Goal: Task Accomplishment & Management: Use online tool/utility

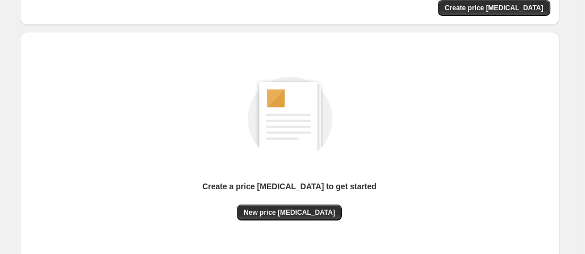
scroll to position [171, 0]
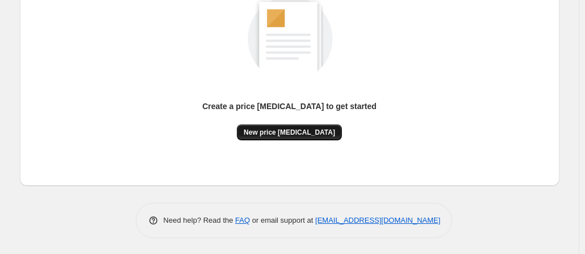
click at [264, 128] on span "New price [MEDICAL_DATA]" at bounding box center [289, 132] width 91 height 9
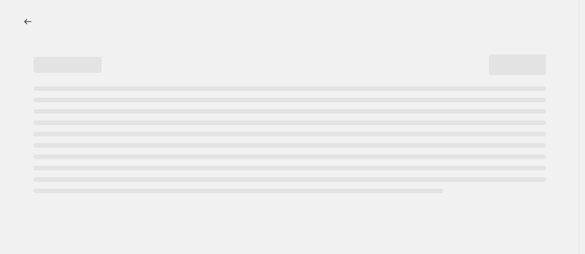
select select "percentage"
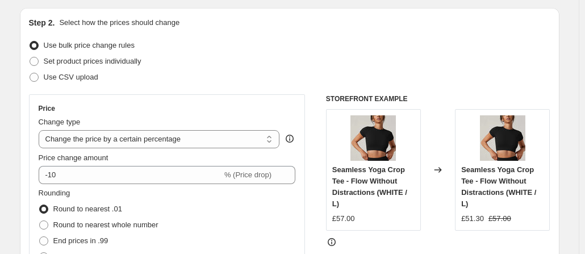
scroll to position [114, 0]
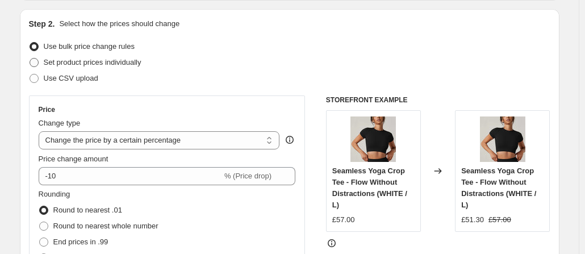
click at [33, 64] on span at bounding box center [34, 62] width 9 height 9
click at [30, 59] on input "Set product prices individually" at bounding box center [30, 58] width 1 height 1
radio input "true"
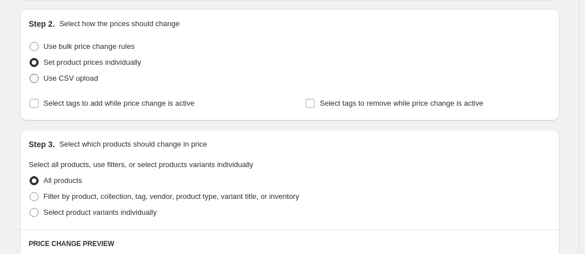
click at [41, 84] on label "Use CSV upload" at bounding box center [63, 78] width 69 height 16
click at [30, 74] on input "Use CSV upload" at bounding box center [30, 74] width 1 height 1
radio input "true"
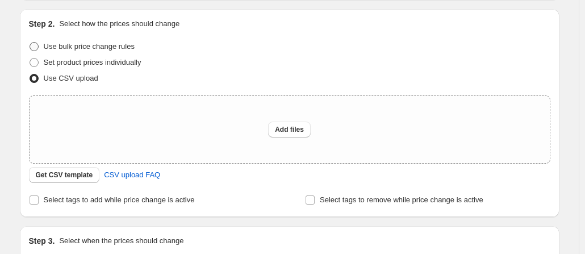
click at [36, 44] on span at bounding box center [34, 46] width 9 height 9
click at [30, 43] on input "Use bulk price change rules" at bounding box center [30, 42] width 1 height 1
radio input "true"
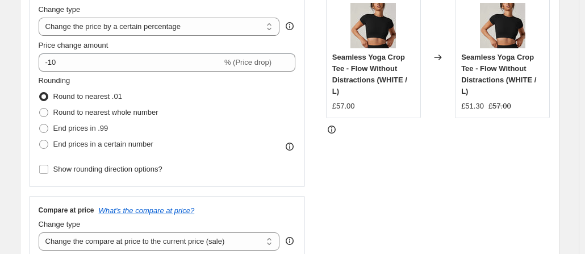
scroll to position [170, 0]
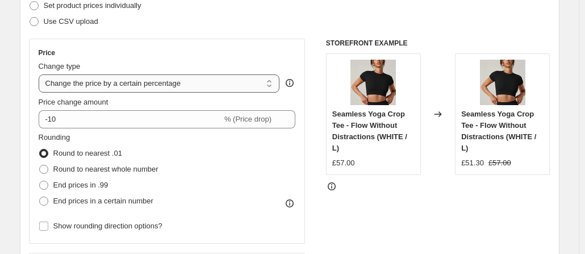
click at [192, 86] on select "Change the price to a certain amount Change the price by a certain amount Chang…" at bounding box center [159, 83] width 241 height 18
select select "no_change"
click at [41, 74] on select "Change the price to a certain amount Change the price by a certain amount Chang…" at bounding box center [159, 83] width 241 height 18
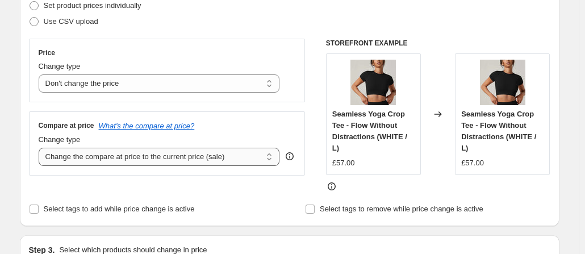
click at [174, 160] on select "Change the compare at price to the current price (sale) Change the compare at p…" at bounding box center [159, 157] width 241 height 18
select select "to"
click at [41, 148] on select "Change the compare at price to the current price (sale) Change the compare at p…" at bounding box center [159, 157] width 241 height 18
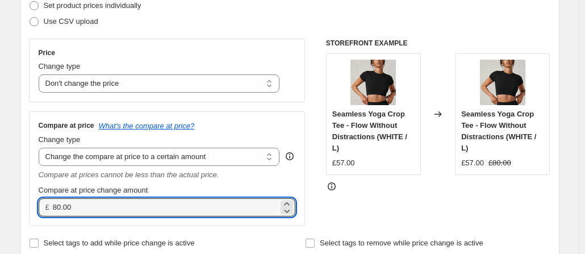
drag, startPoint x: 79, startPoint y: 208, endPoint x: 51, endPoint y: 206, distance: 27.9
click at [51, 206] on div "£ 80.00" at bounding box center [167, 207] width 257 height 18
type input "74.00"
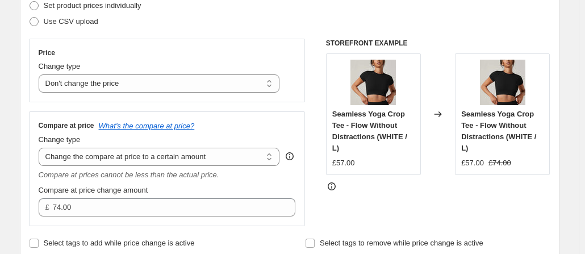
click at [234, 181] on div "Compare at price What's the compare at price? Change type Change the compare at…" at bounding box center [167, 168] width 257 height 95
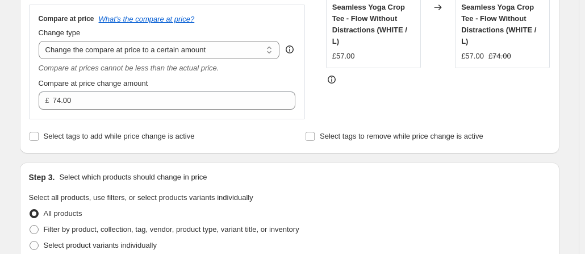
scroll to position [284, 0]
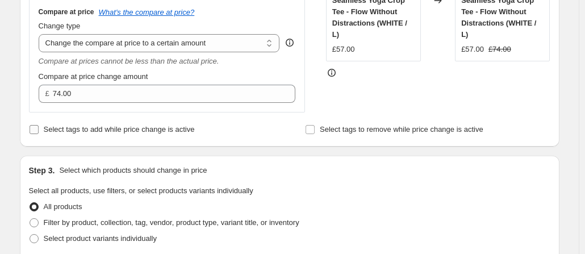
click at [35, 133] on input "Select tags to add while price change is active" at bounding box center [34, 129] width 9 height 9
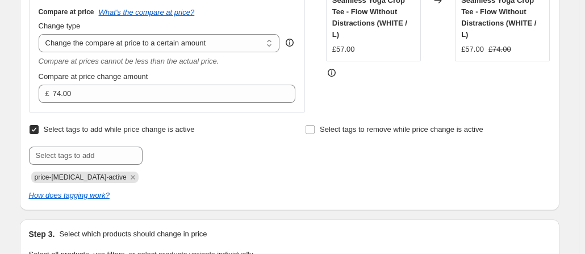
click at [38, 129] on input "Select tags to add while price change is active" at bounding box center [34, 129] width 9 height 9
checkbox input "false"
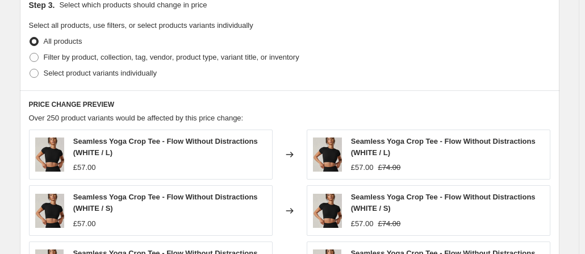
scroll to position [454, 0]
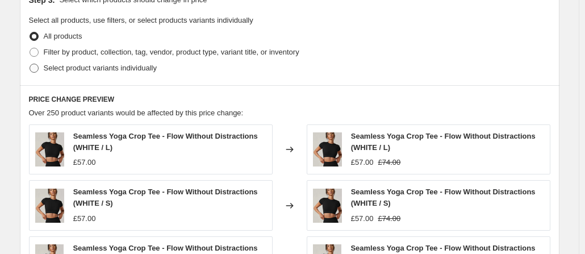
click at [39, 64] on span at bounding box center [34, 68] width 9 height 9
click at [30, 64] on input "Select product variants individually" at bounding box center [30, 64] width 1 height 1
radio input "true"
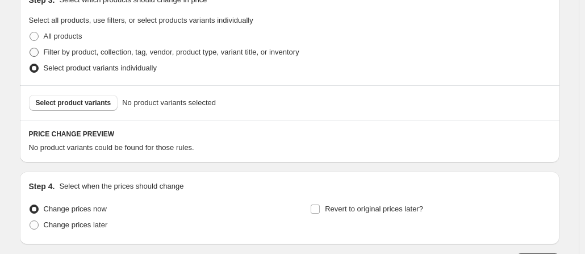
click at [35, 51] on span at bounding box center [34, 52] width 9 height 9
click at [30, 48] on input "Filter by product, collection, tag, vendor, product type, variant title, or inv…" at bounding box center [30, 48] width 1 height 1
radio input "true"
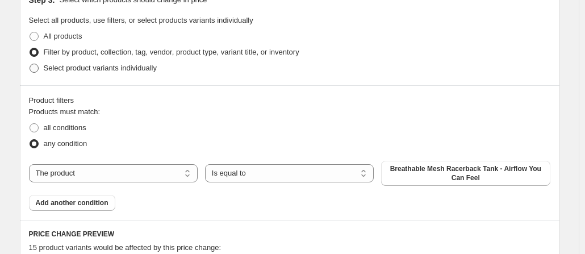
click at [35, 69] on span at bounding box center [34, 68] width 9 height 9
click at [30, 64] on input "Select product variants individually" at bounding box center [30, 64] width 1 height 1
radio input "true"
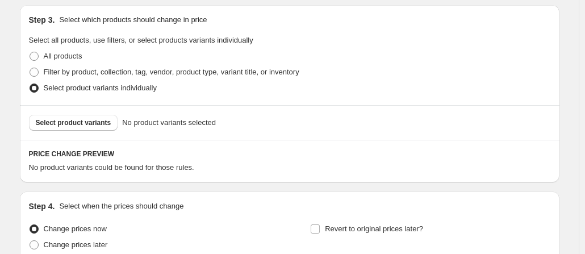
scroll to position [424, 0]
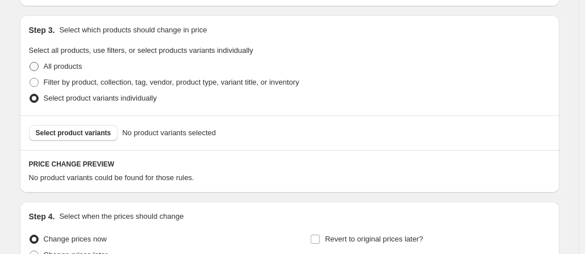
click at [39, 63] on span at bounding box center [34, 66] width 9 height 9
click at [30, 62] on input "All products" at bounding box center [30, 62] width 1 height 1
radio input "true"
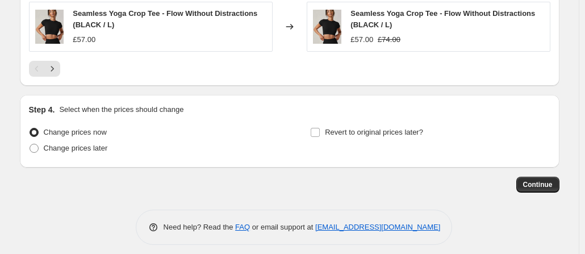
scroll to position [806, 0]
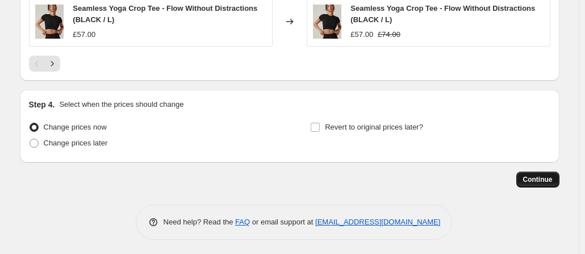
click at [537, 177] on span "Continue" at bounding box center [538, 179] width 30 height 9
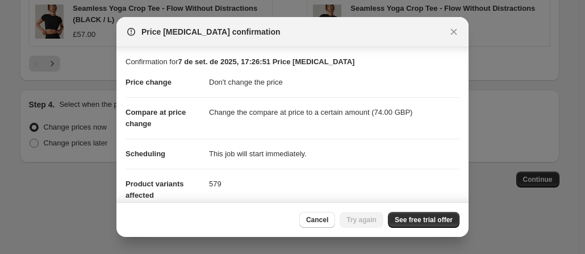
scroll to position [57, 0]
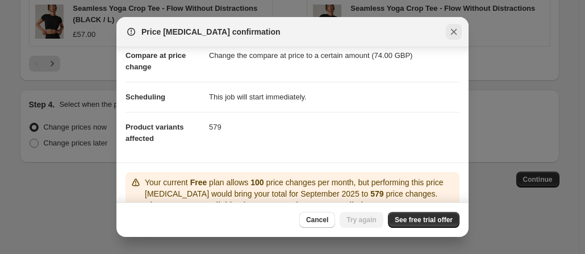
click at [453, 31] on icon "Close" at bounding box center [454, 32] width 6 height 6
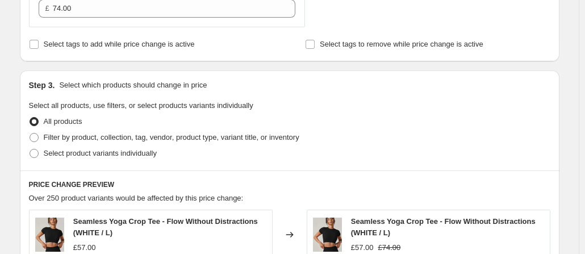
scroll to position [352, 0]
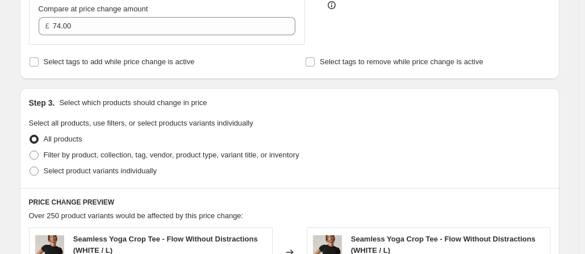
click at [31, 153] on div "Step 3. Select which products should change in price Select all products, use f…" at bounding box center [290, 138] width 540 height 100
click at [39, 155] on span at bounding box center [34, 155] width 9 height 9
click at [30, 151] on input "Filter by product, collection, tag, vendor, product type, variant title, or inv…" at bounding box center [30, 151] width 1 height 1
radio input "true"
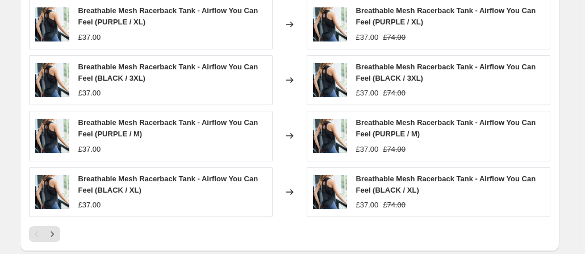
scroll to position [941, 0]
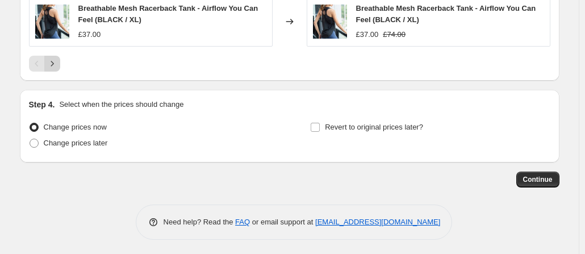
click at [55, 61] on icon "Next" at bounding box center [52, 63] width 11 height 11
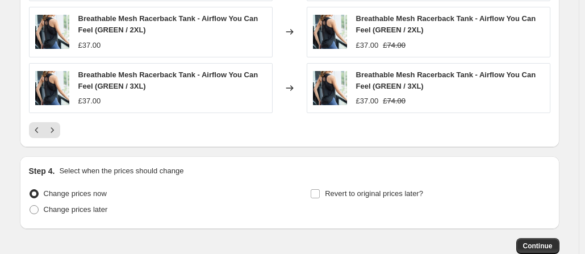
scroll to position [827, 0]
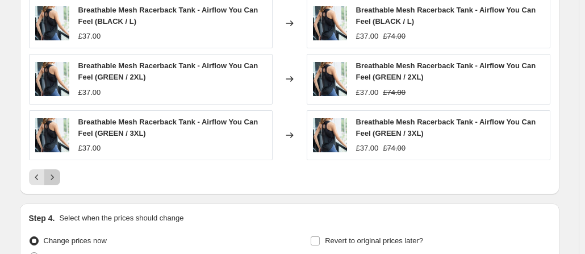
click at [51, 169] on button "Next" at bounding box center [52, 177] width 16 height 16
click at [42, 175] on icon "Previous" at bounding box center [36, 177] width 11 height 11
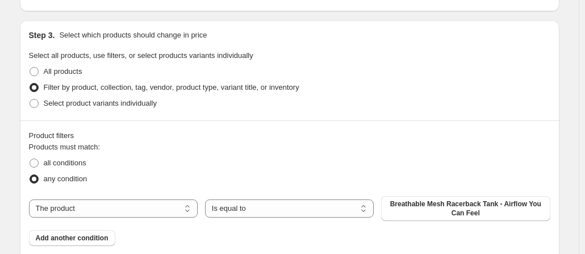
scroll to position [429, 0]
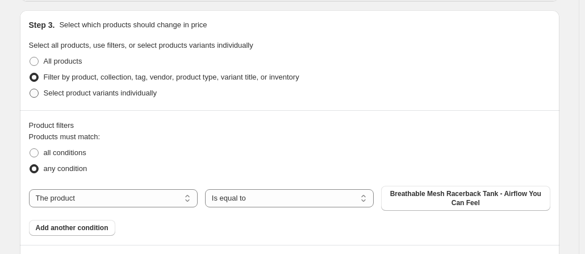
click at [36, 95] on span at bounding box center [34, 93] width 9 height 9
click at [30, 89] on input "Select product variants individually" at bounding box center [30, 89] width 1 height 1
radio input "true"
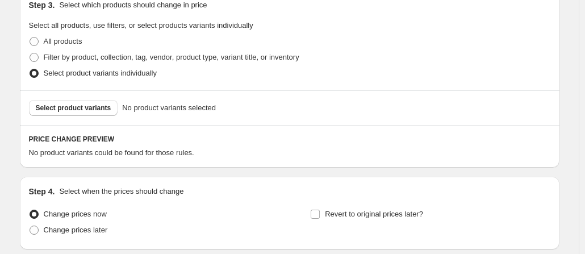
scroll to position [424, 0]
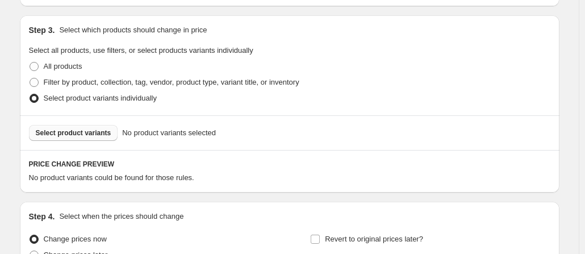
click at [92, 133] on span "Select product variants" at bounding box center [74, 132] width 76 height 9
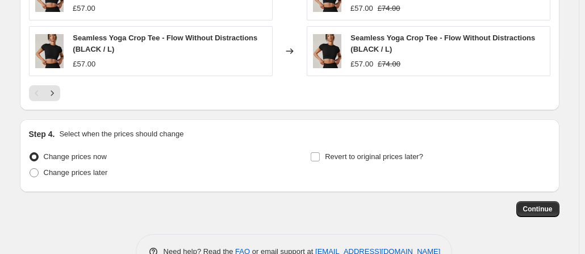
scroll to position [841, 0]
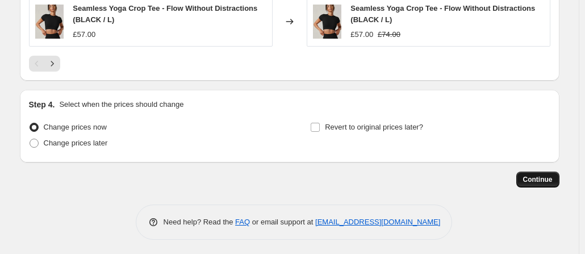
click at [535, 181] on span "Continue" at bounding box center [538, 179] width 30 height 9
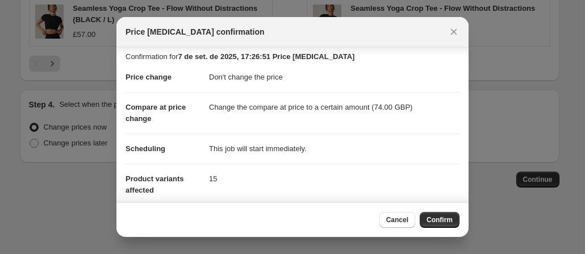
scroll to position [0, 0]
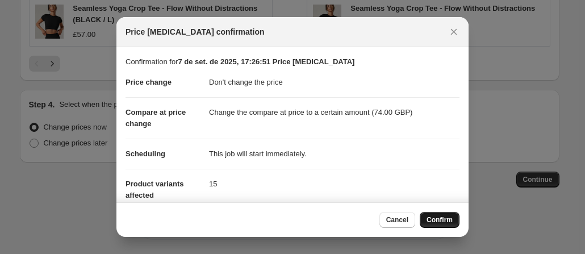
click at [450, 222] on span "Confirm" at bounding box center [440, 219] width 26 height 9
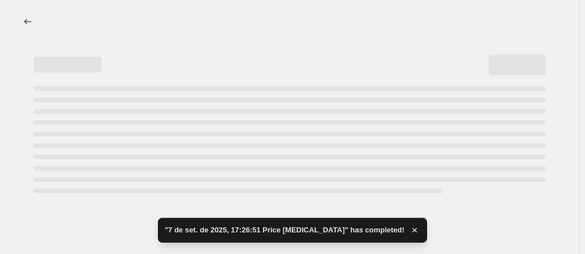
select select "no_change"
select select "to"
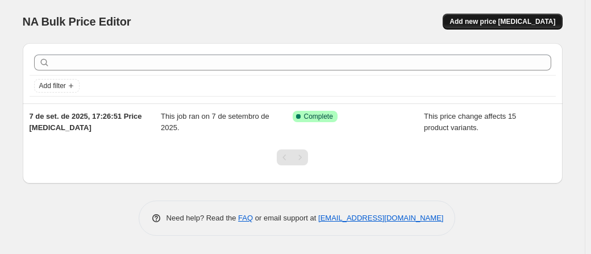
click at [491, 24] on span "Add new price [MEDICAL_DATA]" at bounding box center [502, 21] width 106 height 9
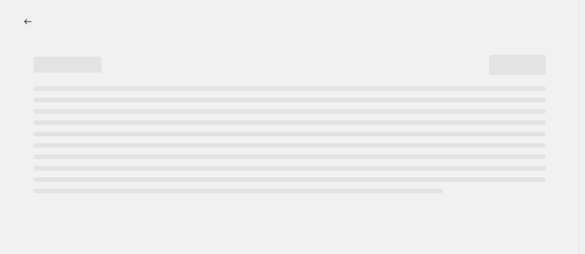
select select "percentage"
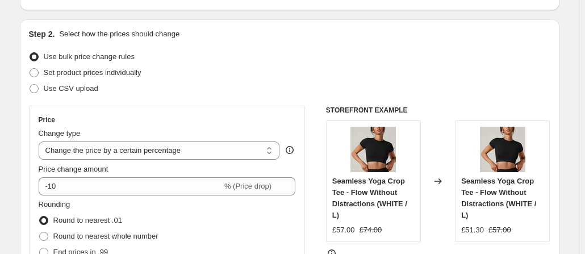
scroll to position [114, 0]
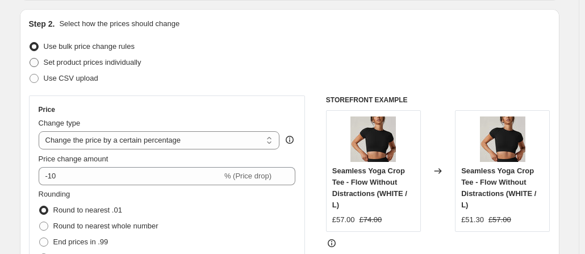
click at [39, 62] on span at bounding box center [34, 62] width 9 height 9
click at [30, 59] on input "Set product prices individually" at bounding box center [30, 58] width 1 height 1
radio input "true"
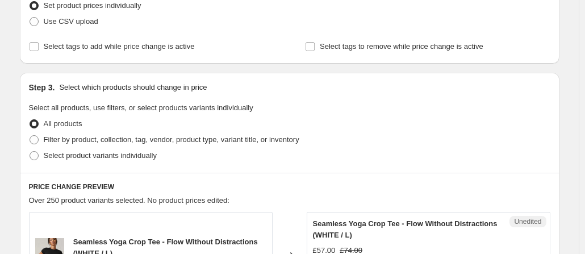
scroll to position [227, 0]
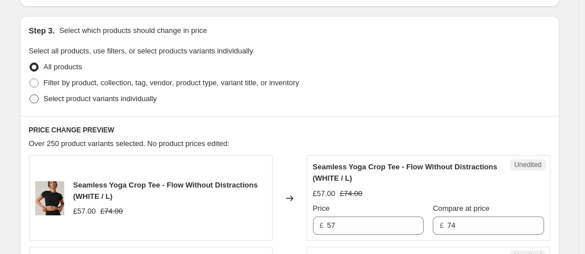
click at [36, 99] on span at bounding box center [34, 98] width 9 height 9
click at [30, 95] on input "Select product variants individually" at bounding box center [30, 94] width 1 height 1
radio input "true"
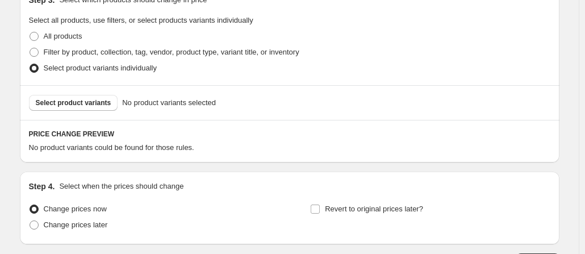
scroll to position [284, 0]
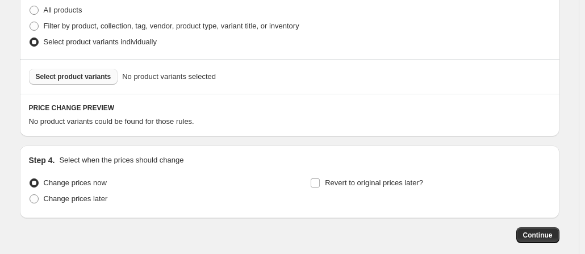
click at [94, 78] on span "Select product variants" at bounding box center [74, 76] width 76 height 9
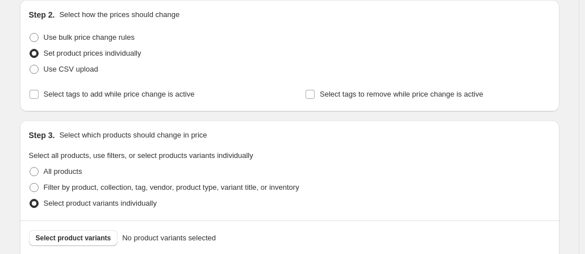
scroll to position [57, 0]
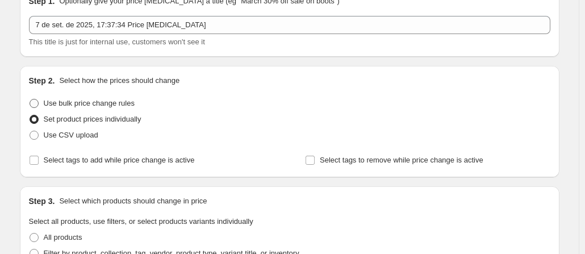
click at [39, 99] on span at bounding box center [34, 103] width 9 height 9
click at [30, 99] on input "Use bulk price change rules" at bounding box center [30, 99] width 1 height 1
radio input "true"
select select "percentage"
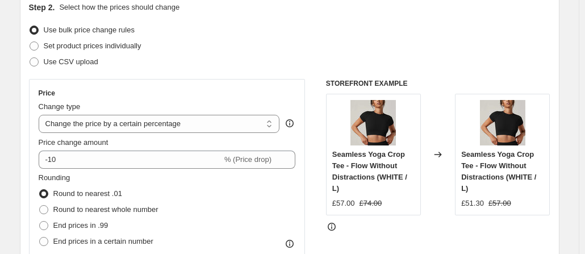
scroll to position [114, 0]
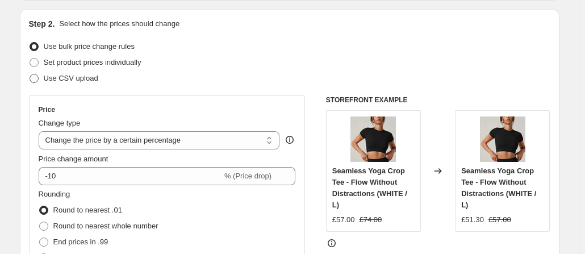
click at [37, 76] on span at bounding box center [34, 78] width 9 height 9
click at [30, 74] on input "Use CSV upload" at bounding box center [30, 74] width 1 height 1
radio input "true"
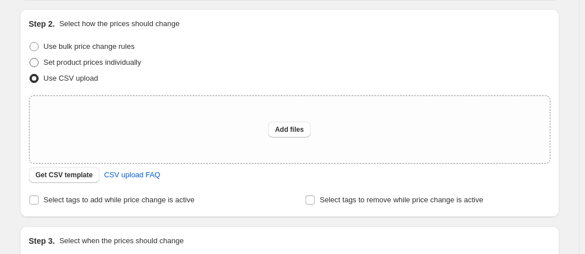
click at [37, 64] on span at bounding box center [34, 62] width 9 height 9
click at [30, 59] on input "Set product prices individually" at bounding box center [30, 58] width 1 height 1
radio input "true"
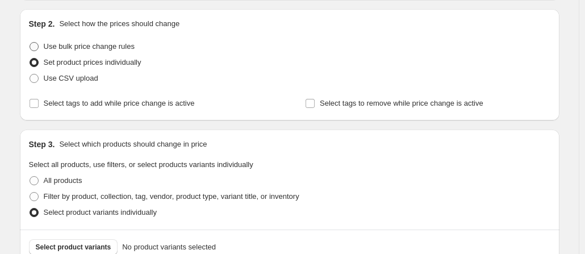
click at [35, 44] on span at bounding box center [34, 46] width 9 height 9
click at [30, 43] on input "Use bulk price change rules" at bounding box center [30, 42] width 1 height 1
radio input "true"
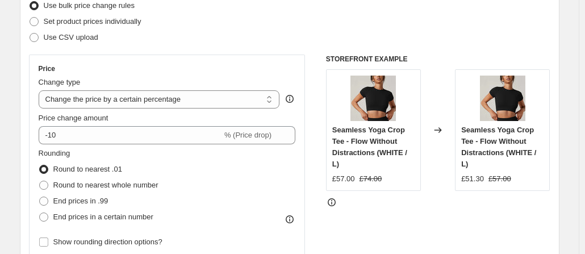
scroll to position [170, 0]
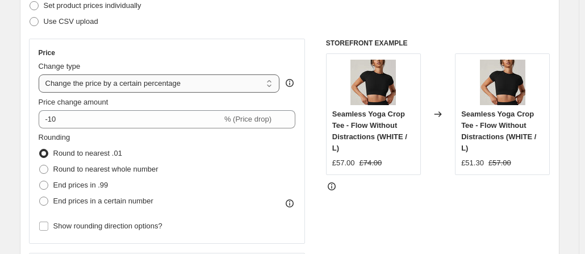
click at [208, 86] on select "Change the price to a certain amount Change the price by a certain amount Chang…" at bounding box center [159, 83] width 241 height 18
select select "to"
click at [41, 74] on select "Change the price to a certain amount Change the price by a certain amount Chang…" at bounding box center [159, 83] width 241 height 18
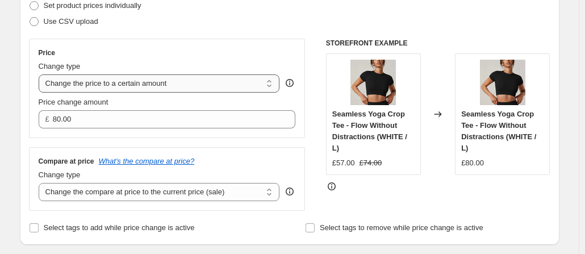
type input "80.00"
click at [171, 80] on select "Change the price to a certain amount Change the price by a certain amount Chang…" at bounding box center [159, 83] width 241 height 18
select select "by"
click at [41, 74] on select "Change the price to a certain amount Change the price by a certain amount Chang…" at bounding box center [159, 83] width 241 height 18
type input "-10.00"
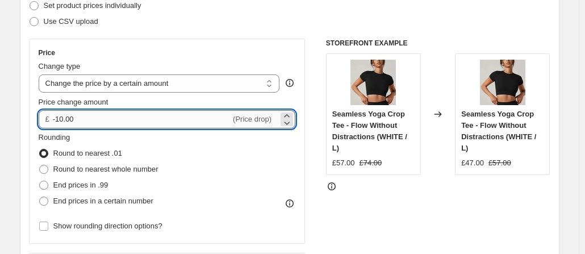
click at [122, 124] on input "-10.00" at bounding box center [142, 119] width 178 height 18
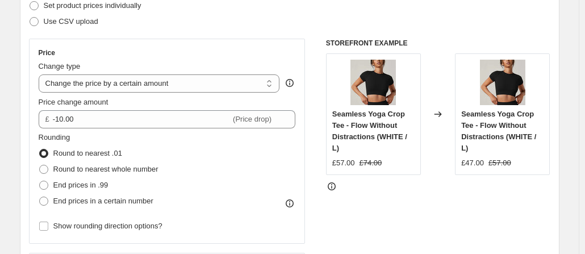
click at [153, 147] on div "Round to nearest .01" at bounding box center [99, 153] width 120 height 16
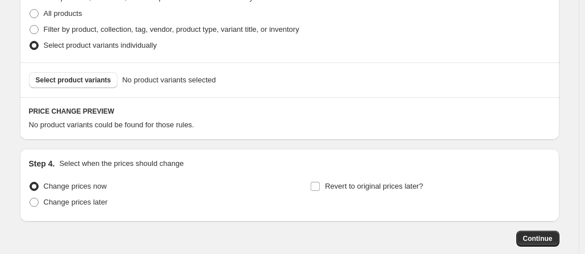
scroll to position [454, 0]
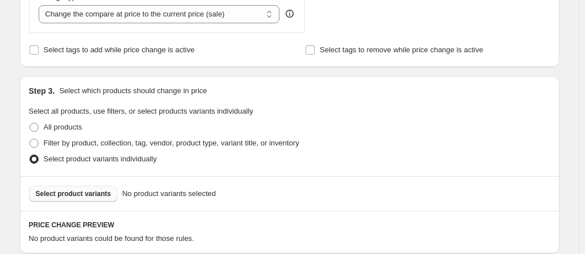
click at [82, 200] on button "Select product variants" at bounding box center [73, 194] width 89 height 16
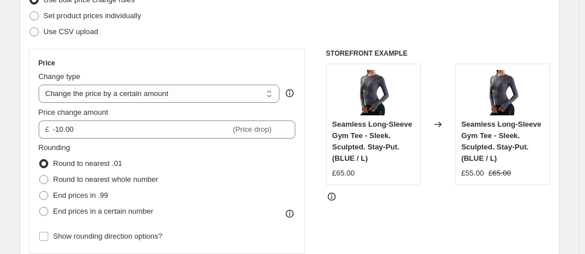
scroll to position [170, 0]
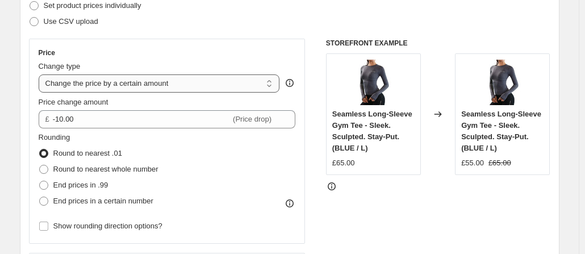
click at [200, 82] on select "Change the price to a certain amount Change the price by a certain amount Chang…" at bounding box center [159, 83] width 241 height 18
select select "no_change"
click at [41, 74] on select "Change the price to a certain amount Change the price by a certain amount Chang…" at bounding box center [159, 83] width 241 height 18
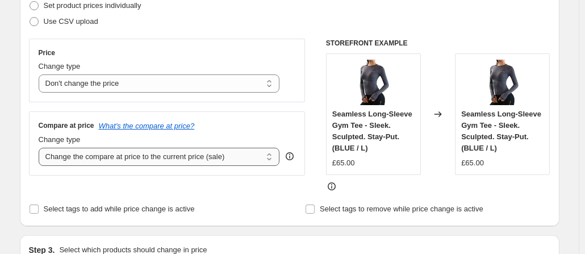
click at [215, 157] on select "Change the compare at price to the current price (sale) Change the compare at p…" at bounding box center [159, 157] width 241 height 18
select select "to"
click at [41, 148] on select "Change the compare at price to the current price (sale) Change the compare at p…" at bounding box center [159, 157] width 241 height 18
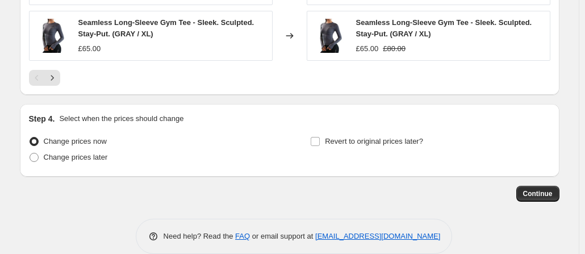
scroll to position [841, 0]
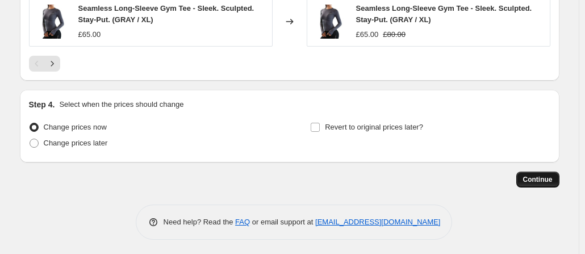
click at [544, 175] on span "Continue" at bounding box center [538, 179] width 30 height 9
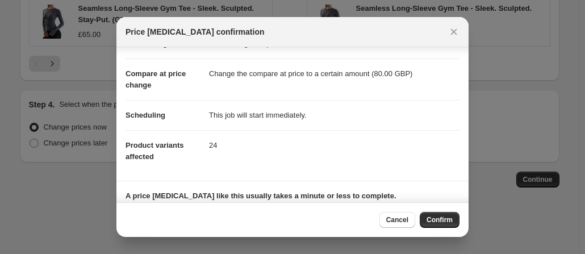
scroll to position [57, 0]
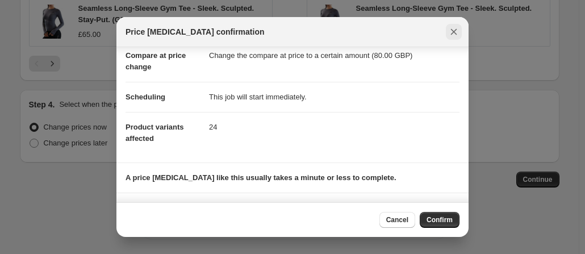
click at [449, 31] on icon "Close" at bounding box center [453, 31] width 11 height 11
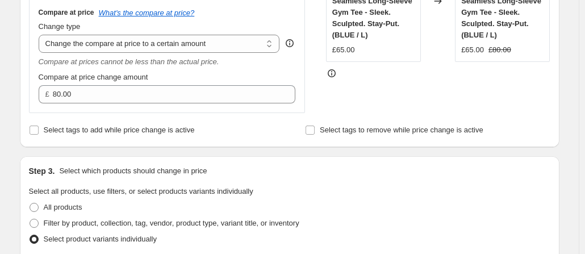
scroll to position [227, 0]
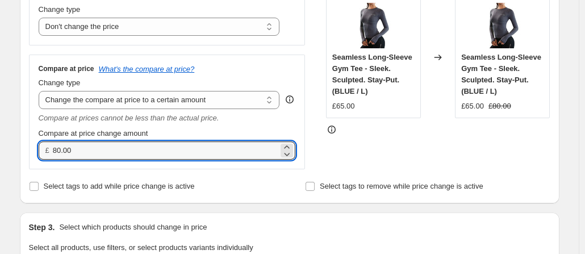
drag, startPoint x: 77, startPoint y: 152, endPoint x: 52, endPoint y: 152, distance: 25.6
click at [52, 152] on div "£ 80.00" at bounding box center [167, 150] width 257 height 18
type input "82.00"
click at [254, 176] on div "Step 2. Select how the prices should change Use bulk price change rules Set pro…" at bounding box center [290, 50] width 522 height 290
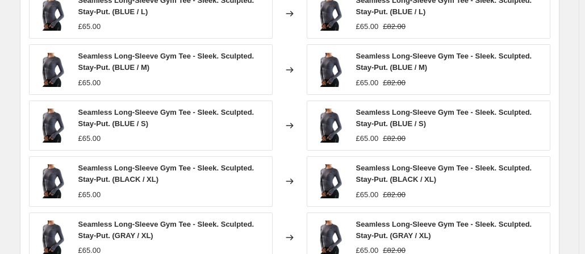
scroll to position [841, 0]
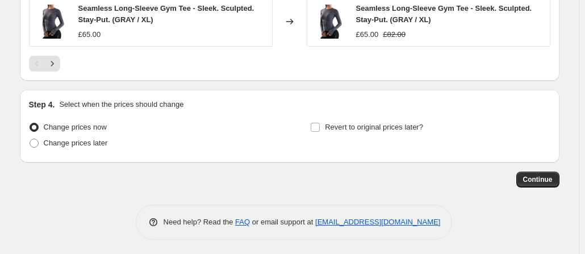
click at [541, 178] on span "Continue" at bounding box center [538, 179] width 30 height 9
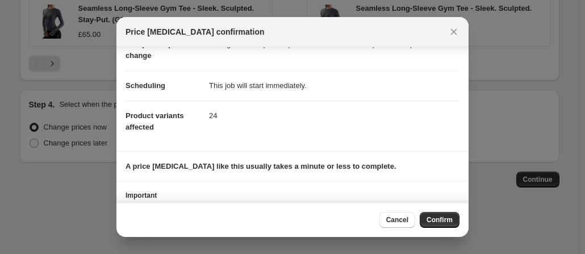
scroll to position [118, 0]
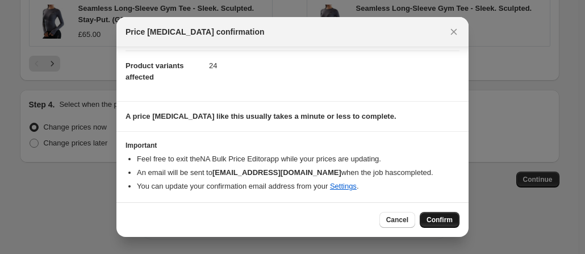
click at [441, 220] on span "Confirm" at bounding box center [440, 219] width 26 height 9
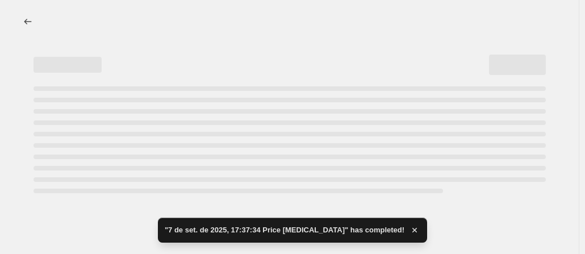
select select "no_change"
select select "to"
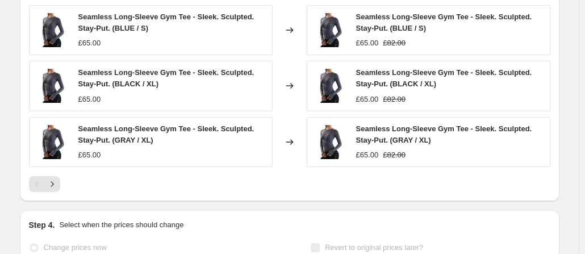
scroll to position [852, 0]
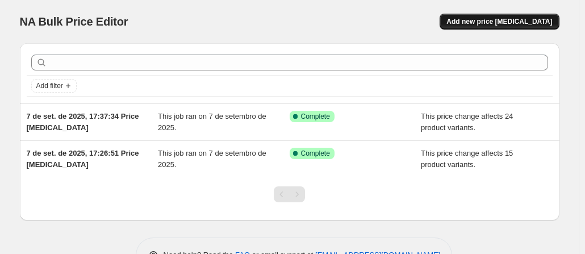
click at [504, 23] on span "Add new price change job" at bounding box center [500, 21] width 106 height 9
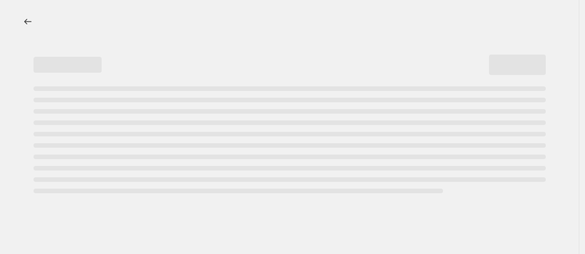
select select "percentage"
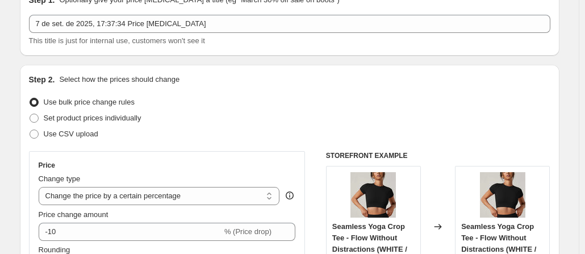
scroll to position [114, 0]
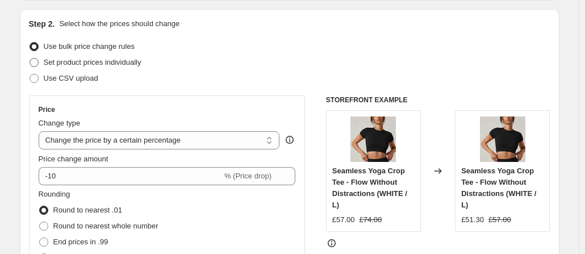
click at [38, 62] on span at bounding box center [34, 62] width 9 height 9
click at [30, 59] on input "Set product prices individually" at bounding box center [30, 58] width 1 height 1
radio input "true"
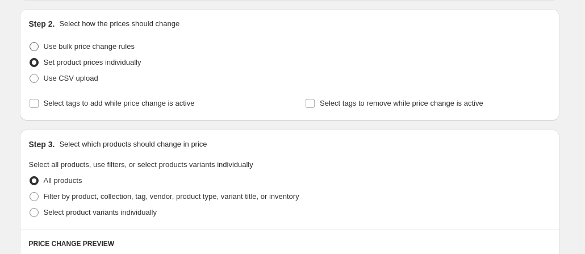
click at [37, 49] on span at bounding box center [34, 46] width 9 height 9
click at [30, 43] on input "Use bulk price change rules" at bounding box center [30, 42] width 1 height 1
radio input "true"
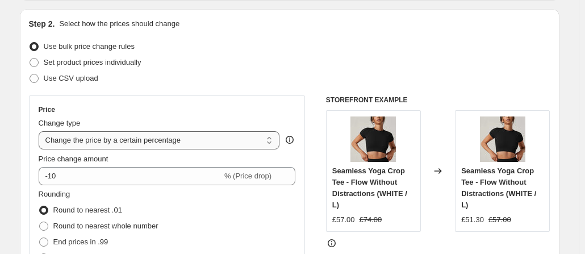
click at [72, 136] on select "Change the price to a certain amount Change the price by a certain amount Chang…" at bounding box center [159, 140] width 241 height 18
select select "no_change"
click at [41, 131] on select "Change the price to a certain amount Change the price by a certain amount Chang…" at bounding box center [159, 140] width 241 height 18
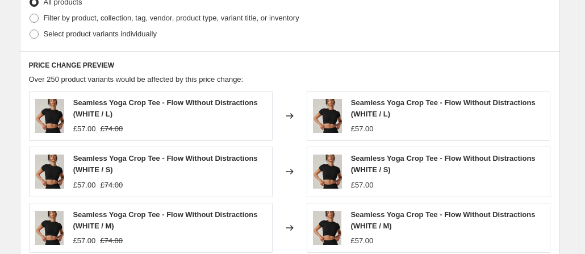
scroll to position [341, 0]
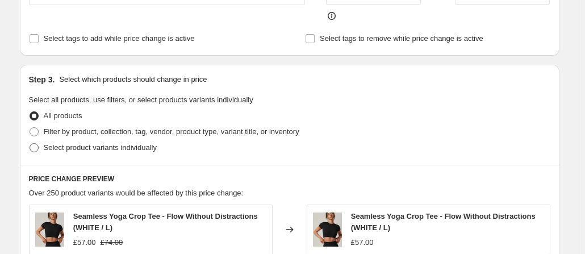
click at [38, 148] on span at bounding box center [34, 147] width 9 height 9
click at [30, 144] on input "Select product variants individually" at bounding box center [30, 143] width 1 height 1
radio input "true"
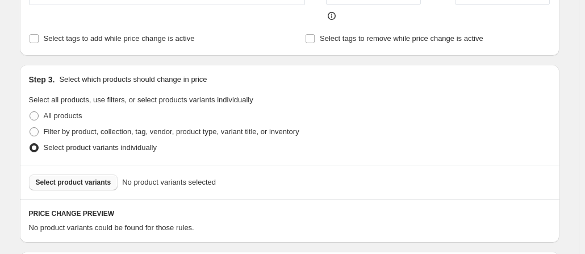
click at [80, 179] on span "Select product variants" at bounding box center [74, 182] width 76 height 9
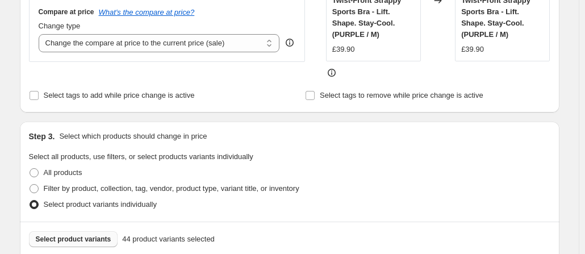
scroll to position [227, 0]
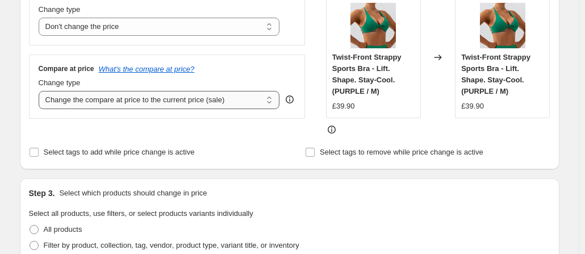
click at [219, 99] on select "Change the compare at price to the current price (sale) Change the compare at p…" at bounding box center [159, 100] width 241 height 18
select select "to"
click at [41, 91] on select "Change the compare at price to the current price (sale) Change the compare at p…" at bounding box center [159, 100] width 241 height 18
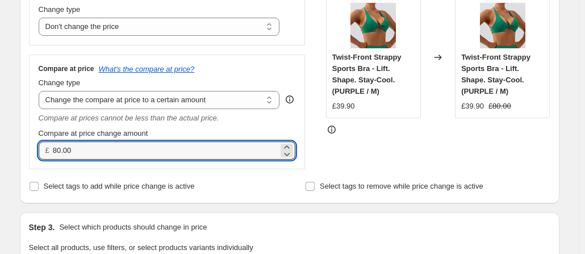
drag, startPoint x: 75, startPoint y: 148, endPoint x: 36, endPoint y: 145, distance: 38.8
click at [36, 145] on div "Compare at price What's the compare at price? Change type Change the compare at…" at bounding box center [167, 112] width 277 height 114
click at [232, 129] on div "Compare at price change amount" at bounding box center [167, 133] width 257 height 11
drag, startPoint x: 74, startPoint y: 148, endPoint x: 48, endPoint y: 147, distance: 26.8
click at [48, 147] on div "£ 62.00" at bounding box center [167, 150] width 257 height 18
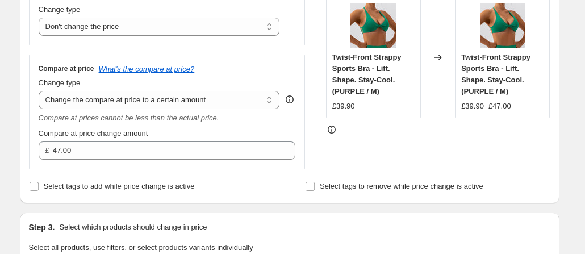
click at [226, 128] on div "Compare at price change amount" at bounding box center [167, 133] width 257 height 11
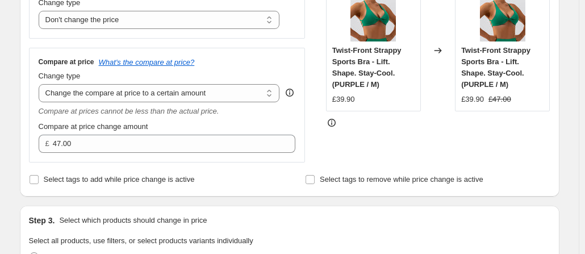
scroll to position [170, 0]
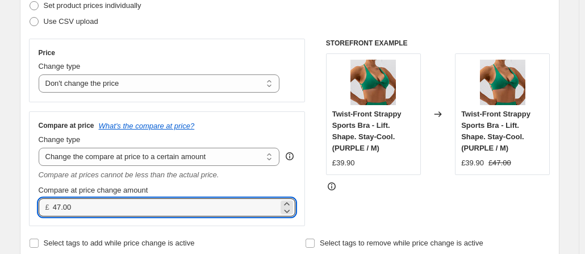
drag, startPoint x: 84, startPoint y: 209, endPoint x: 39, endPoint y: 204, distance: 45.2
click at [39, 205] on div "Compare at price What's the compare at price? Change type Change the compare at…" at bounding box center [167, 168] width 277 height 114
type input "52.00"
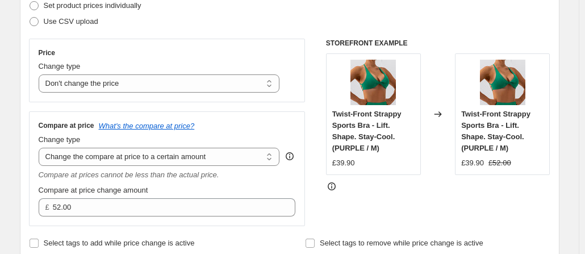
click at [239, 182] on div "Compare at price What's the compare at price? Change type Change the compare at…" at bounding box center [167, 168] width 257 height 95
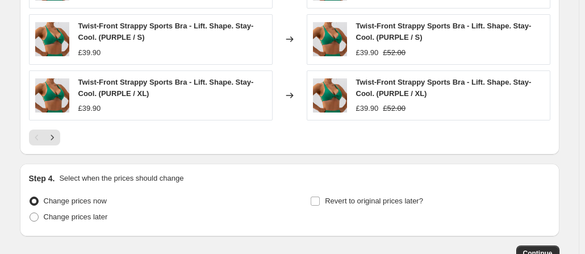
scroll to position [841, 0]
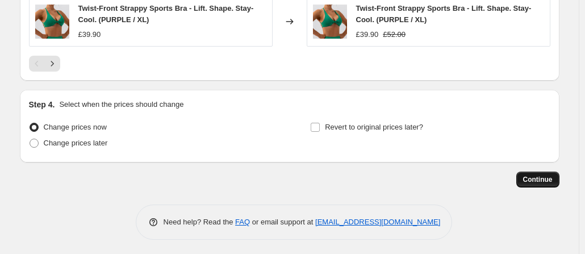
click at [547, 175] on span "Continue" at bounding box center [538, 179] width 30 height 9
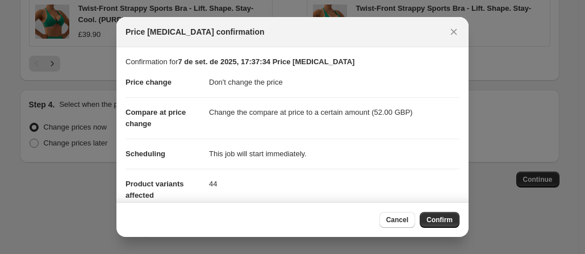
scroll to position [118, 0]
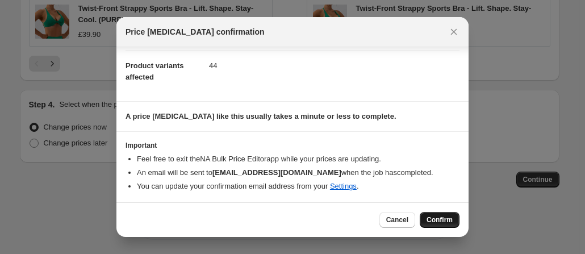
click at [451, 221] on span "Confirm" at bounding box center [440, 219] width 26 height 9
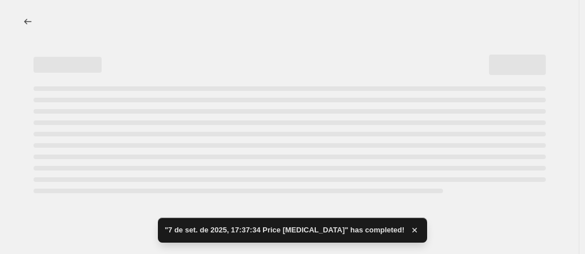
select select "no_change"
select select "to"
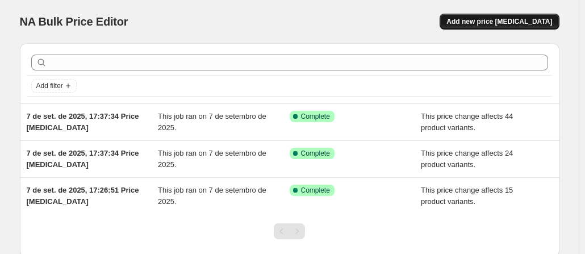
click at [486, 15] on button "Add new price change job" at bounding box center [499, 22] width 119 height 16
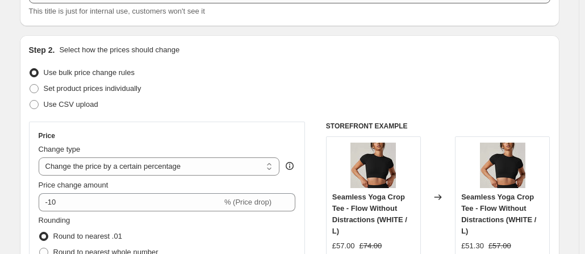
scroll to position [114, 0]
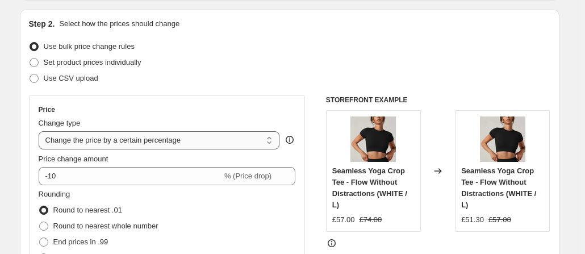
click at [176, 149] on select "Change the price to a certain amount Change the price by a certain amount Chang…" at bounding box center [159, 140] width 241 height 18
select select "no_change"
click at [41, 131] on select "Change the price to a certain amount Change the price by a certain amount Chang…" at bounding box center [159, 140] width 241 height 18
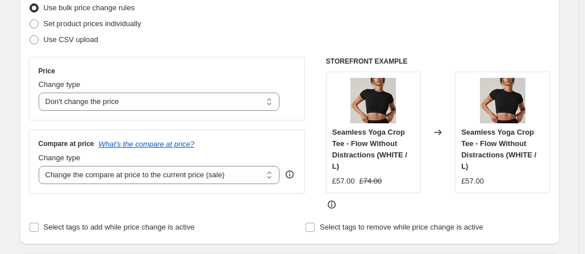
scroll to position [170, 0]
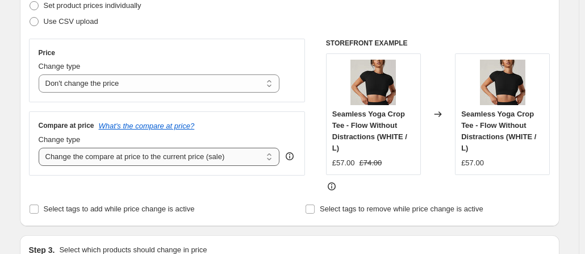
click at [161, 156] on select "Change the compare at price to the current price (sale) Change the compare at p…" at bounding box center [159, 157] width 241 height 18
select select "to"
click at [41, 148] on select "Change the compare at price to the current price (sale) Change the compare at p…" at bounding box center [159, 157] width 241 height 18
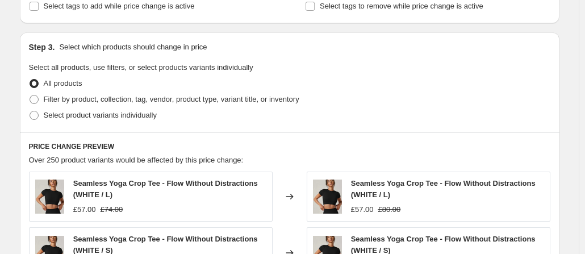
scroll to position [408, 0]
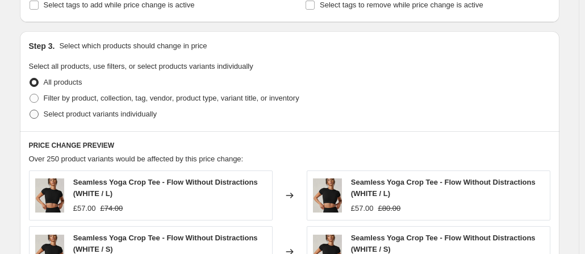
click at [35, 115] on span at bounding box center [34, 114] width 9 height 9
click at [30, 110] on input "Select product variants individually" at bounding box center [30, 110] width 1 height 1
radio input "true"
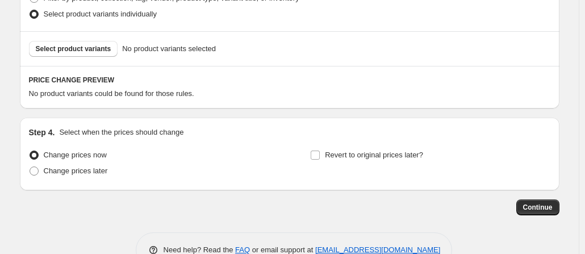
scroll to position [522, 0]
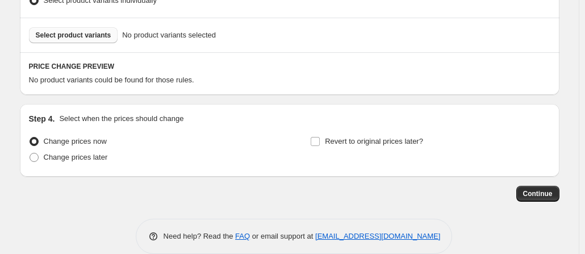
click at [67, 31] on span "Select product variants" at bounding box center [74, 35] width 76 height 9
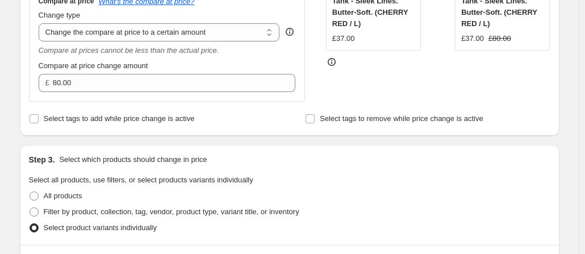
scroll to position [181, 0]
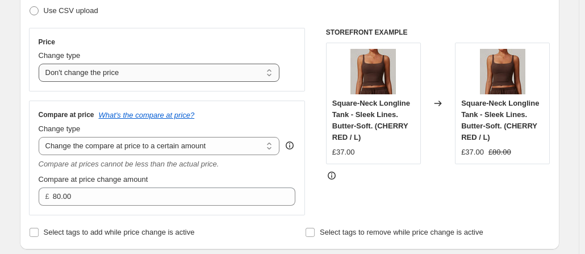
click at [193, 78] on select "Change the price to a certain amount Change the price by a certain amount Chang…" at bounding box center [159, 73] width 241 height 18
click at [197, 43] on div "Price" at bounding box center [167, 41] width 257 height 9
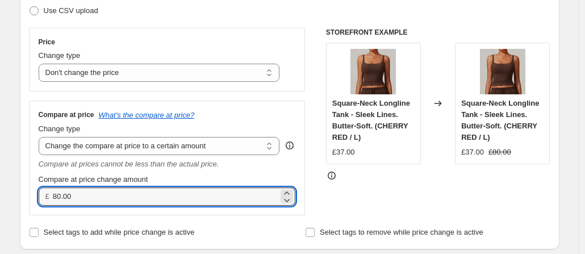
drag, startPoint x: 89, startPoint y: 198, endPoint x: 37, endPoint y: 191, distance: 51.6
click at [37, 191] on div "Compare at price What's the compare at price? Change type Change the compare at…" at bounding box center [167, 158] width 277 height 114
type input "49.90"
click at [255, 172] on div "Compare at price What's the compare at price? Change type Change the compare at…" at bounding box center [167, 157] width 257 height 95
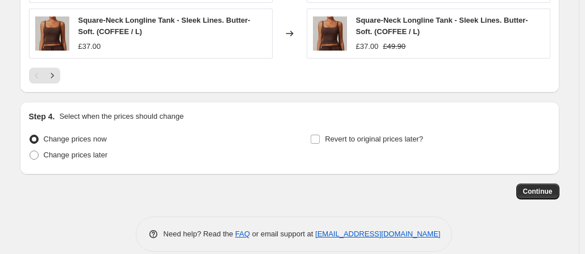
scroll to position [841, 0]
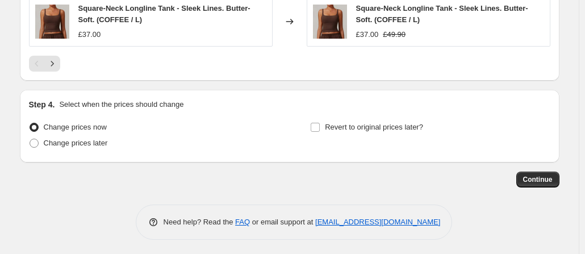
click at [546, 175] on span "Continue" at bounding box center [538, 179] width 30 height 9
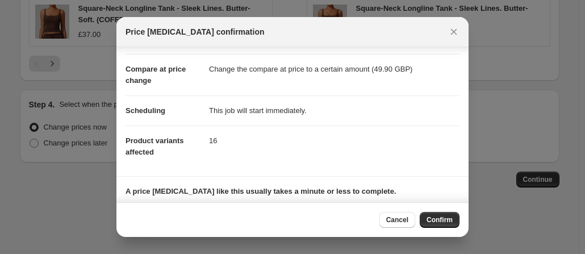
scroll to position [0, 0]
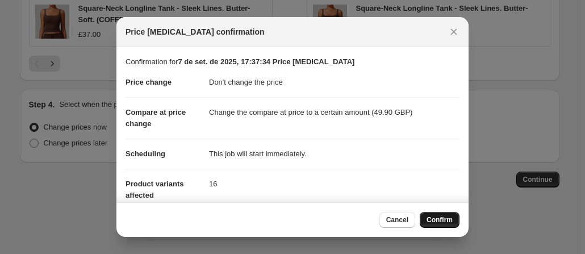
click at [436, 219] on span "Confirm" at bounding box center [440, 219] width 26 height 9
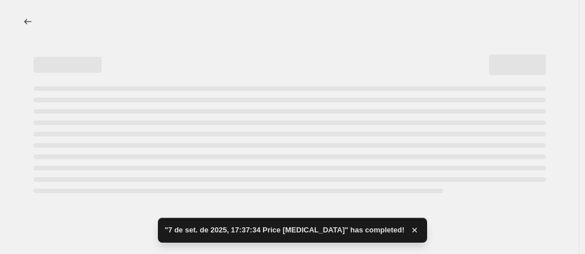
select select "no_change"
select select "to"
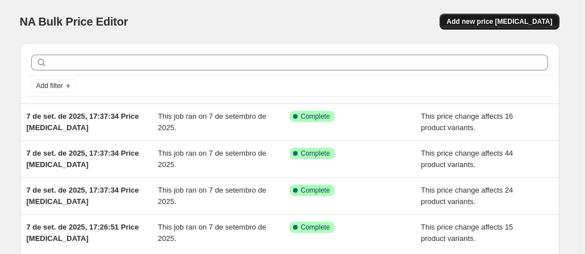
click at [502, 19] on span "Add new price change job" at bounding box center [500, 21] width 106 height 9
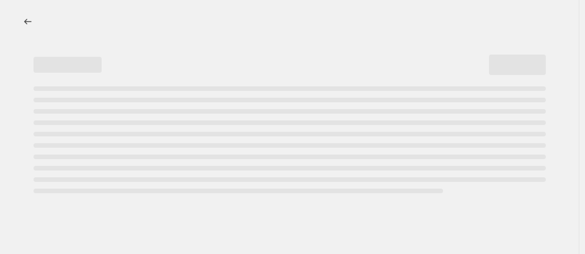
select select "percentage"
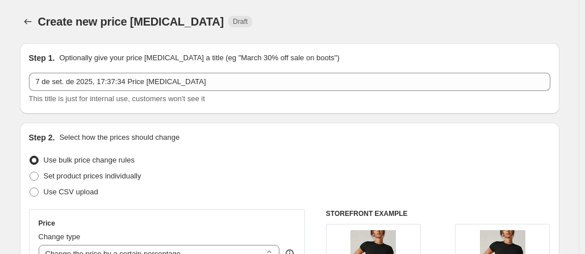
scroll to position [114, 0]
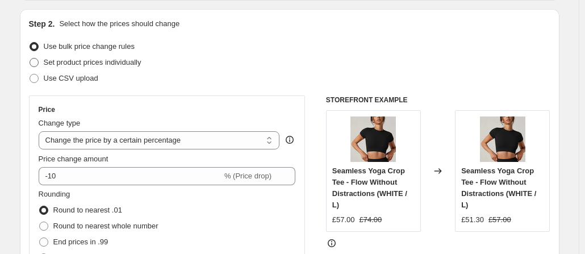
click at [39, 64] on span at bounding box center [34, 62] width 9 height 9
click at [30, 59] on input "Set product prices individually" at bounding box center [30, 58] width 1 height 1
radio input "true"
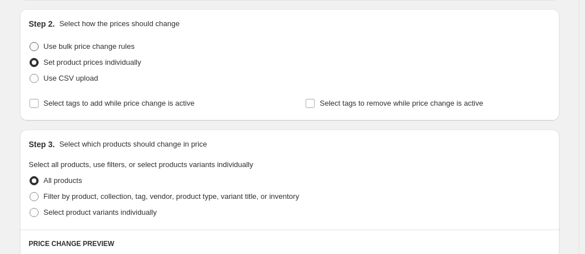
click at [37, 44] on span at bounding box center [34, 46] width 9 height 9
click at [30, 43] on input "Use bulk price change rules" at bounding box center [30, 42] width 1 height 1
radio input "true"
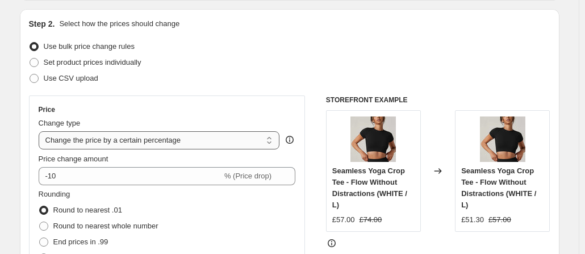
click at [91, 138] on select "Change the price to a certain amount Change the price by a certain amount Chang…" at bounding box center [159, 140] width 241 height 18
select select "no_change"
click at [41, 131] on select "Change the price to a certain amount Change the price by a certain amount Chang…" at bounding box center [159, 140] width 241 height 18
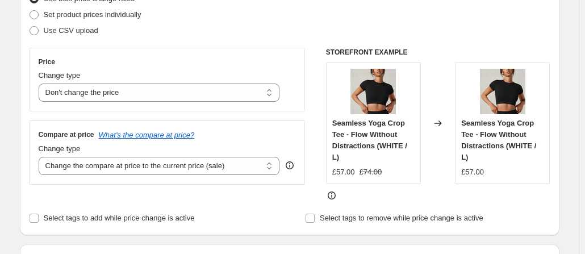
scroll to position [227, 0]
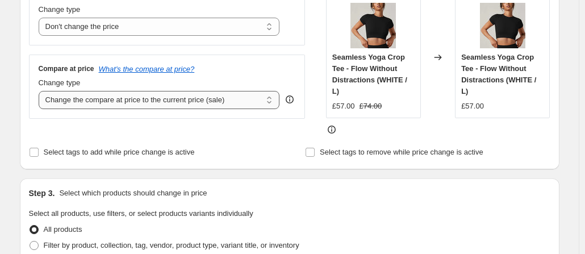
click at [134, 104] on select "Change the compare at price to the current price (sale) Change the compare at p…" at bounding box center [159, 100] width 241 height 18
select select "to"
click at [41, 91] on select "Change the compare at price to the current price (sale) Change the compare at p…" at bounding box center [159, 100] width 241 height 18
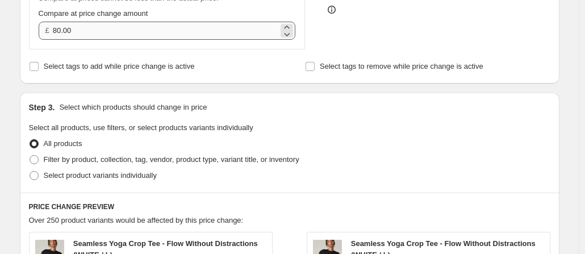
scroll to position [341, 0]
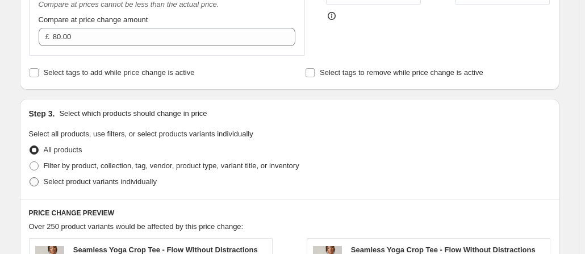
click at [38, 181] on span at bounding box center [34, 181] width 9 height 9
click at [30, 178] on input "Select product variants individually" at bounding box center [30, 177] width 1 height 1
radio input "true"
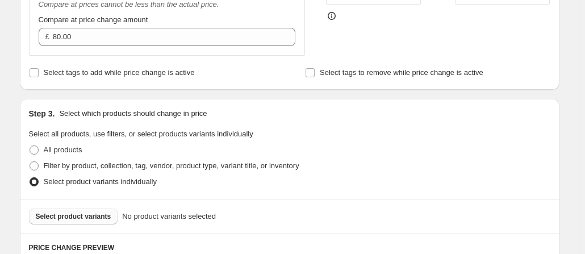
click at [91, 214] on span "Select product variants" at bounding box center [74, 216] width 76 height 9
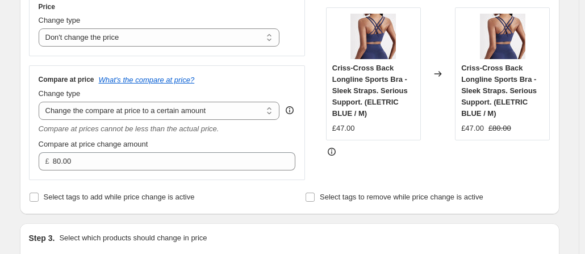
scroll to position [227, 0]
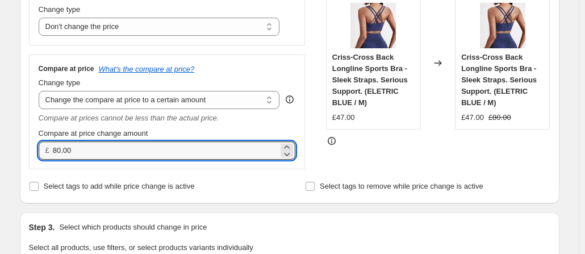
drag, startPoint x: 81, startPoint y: 149, endPoint x: 41, endPoint y: 147, distance: 39.8
click at [41, 147] on div "£ 80.00" at bounding box center [167, 150] width 257 height 18
type input "62.00"
click at [236, 128] on div "Compare at price change amount" at bounding box center [167, 133] width 257 height 11
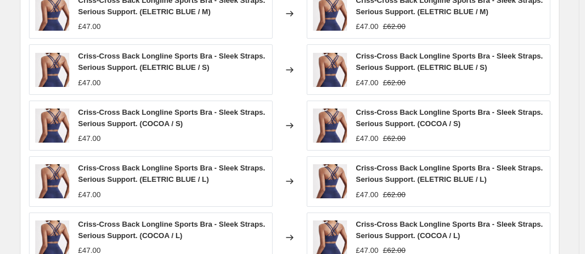
scroll to position [841, 0]
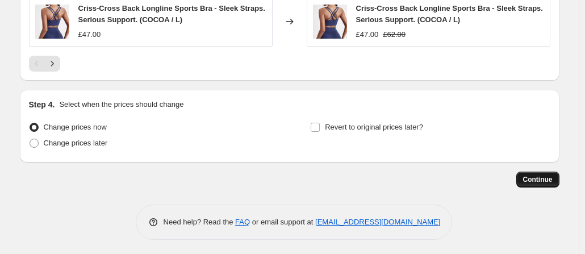
click at [540, 177] on span "Continue" at bounding box center [538, 179] width 30 height 9
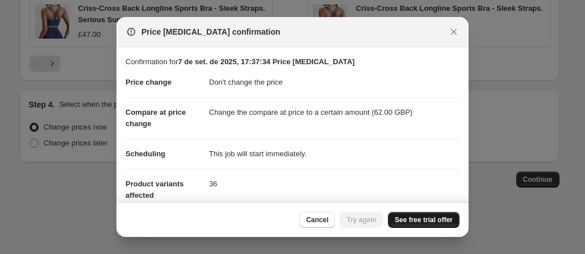
click at [435, 221] on span "See free trial offer" at bounding box center [424, 219] width 58 height 9
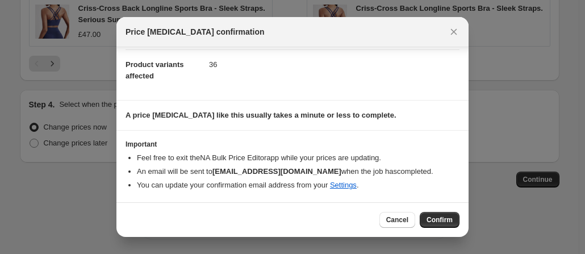
scroll to position [118, 0]
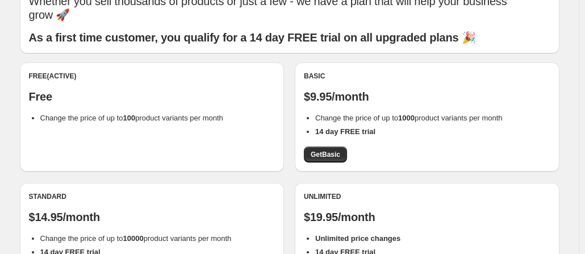
scroll to position [55, 0]
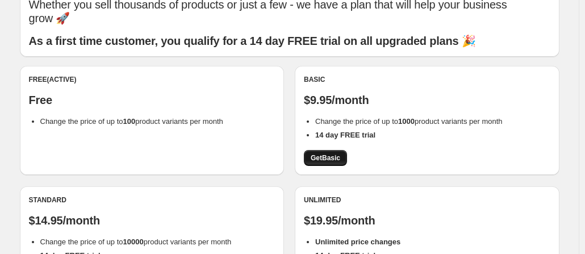
click at [326, 159] on span "Get Basic" at bounding box center [326, 157] width 30 height 9
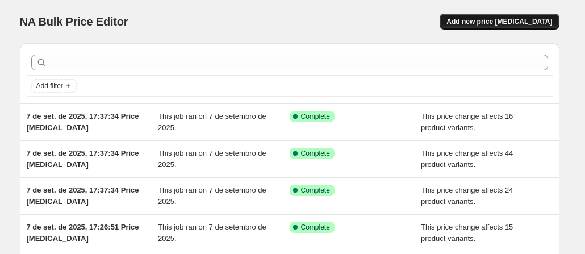
click at [497, 21] on span "Add new price [MEDICAL_DATA]" at bounding box center [500, 21] width 106 height 9
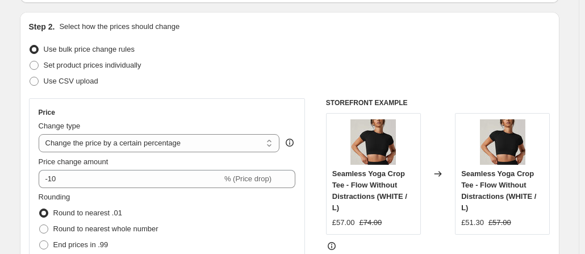
scroll to position [114, 0]
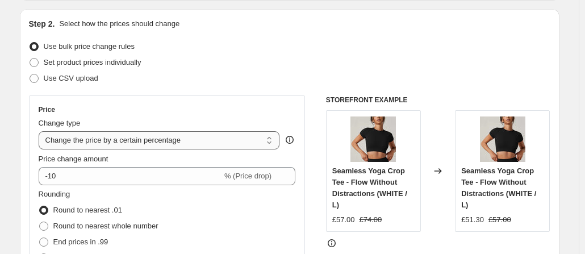
click at [177, 149] on select "Change the price to a certain amount Change the price by a certain amount Chang…" at bounding box center [159, 140] width 241 height 18
select select "no_change"
click at [41, 131] on select "Change the price to a certain amount Change the price by a certain amount Chang…" at bounding box center [159, 140] width 241 height 18
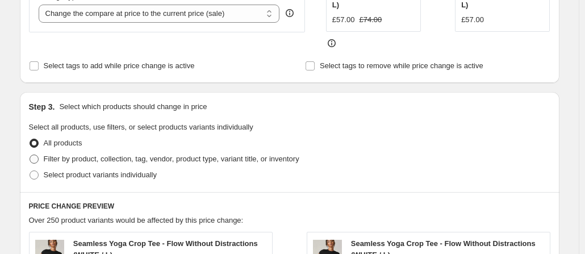
scroll to position [374, 0]
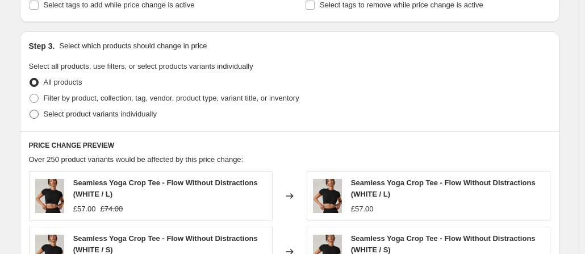
click at [37, 114] on span at bounding box center [34, 114] width 9 height 9
click at [30, 110] on input "Select product variants individually" at bounding box center [30, 110] width 1 height 1
radio input "true"
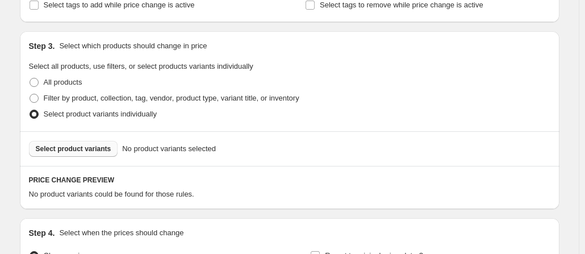
click at [94, 151] on span "Select product variants" at bounding box center [74, 148] width 76 height 9
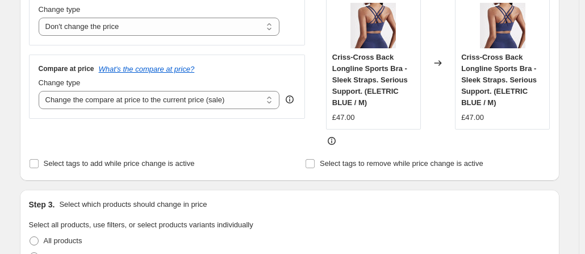
scroll to position [170, 0]
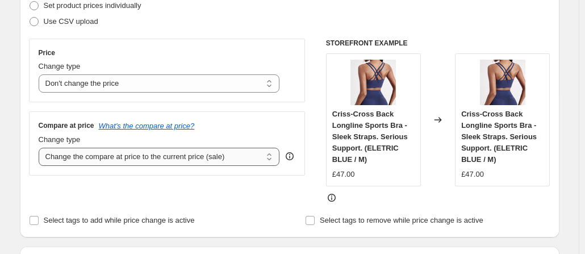
click at [210, 155] on select "Change the compare at price to the current price (sale) Change the compare at p…" at bounding box center [159, 157] width 241 height 18
select select "to"
click at [41, 148] on select "Change the compare at price to the current price (sale) Change the compare at p…" at bounding box center [159, 157] width 241 height 18
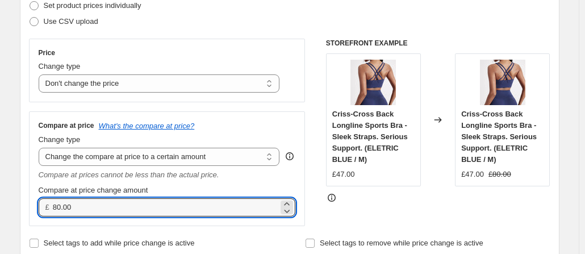
drag, startPoint x: 77, startPoint y: 206, endPoint x: 29, endPoint y: 201, distance: 48.6
click at [29, 201] on div "Step 2. Select how the prices should change Use bulk price change rules Set pro…" at bounding box center [290, 106] width 540 height 308
click at [249, 182] on div "Compare at price What's the compare at price? Change type Change the compare at…" at bounding box center [167, 168] width 257 height 95
click at [78, 211] on input "62.00" at bounding box center [166, 207] width 226 height 18
click at [78, 210] on input "62.00" at bounding box center [166, 207] width 226 height 18
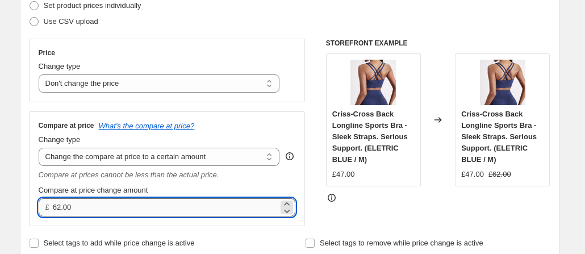
click at [78, 210] on input "62.00" at bounding box center [166, 207] width 226 height 18
type input "62.90"
click at [232, 223] on div "Compare at price What's the compare at price? Change type Change the compare at…" at bounding box center [167, 168] width 277 height 114
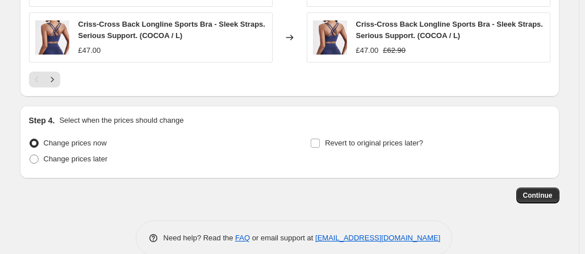
scroll to position [841, 0]
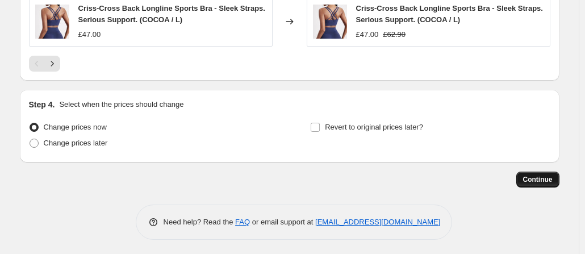
click at [560, 177] on button "Continue" at bounding box center [537, 180] width 43 height 16
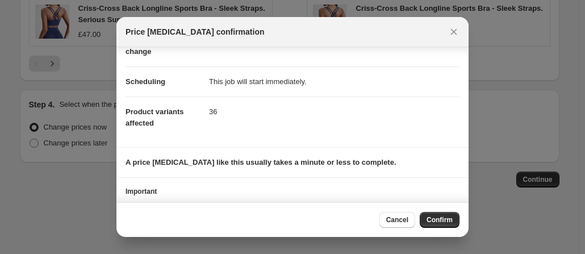
scroll to position [118, 0]
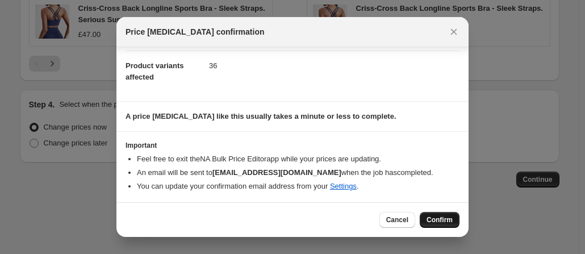
click at [439, 218] on span "Confirm" at bounding box center [440, 219] width 26 height 9
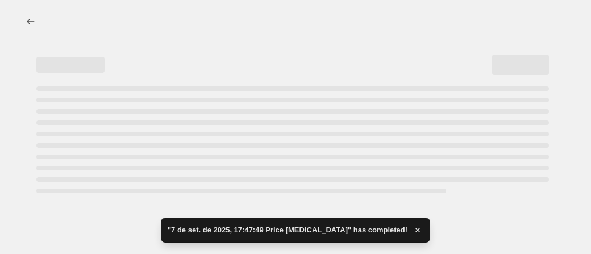
select select "no_change"
select select "to"
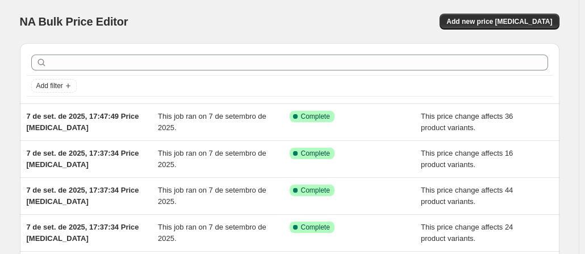
click at [522, 9] on div "NA Bulk Price Editor. This page is ready NA Bulk Price Editor Add new price cha…" at bounding box center [290, 21] width 540 height 43
click at [523, 24] on span "Add new price change job" at bounding box center [500, 21] width 106 height 9
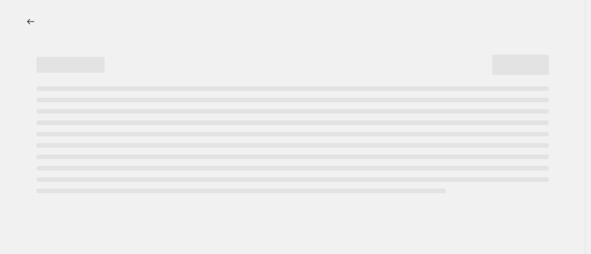
select select "percentage"
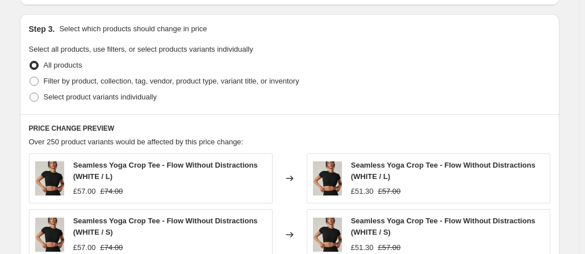
scroll to position [499, 0]
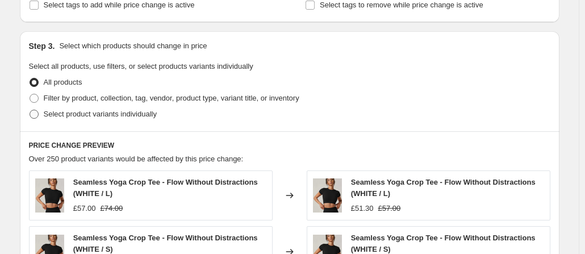
click at [35, 115] on span at bounding box center [34, 114] width 9 height 9
click at [30, 110] on input "Select product variants individually" at bounding box center [30, 110] width 1 height 1
radio input "true"
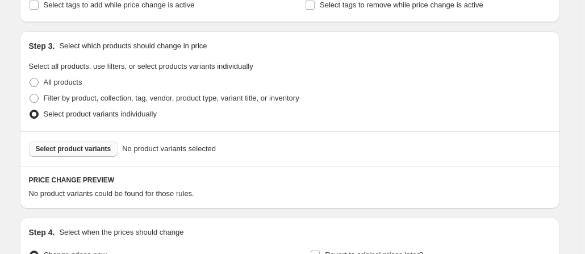
click at [84, 151] on span "Select product variants" at bounding box center [74, 148] width 76 height 9
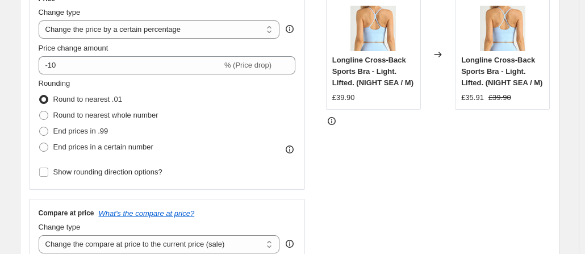
scroll to position [227, 0]
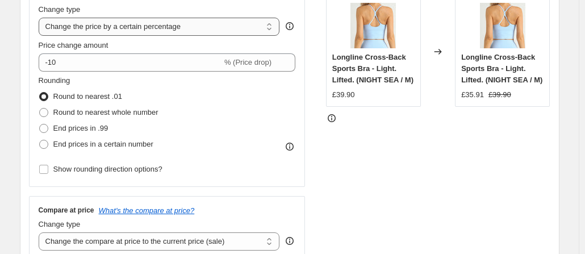
click at [186, 34] on select "Change the price to a certain amount Change the price by a certain amount Chang…" at bounding box center [159, 27] width 241 height 18
select select "no_change"
click at [41, 18] on select "Change the price to a certain amount Change the price by a certain amount Chang…" at bounding box center [159, 27] width 241 height 18
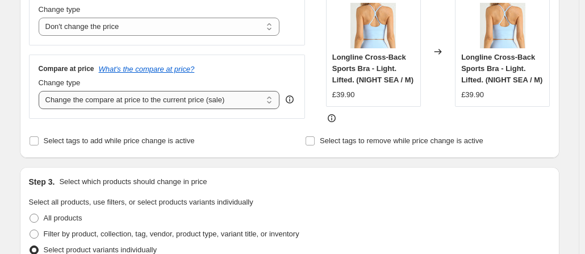
click at [210, 103] on select "Change the compare at price to the current price (sale) Change the compare at p…" at bounding box center [159, 100] width 241 height 18
select select "to"
click at [41, 91] on select "Change the compare at price to the current price (sale) Change the compare at p…" at bounding box center [159, 100] width 241 height 18
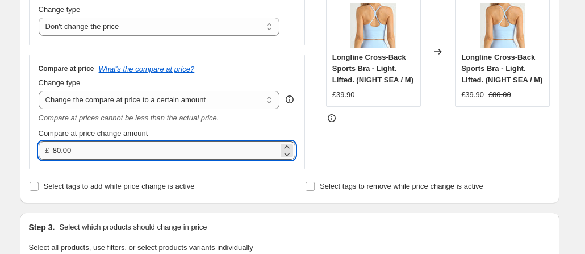
click at [93, 147] on input "80.00" at bounding box center [166, 150] width 226 height 18
type input "49.90"
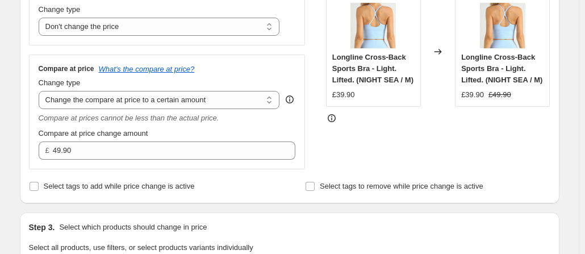
click at [192, 135] on div "Compare at price change amount" at bounding box center [167, 133] width 257 height 11
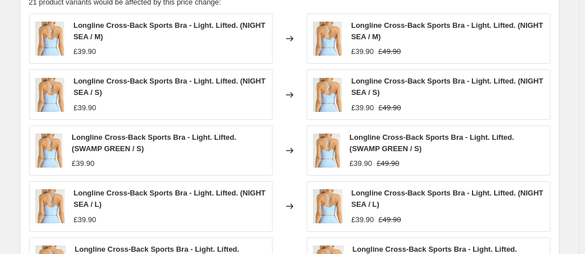
scroll to position [841, 0]
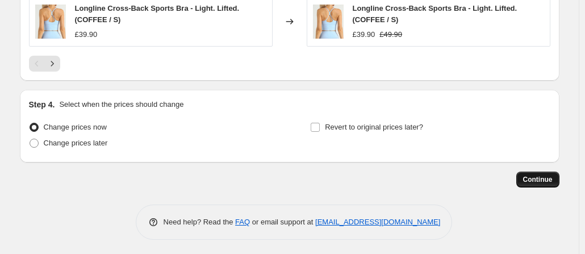
click at [549, 181] on span "Continue" at bounding box center [538, 179] width 30 height 9
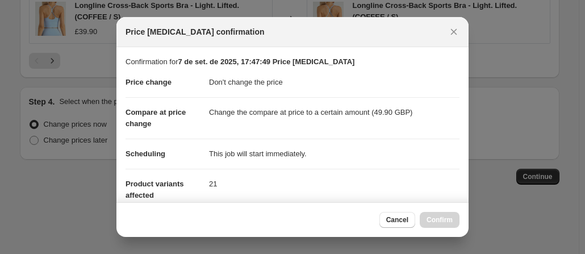
scroll to position [0, 0]
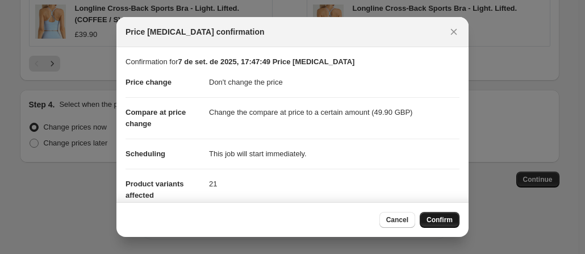
click at [450, 216] on span "Confirm" at bounding box center [440, 219] width 26 height 9
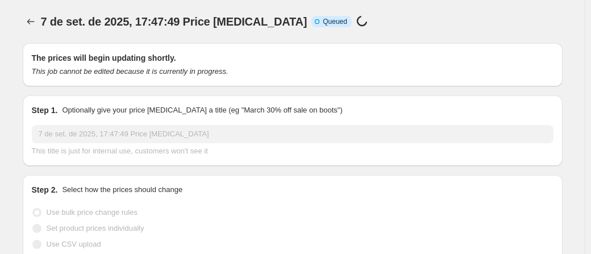
select select "no_change"
select select "to"
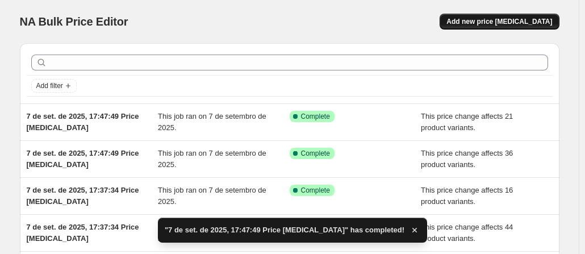
click at [503, 16] on button "Add new price change job" at bounding box center [499, 22] width 119 height 16
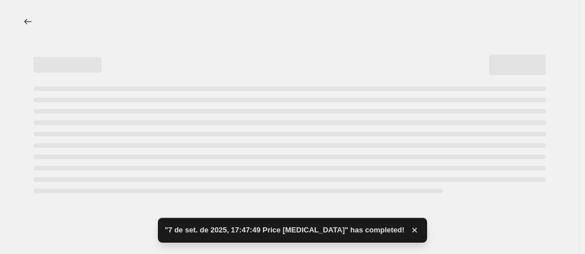
select select "percentage"
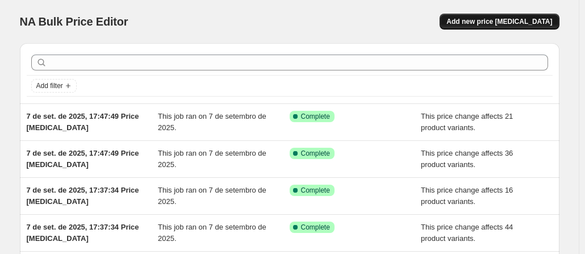
click at [486, 27] on button "Add new price change job" at bounding box center [499, 22] width 119 height 16
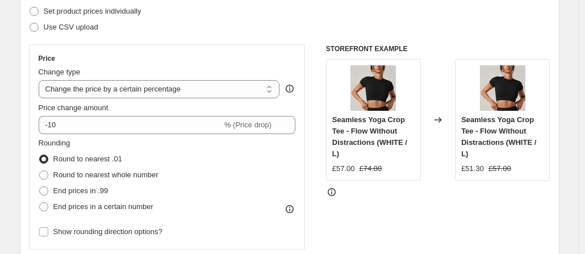
scroll to position [170, 0]
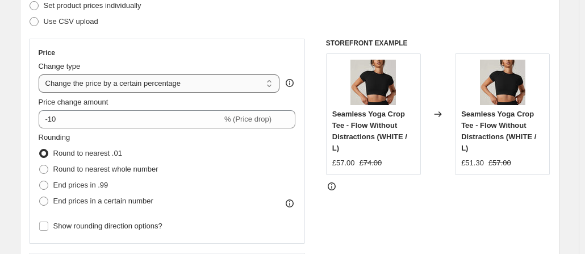
click at [151, 84] on select "Change the price to a certain amount Change the price by a certain amount Chang…" at bounding box center [159, 83] width 241 height 18
select select "no_change"
click at [41, 74] on select "Change the price to a certain amount Change the price by a certain amount Chang…" at bounding box center [159, 83] width 241 height 18
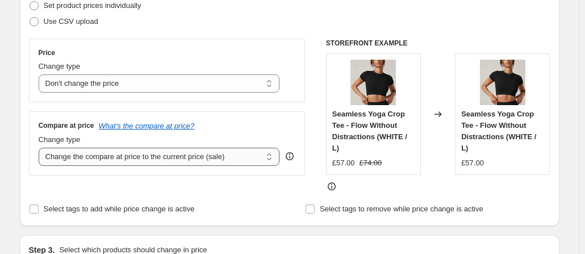
click at [130, 162] on select "Change the compare at price to the current price (sale) Change the compare at p…" at bounding box center [159, 157] width 241 height 18
select select "to"
click at [41, 148] on select "Change the compare at price to the current price (sale) Change the compare at p…" at bounding box center [159, 157] width 241 height 18
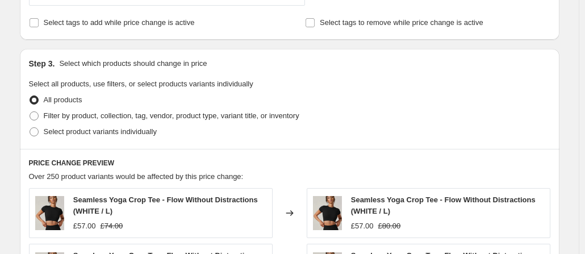
scroll to position [408, 0]
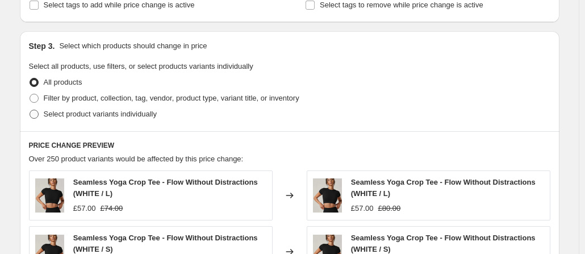
click at [36, 111] on span at bounding box center [34, 114] width 9 height 9
click at [30, 110] on input "Select product variants individually" at bounding box center [30, 110] width 1 height 1
radio input "true"
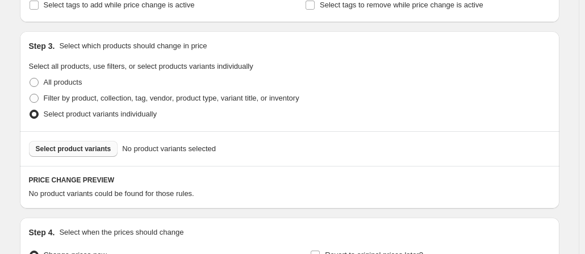
click at [70, 150] on span "Select product variants" at bounding box center [74, 148] width 76 height 9
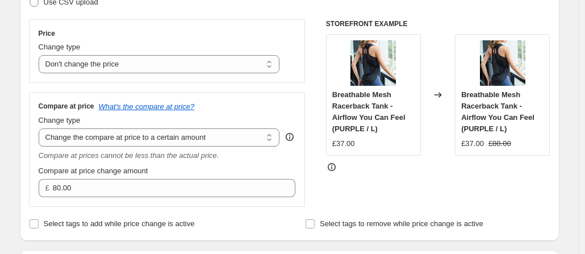
scroll to position [238, 0]
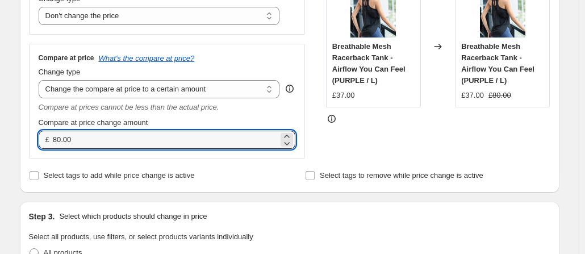
drag, startPoint x: 81, startPoint y: 137, endPoint x: 23, endPoint y: 137, distance: 57.9
click at [23, 137] on div "Step 2. Select how the prices should change Use bulk price change rules Set pro…" at bounding box center [290, 39] width 540 height 308
type input "57.00"
click at [231, 151] on div "Compare at price What's the compare at price? Change type Change the compare at…" at bounding box center [167, 101] width 277 height 114
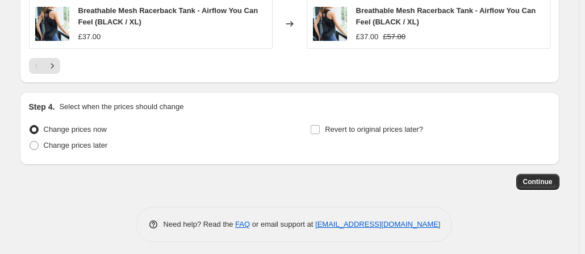
scroll to position [841, 0]
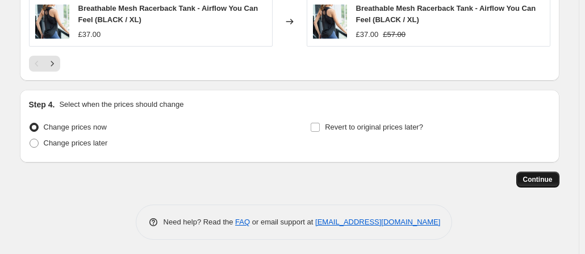
click at [539, 175] on span "Continue" at bounding box center [538, 179] width 30 height 9
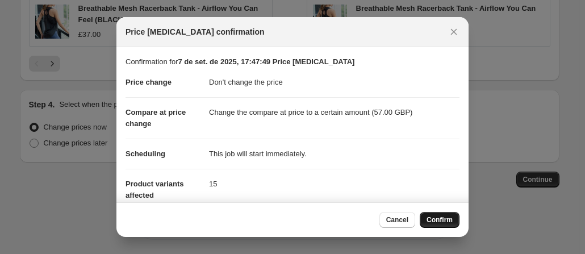
click at [441, 213] on button "Confirm" at bounding box center [440, 220] width 40 height 16
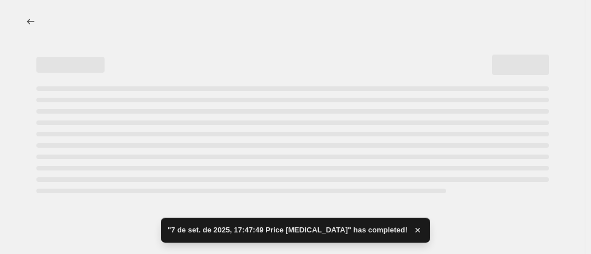
select select "no_change"
select select "to"
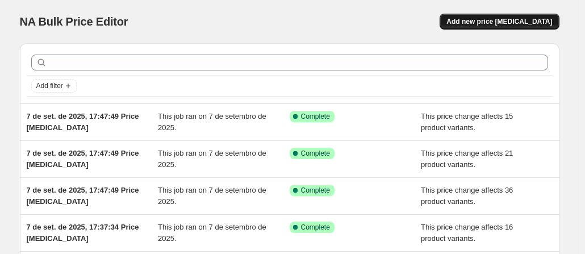
click at [472, 21] on button "Add new price change job" at bounding box center [499, 22] width 119 height 16
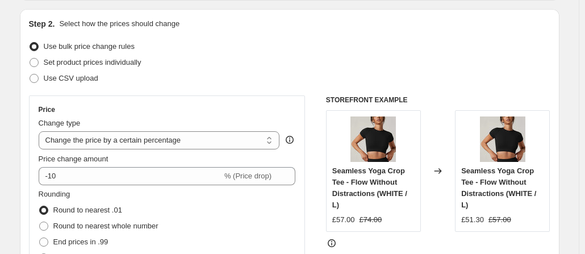
scroll to position [170, 0]
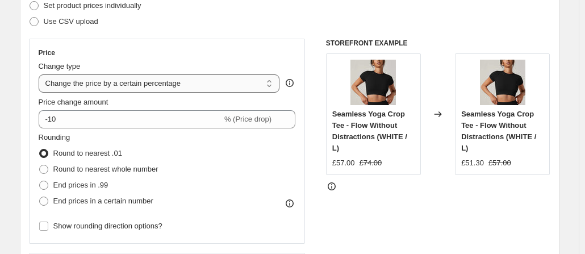
click at [169, 85] on select "Change the price to a certain amount Change the price by a certain amount Chang…" at bounding box center [159, 83] width 241 height 18
select select "no_change"
click at [41, 74] on select "Change the price to a certain amount Change the price by a certain amount Chang…" at bounding box center [159, 83] width 241 height 18
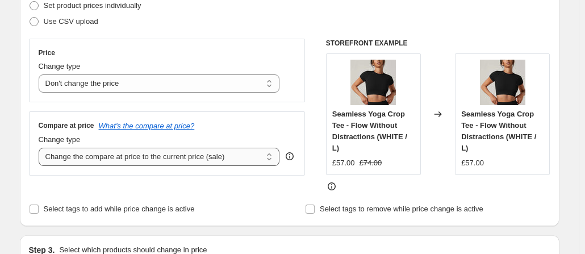
click at [139, 149] on select "Change the compare at price to the current price (sale) Change the compare at p…" at bounding box center [159, 157] width 241 height 18
select select "to"
click at [41, 148] on select "Change the compare at price to the current price (sale) Change the compare at p…" at bounding box center [159, 157] width 241 height 18
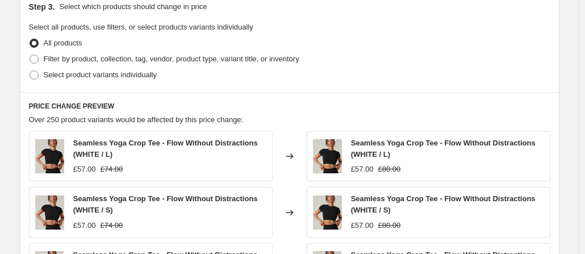
scroll to position [398, 0]
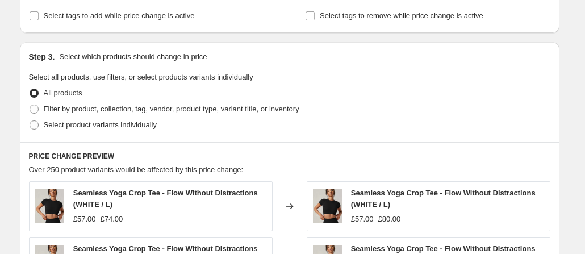
click at [30, 126] on div "Step 3. Select which products should change in price Select all products, use f…" at bounding box center [290, 92] width 540 height 100
click at [36, 126] on span at bounding box center [34, 124] width 9 height 9
click at [30, 121] on input "Select product variants individually" at bounding box center [30, 120] width 1 height 1
radio input "true"
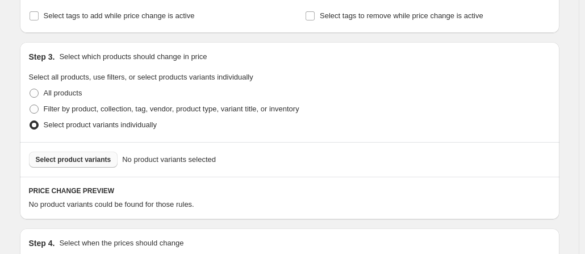
click at [68, 159] on span "Select product variants" at bounding box center [74, 159] width 76 height 9
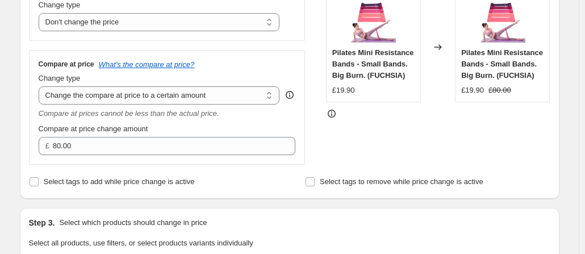
scroll to position [249, 0]
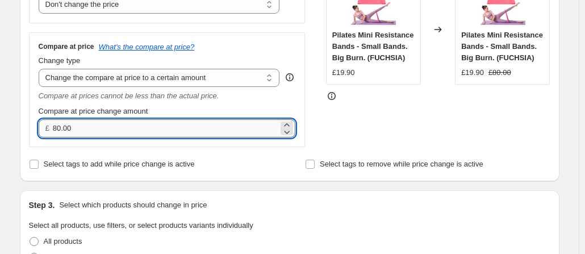
click at [97, 127] on input "80.00" at bounding box center [166, 128] width 226 height 18
type input "37.00"
click at [224, 106] on div "Compare at price change amount" at bounding box center [167, 111] width 257 height 11
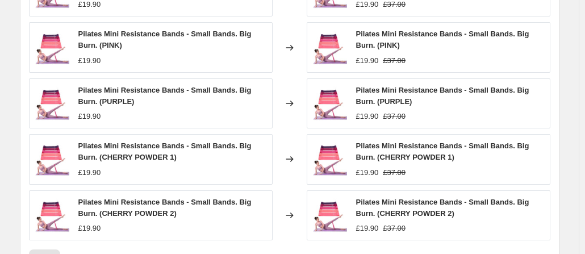
scroll to position [841, 0]
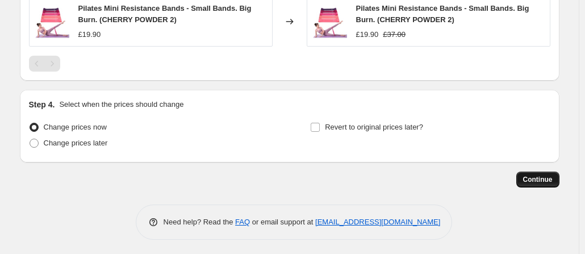
click at [534, 180] on span "Continue" at bounding box center [538, 179] width 30 height 9
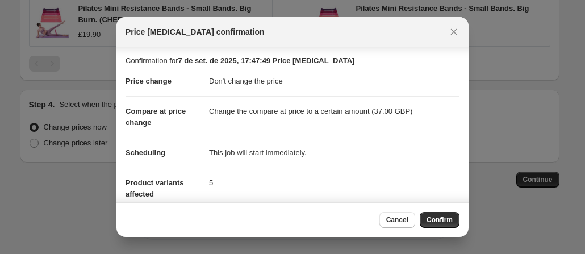
scroll to position [0, 0]
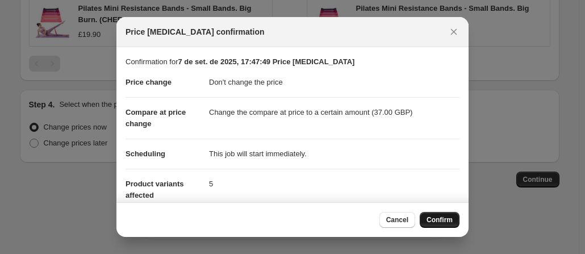
click at [445, 222] on span "Confirm" at bounding box center [440, 219] width 26 height 9
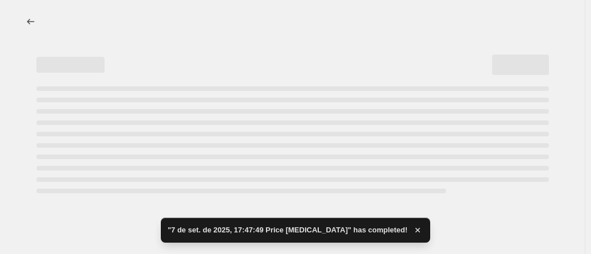
select select "no_change"
select select "to"
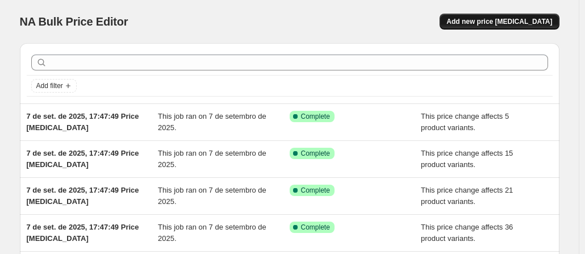
click at [512, 18] on span "Add new price change job" at bounding box center [500, 21] width 106 height 9
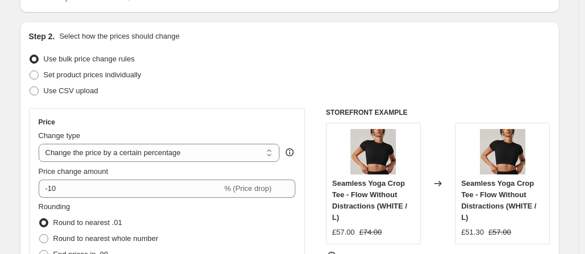
scroll to position [114, 0]
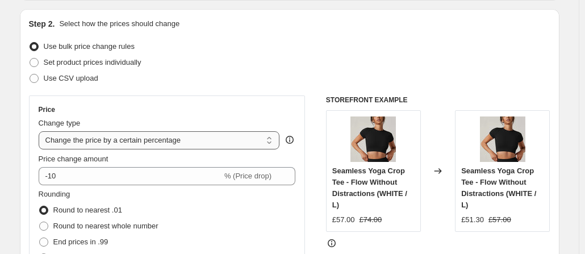
click at [178, 141] on select "Change the price to a certain amount Change the price by a certain amount Chang…" at bounding box center [159, 140] width 241 height 18
select select "no_change"
click at [41, 131] on select "Change the price to a certain amount Change the price by a certain amount Chang…" at bounding box center [159, 140] width 241 height 18
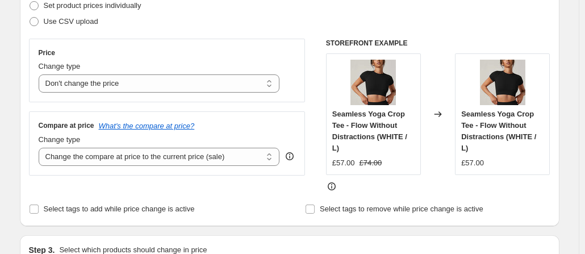
scroll to position [227, 0]
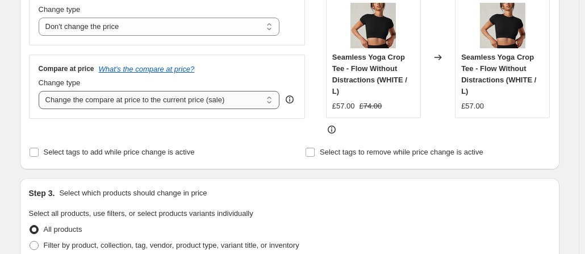
click at [209, 99] on select "Change the compare at price to the current price (sale) Change the compare at p…" at bounding box center [159, 100] width 241 height 18
select select "to"
click at [41, 91] on select "Change the compare at price to the current price (sale) Change the compare at p…" at bounding box center [159, 100] width 241 height 18
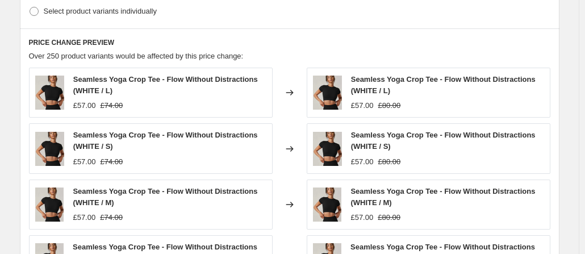
scroll to position [341, 0]
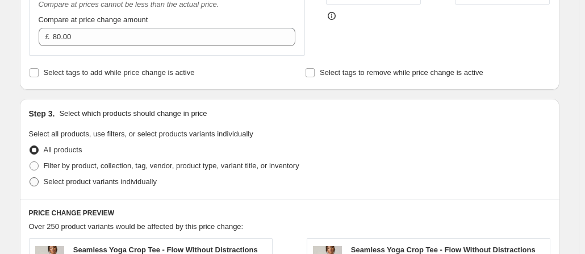
click at [39, 179] on span at bounding box center [34, 181] width 9 height 9
click at [30, 178] on input "Select product variants individually" at bounding box center [30, 177] width 1 height 1
radio input "true"
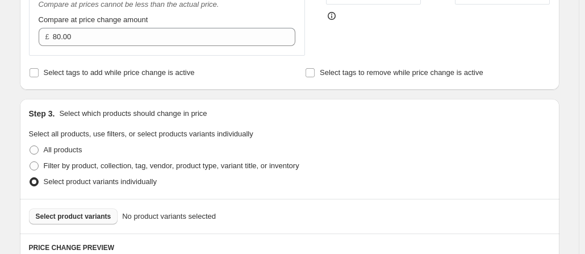
click at [76, 215] on span "Select product variants" at bounding box center [74, 216] width 76 height 9
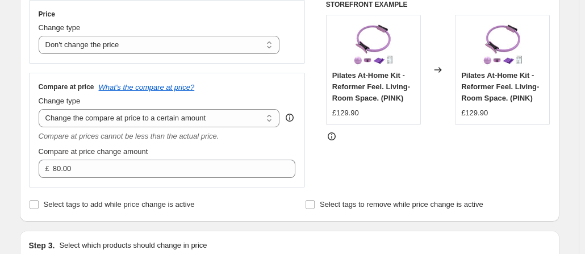
scroll to position [227, 0]
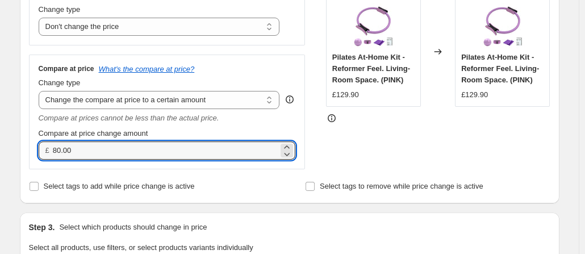
drag, startPoint x: 83, startPoint y: 152, endPoint x: 47, endPoint y: 152, distance: 36.4
click at [47, 152] on div "£ 80.00" at bounding box center [167, 150] width 257 height 18
type input "210.00"
click at [202, 130] on div "Compare at price change amount" at bounding box center [167, 133] width 257 height 11
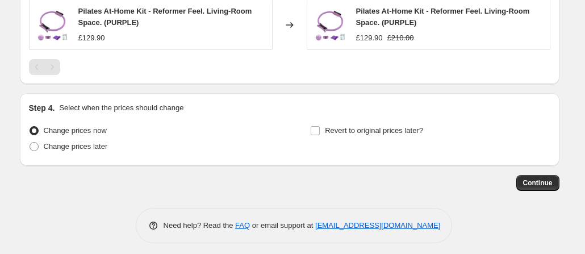
scroll to position [674, 0]
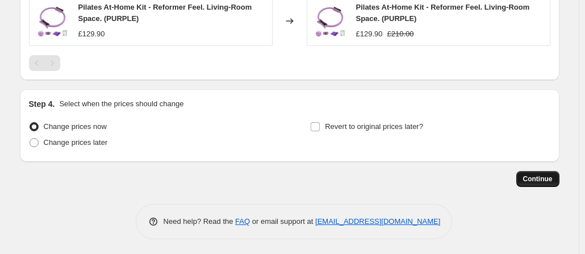
click at [545, 175] on span "Continue" at bounding box center [538, 178] width 30 height 9
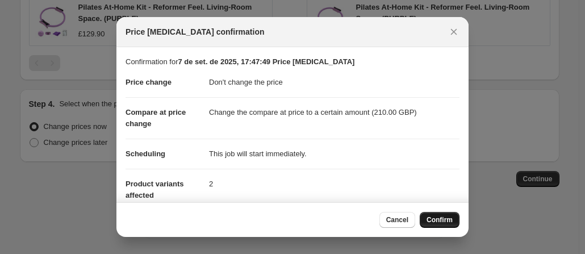
click at [451, 221] on span "Confirm" at bounding box center [440, 219] width 26 height 9
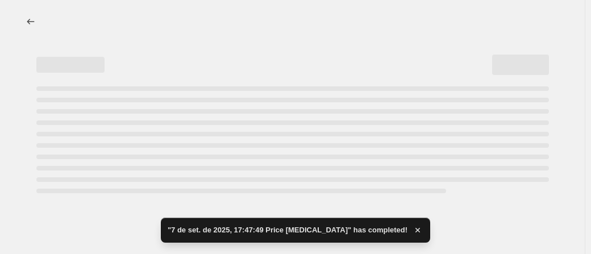
select select "no_change"
select select "to"
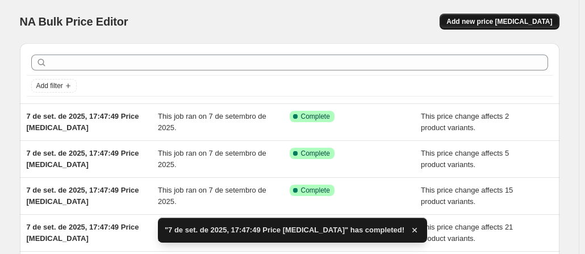
click at [498, 15] on button "Add new price [MEDICAL_DATA]" at bounding box center [499, 22] width 119 height 16
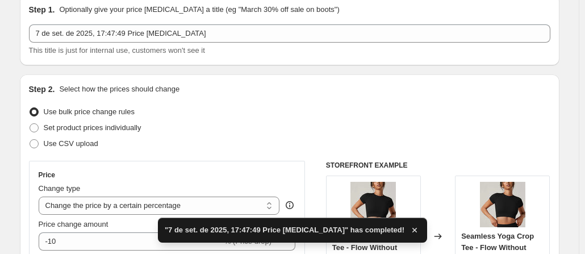
scroll to position [114, 0]
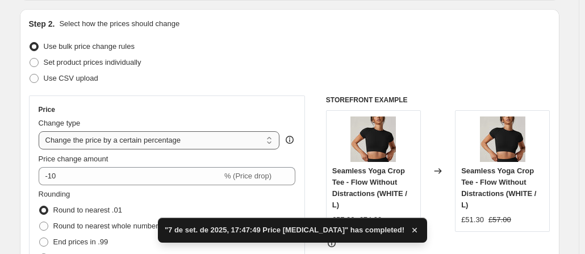
click at [133, 141] on select "Change the price to a certain amount Change the price by a certain amount Chang…" at bounding box center [159, 140] width 241 height 18
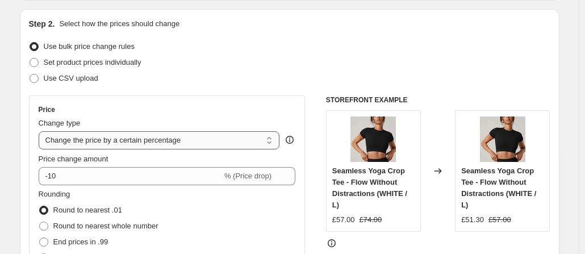
select select "pc"
type input "50"
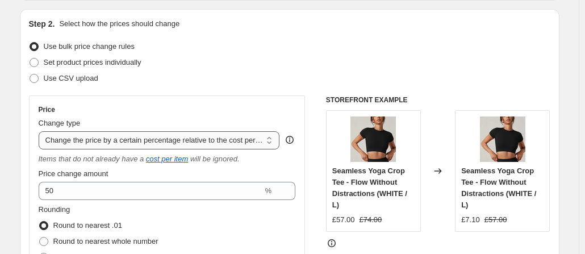
click at [133, 140] on select "Change the price to a certain amount Change the price by a certain amount Chang…" at bounding box center [159, 140] width 241 height 18
select select "no_change"
click at [41, 131] on select "Change the price to a certain amount Change the price by a certain amount Chang…" at bounding box center [159, 140] width 241 height 18
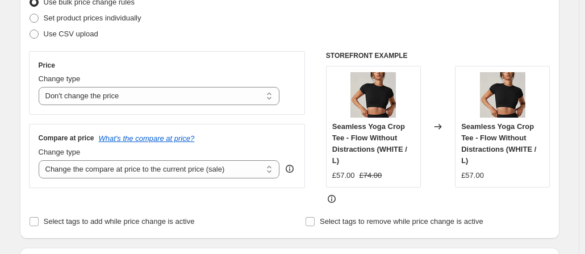
scroll to position [227, 0]
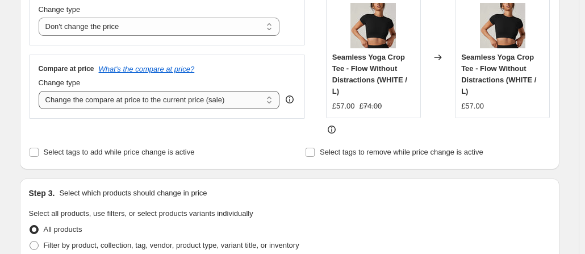
click at [124, 102] on select "Change the compare at price to the current price (sale) Change the compare at p…" at bounding box center [159, 100] width 241 height 18
select select "to"
click at [41, 91] on select "Change the compare at price to the current price (sale) Change the compare at p…" at bounding box center [159, 100] width 241 height 18
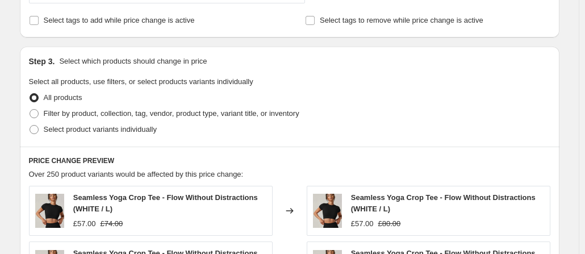
scroll to position [408, 0]
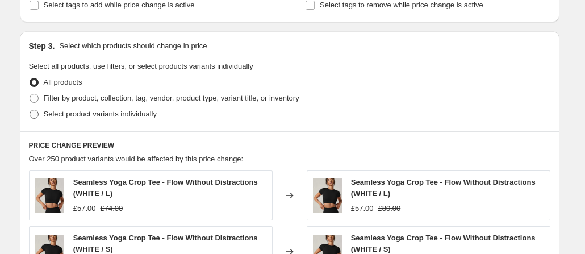
click at [36, 114] on span at bounding box center [34, 114] width 9 height 9
click at [30, 110] on input "Select product variants individually" at bounding box center [30, 110] width 1 height 1
radio input "true"
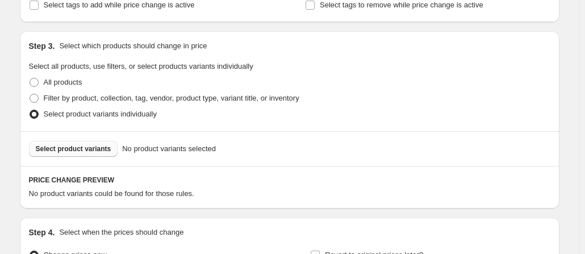
click at [72, 147] on span "Select product variants" at bounding box center [74, 148] width 76 height 9
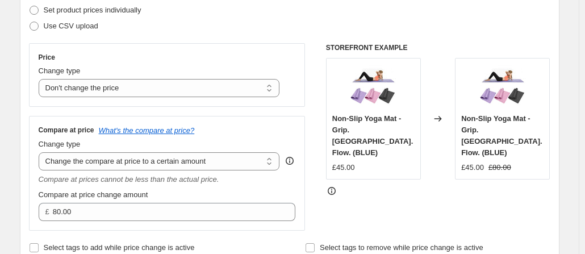
scroll to position [238, 0]
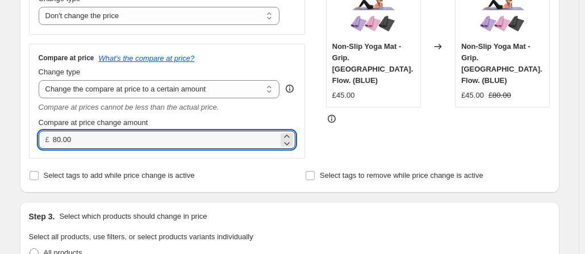
drag, startPoint x: 97, startPoint y: 140, endPoint x: 34, endPoint y: 140, distance: 62.5
click at [34, 140] on div "Compare at price What's the compare at price? Change type Change the compare at…" at bounding box center [167, 101] width 277 height 114
type input "79.90"
click at [185, 153] on div "Compare at price What's the compare at price? Change type Change the compare at…" at bounding box center [167, 101] width 277 height 114
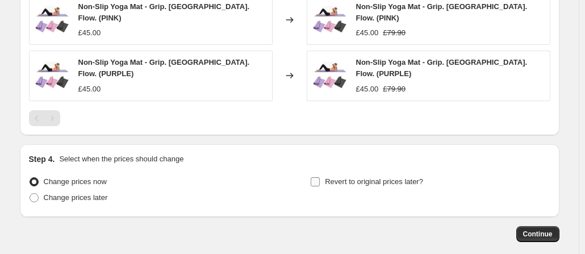
scroll to position [770, 0]
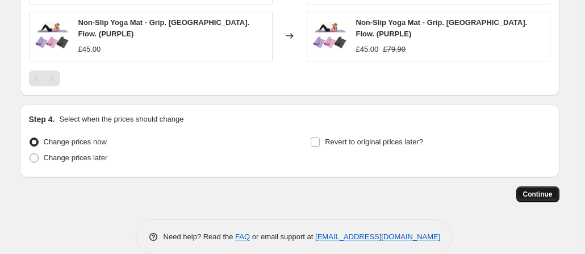
click at [548, 190] on span "Continue" at bounding box center [538, 194] width 30 height 9
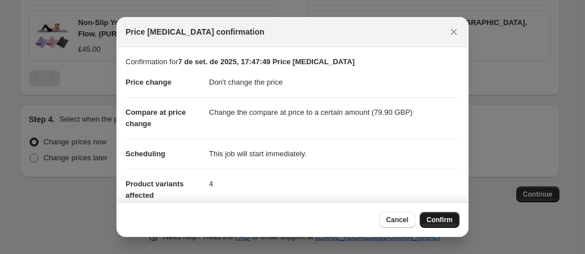
click at [441, 223] on span "Confirm" at bounding box center [440, 219] width 26 height 9
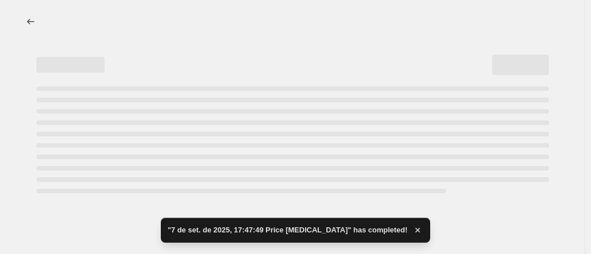
select select "no_change"
select select "to"
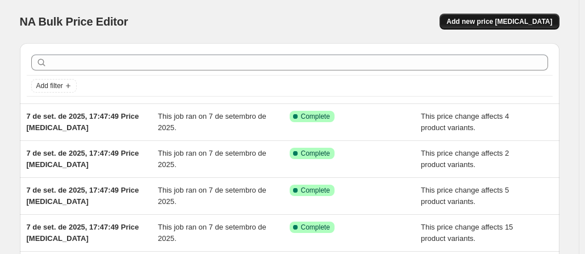
click at [479, 21] on span "Add new price [MEDICAL_DATA]" at bounding box center [500, 21] width 106 height 9
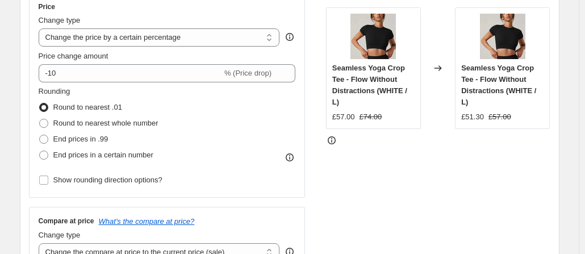
scroll to position [227, 0]
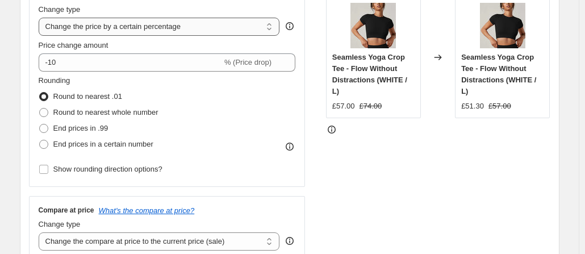
click at [164, 27] on select "Change the price to a certain amount Change the price by a certain amount Chang…" at bounding box center [159, 27] width 241 height 18
select select "no_change"
click at [41, 18] on select "Change the price to a certain amount Change the price by a certain amount Chang…" at bounding box center [159, 27] width 241 height 18
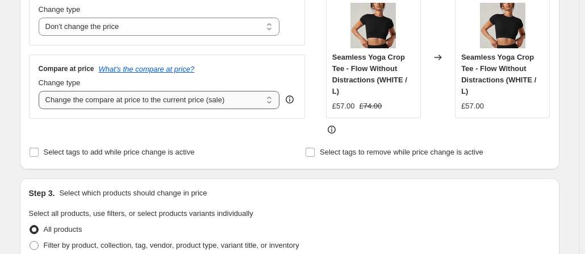
click at [134, 101] on select "Change the compare at price to the current price (sale) Change the compare at p…" at bounding box center [159, 100] width 241 height 18
select select "to"
click at [41, 91] on select "Change the compare at price to the current price (sale) Change the compare at p…" at bounding box center [159, 100] width 241 height 18
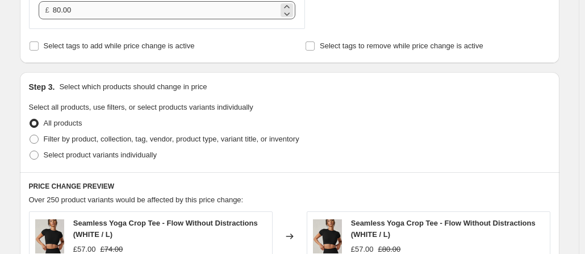
scroll to position [341, 0]
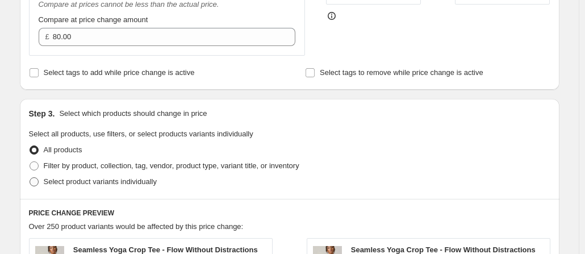
click at [36, 185] on span at bounding box center [34, 181] width 9 height 9
click at [30, 178] on input "Select product variants individually" at bounding box center [30, 177] width 1 height 1
radio input "true"
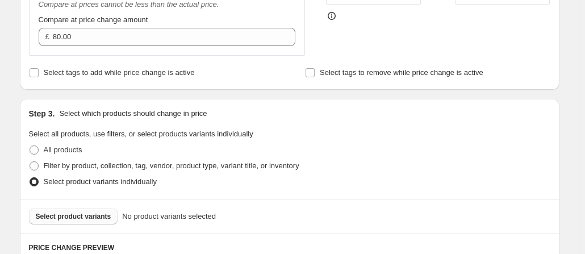
click at [77, 216] on span "Select product variants" at bounding box center [74, 216] width 76 height 9
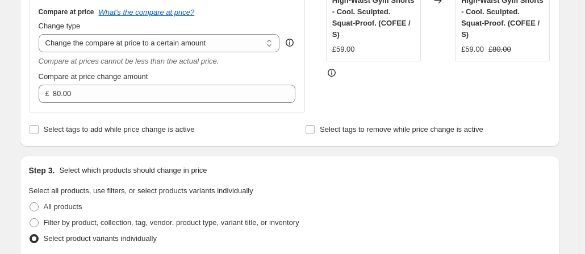
scroll to position [227, 0]
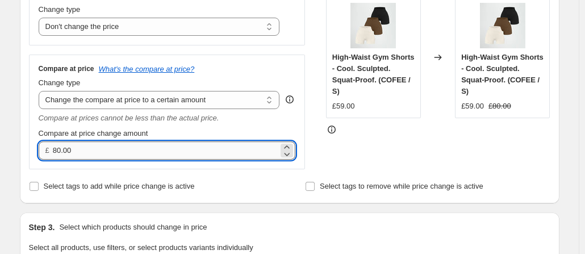
click at [73, 152] on input "80.00" at bounding box center [166, 150] width 226 height 18
type input "82.00"
click at [214, 132] on div "Compare at price change amount" at bounding box center [167, 133] width 257 height 11
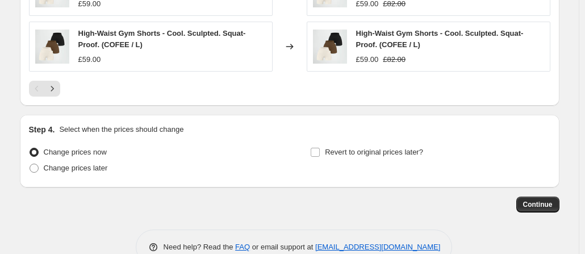
scroll to position [841, 0]
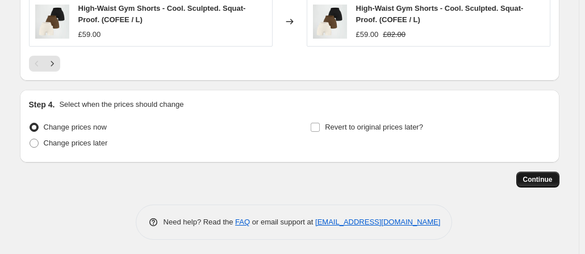
click at [545, 181] on span "Continue" at bounding box center [538, 179] width 30 height 9
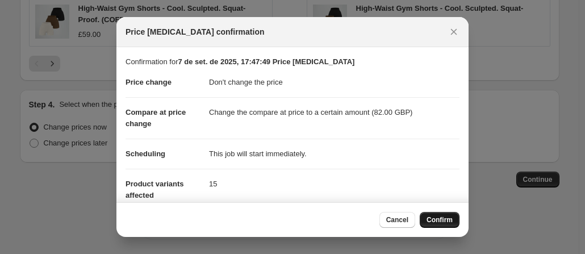
click at [441, 217] on span "Confirm" at bounding box center [440, 219] width 26 height 9
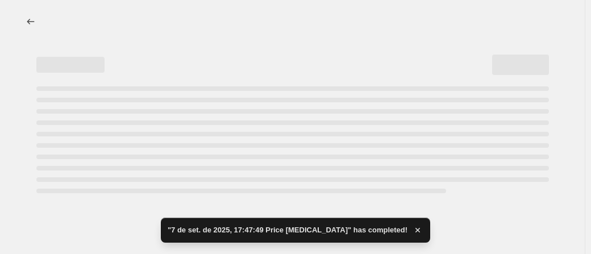
select select "no_change"
select select "to"
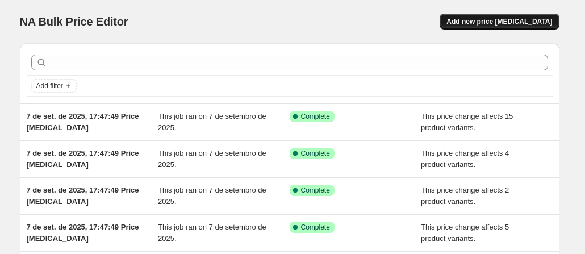
click at [514, 23] on span "Add new price [MEDICAL_DATA]" at bounding box center [500, 21] width 106 height 9
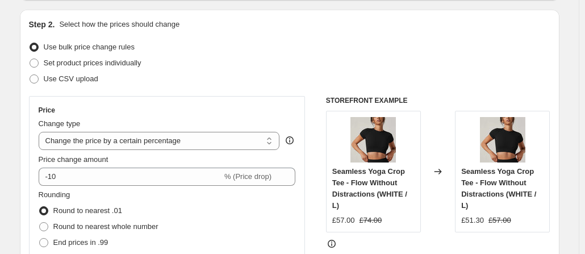
scroll to position [114, 0]
click at [182, 138] on select "Change the price to a certain amount Change the price by a certain amount Chang…" at bounding box center [159, 140] width 241 height 18
select select "no_change"
click at [41, 131] on select "Change the price to a certain amount Change the price by a certain amount Chang…" at bounding box center [159, 140] width 241 height 18
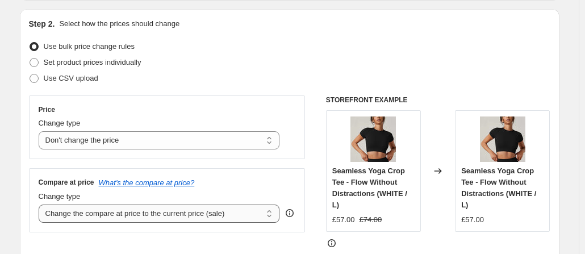
click at [134, 209] on select "Change the compare at price to the current price (sale) Change the compare at p…" at bounding box center [159, 214] width 241 height 18
select select "to"
click at [41, 205] on select "Change the compare at price to the current price (sale) Change the compare at p…" at bounding box center [159, 214] width 241 height 18
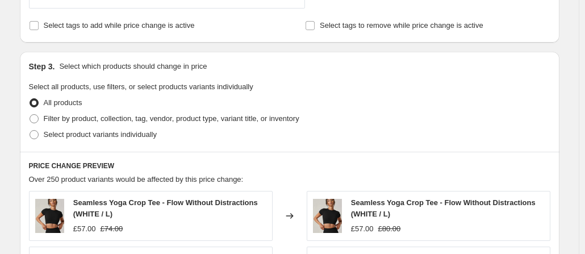
scroll to position [352, 0]
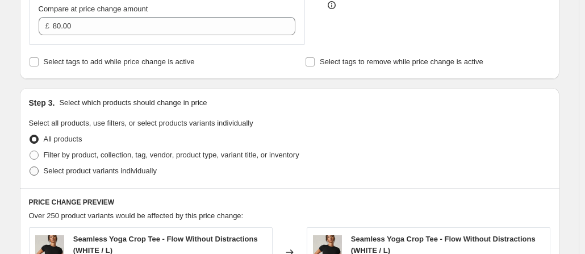
click at [34, 172] on span at bounding box center [34, 170] width 9 height 9
click at [30, 167] on input "Select product variants individually" at bounding box center [30, 166] width 1 height 1
radio input "true"
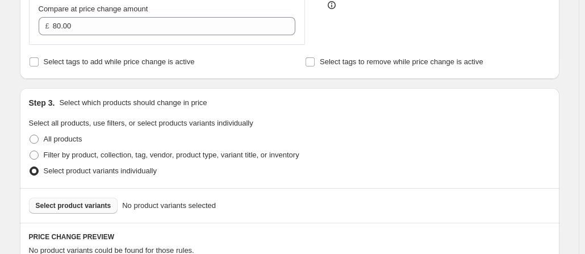
click at [89, 207] on span "Select product variants" at bounding box center [74, 205] width 76 height 9
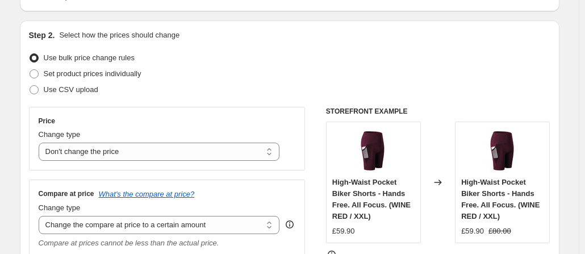
scroll to position [216, 0]
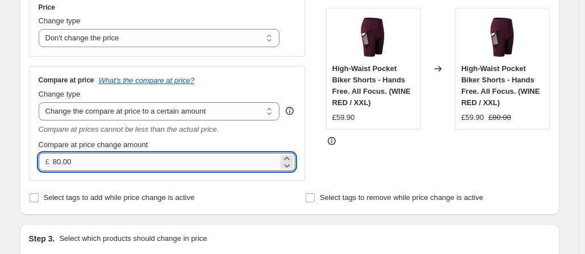
click at [107, 162] on input "80.00" at bounding box center [166, 162] width 226 height 18
type input "79.90"
click at [172, 178] on div "Compare at price What's the compare at price? Change type Change the compare at…" at bounding box center [167, 123] width 277 height 114
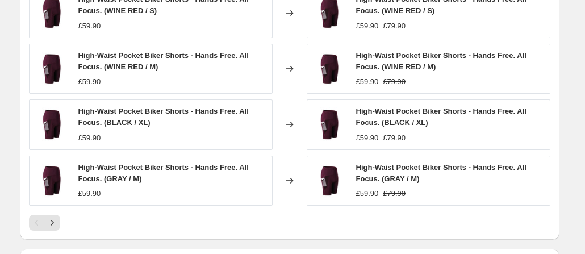
scroll to position [841, 0]
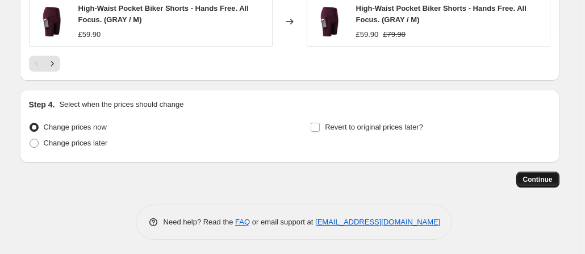
click at [536, 175] on span "Continue" at bounding box center [538, 179] width 30 height 9
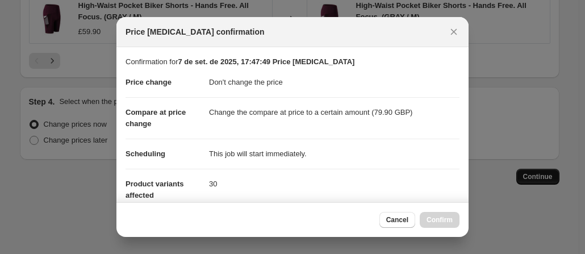
scroll to position [0, 0]
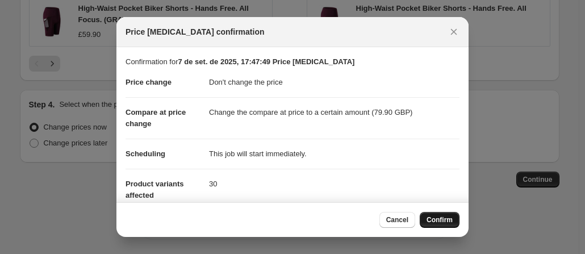
click at [443, 223] on span "Confirm" at bounding box center [440, 219] width 26 height 9
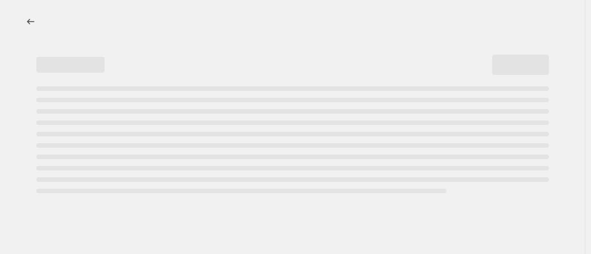
select select "no_change"
select select "to"
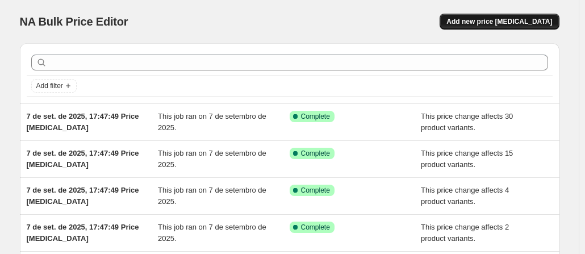
click at [489, 20] on span "Add new price [MEDICAL_DATA]" at bounding box center [500, 21] width 106 height 9
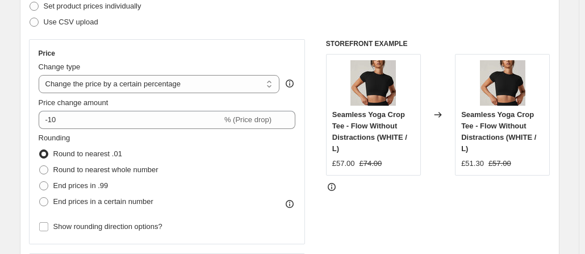
scroll to position [170, 0]
click at [174, 89] on select "Change the price to a certain amount Change the price by a certain amount Chang…" at bounding box center [159, 83] width 241 height 18
select select "no_change"
click at [41, 74] on select "Change the price to a certain amount Change the price by a certain amount Chang…" at bounding box center [159, 83] width 241 height 18
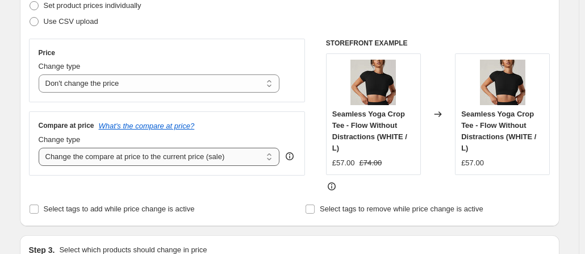
click at [137, 156] on select "Change the compare at price to the current price (sale) Change the compare at p…" at bounding box center [159, 157] width 241 height 18
select select "to"
click at [41, 148] on select "Change the compare at price to the current price (sale) Change the compare at p…" at bounding box center [159, 157] width 241 height 18
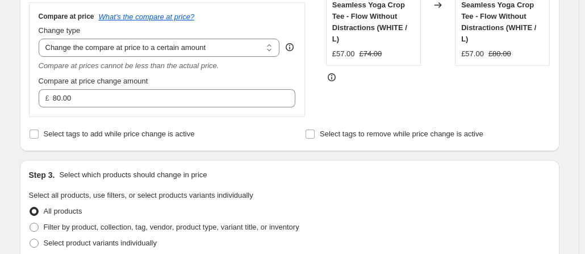
scroll to position [284, 0]
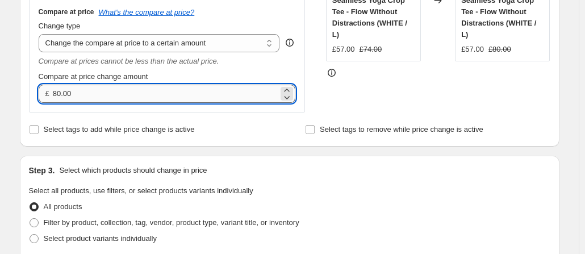
click at [94, 95] on input "80.00" at bounding box center [166, 94] width 226 height 18
type input "62.00"
click at [216, 76] on div "Compare at price change amount" at bounding box center [167, 76] width 257 height 11
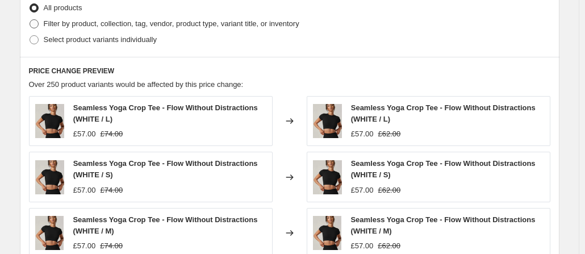
scroll to position [465, 0]
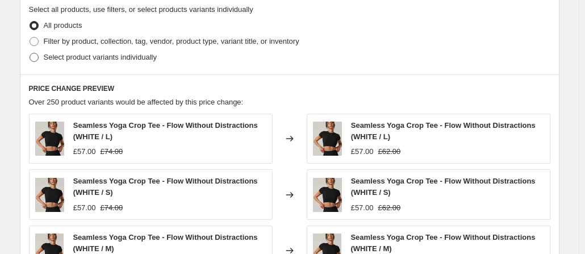
click at [35, 59] on span at bounding box center [34, 57] width 9 height 9
click at [30, 53] on input "Select product variants individually" at bounding box center [30, 53] width 1 height 1
radio input "true"
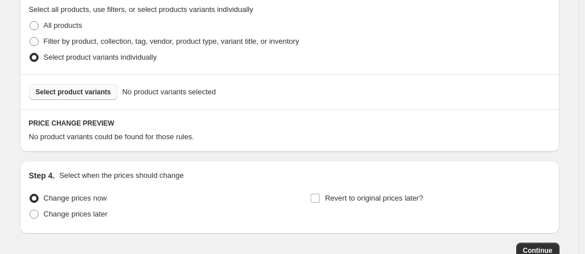
click at [82, 97] on button "Select product variants" at bounding box center [73, 92] width 89 height 16
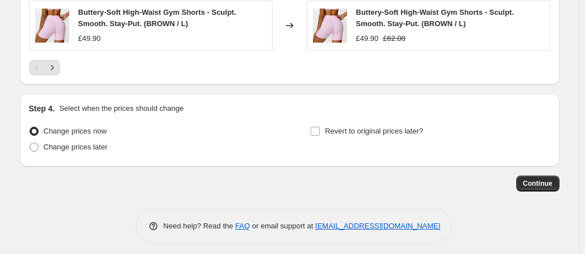
scroll to position [841, 0]
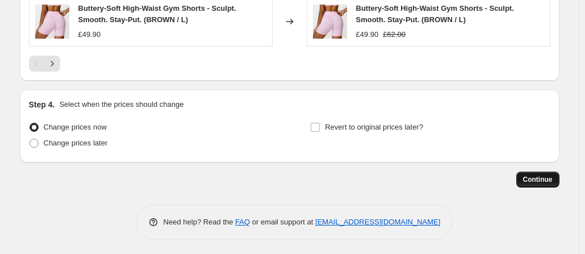
click at [547, 176] on span "Continue" at bounding box center [538, 179] width 30 height 9
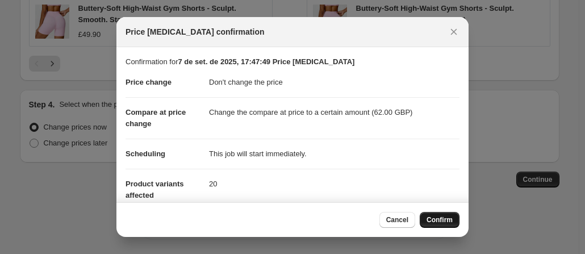
click at [446, 219] on span "Confirm" at bounding box center [440, 219] width 26 height 9
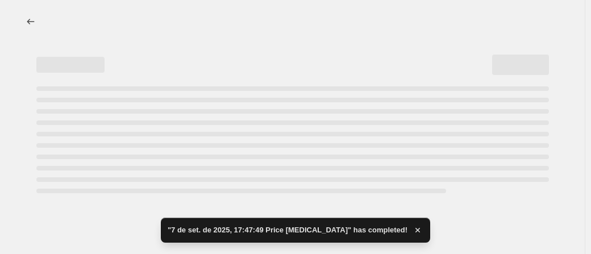
select select "no_change"
select select "to"
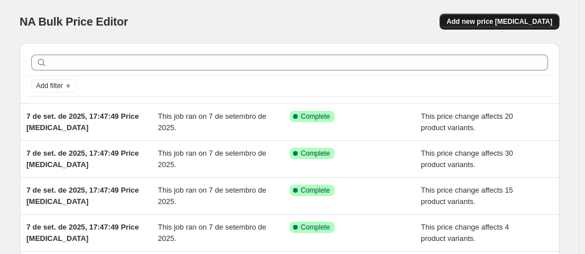
click at [541, 27] on button "Add new price [MEDICAL_DATA]" at bounding box center [499, 22] width 119 height 16
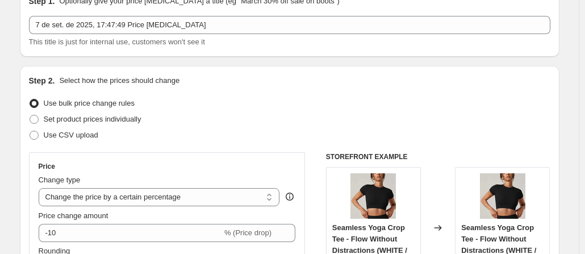
scroll to position [170, 0]
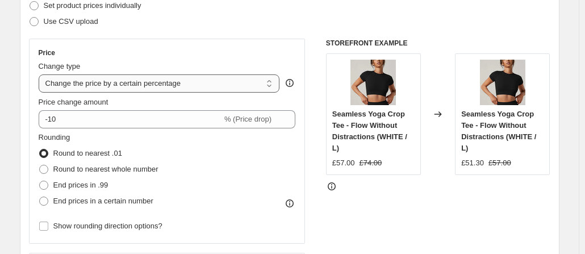
click at [149, 85] on select "Change the price to a certain amount Change the price by a certain amount Chang…" at bounding box center [159, 83] width 241 height 18
select select "no_change"
click at [41, 74] on select "Change the price to a certain amount Change the price by a certain amount Chang…" at bounding box center [159, 83] width 241 height 18
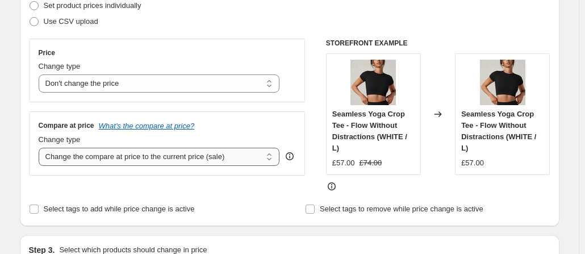
click at [123, 158] on select "Change the compare at price to the current price (sale) Change the compare at p…" at bounding box center [159, 157] width 241 height 18
select select "to"
click at [41, 148] on select "Change the compare at price to the current price (sale) Change the compare at p…" at bounding box center [159, 157] width 241 height 18
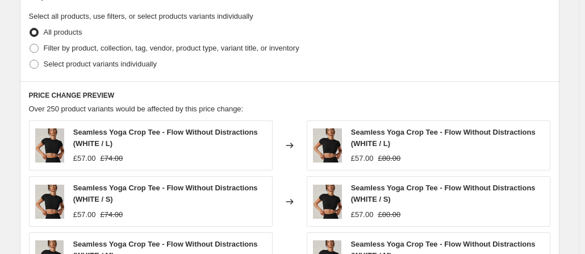
scroll to position [398, 0]
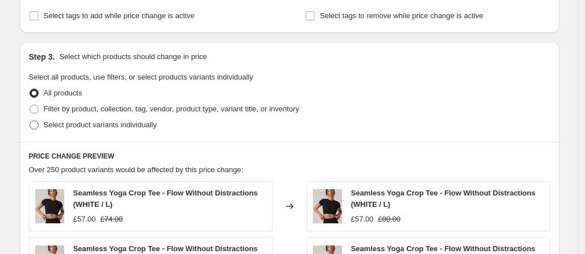
click at [39, 126] on span at bounding box center [34, 124] width 9 height 9
click at [30, 121] on input "Select product variants individually" at bounding box center [30, 120] width 1 height 1
radio input "true"
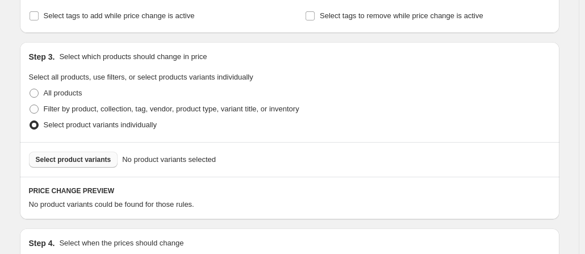
click at [79, 159] on span "Select product variants" at bounding box center [74, 159] width 76 height 9
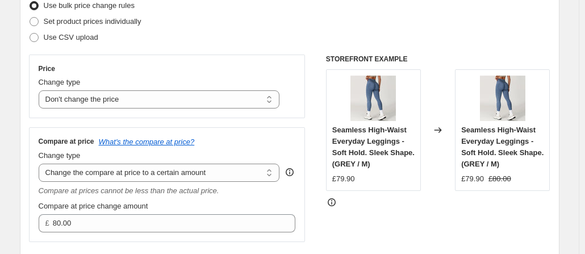
scroll to position [170, 0]
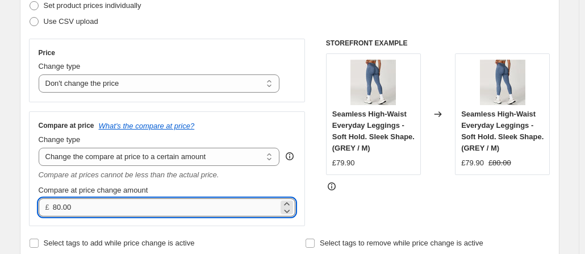
click at [94, 208] on input "80.00" at bounding box center [166, 207] width 226 height 18
type input "97.00"
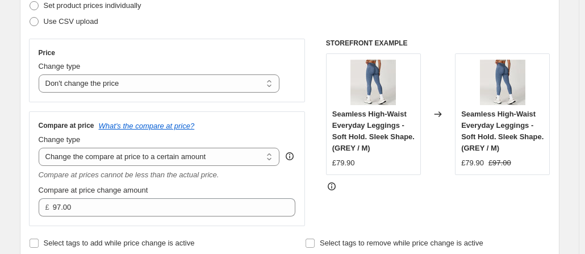
click at [184, 190] on div "Compare at price change amount" at bounding box center [167, 190] width 257 height 11
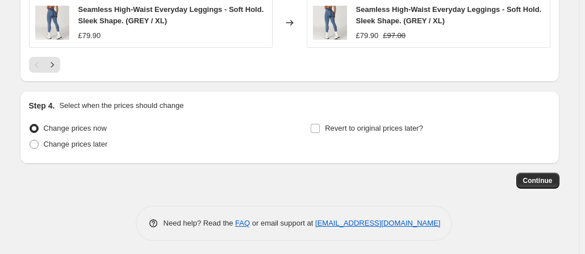
scroll to position [841, 0]
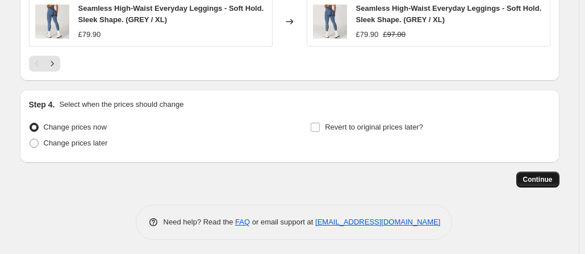
click at [538, 175] on span "Continue" at bounding box center [538, 179] width 30 height 9
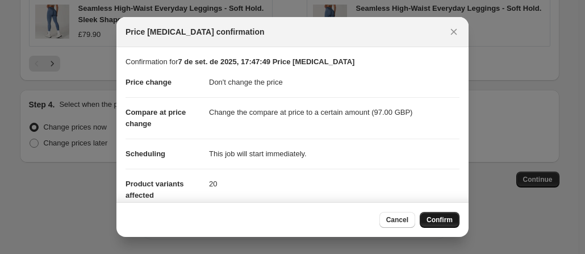
click at [439, 220] on span "Confirm" at bounding box center [440, 219] width 26 height 9
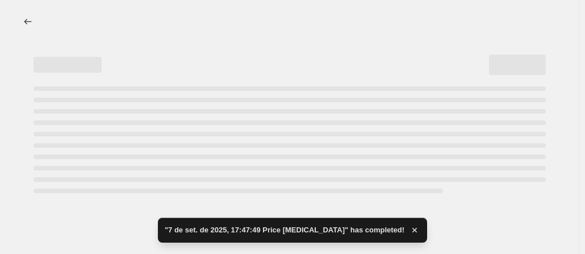
select select "no_change"
select select "to"
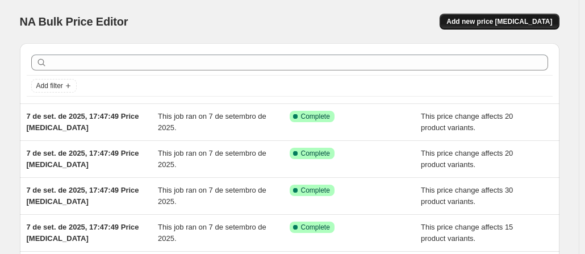
click at [485, 14] on button "Add new price [MEDICAL_DATA]" at bounding box center [499, 22] width 119 height 16
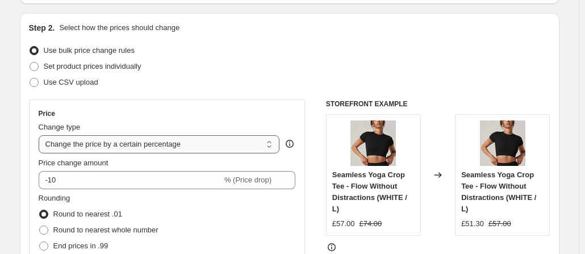
scroll to position [114, 0]
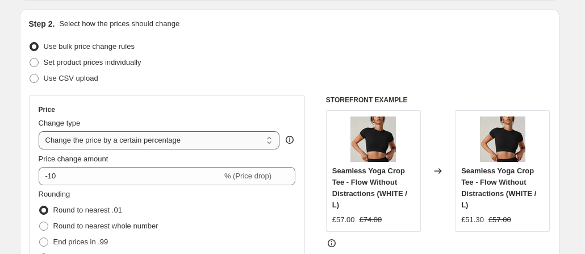
click at [123, 138] on select "Change the price to a certain amount Change the price by a certain amount Chang…" at bounding box center [159, 140] width 241 height 18
select select "no_change"
click at [41, 131] on select "Change the price to a certain amount Change the price by a certain amount Chang…" at bounding box center [159, 140] width 241 height 18
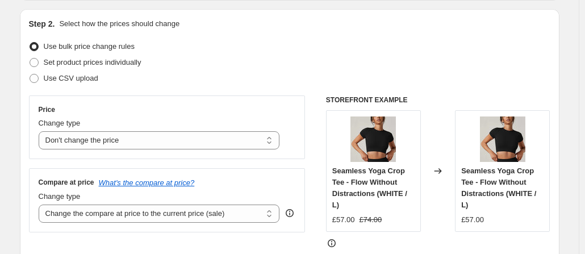
scroll to position [227, 0]
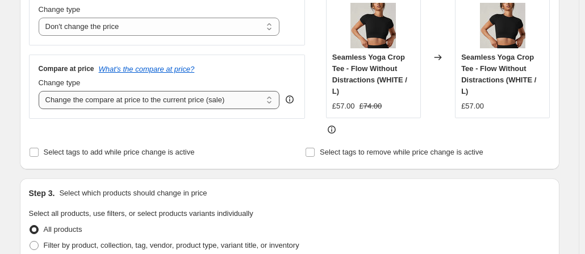
click at [190, 107] on select "Change the compare at price to the current price (sale) Change the compare at p…" at bounding box center [159, 100] width 241 height 18
select select "to"
click at [41, 91] on select "Change the compare at price to the current price (sale) Change the compare at p…" at bounding box center [159, 100] width 241 height 18
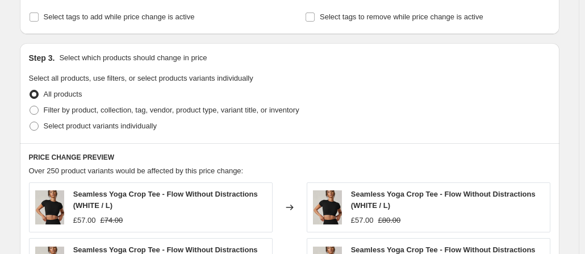
scroll to position [398, 0]
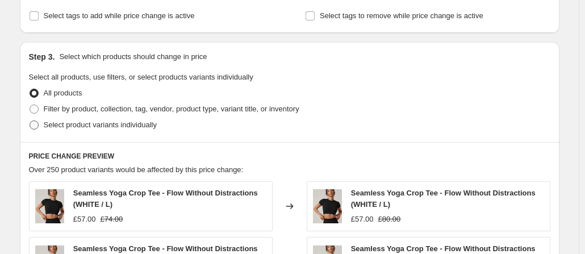
click at [39, 126] on span at bounding box center [34, 124] width 9 height 9
click at [30, 121] on input "Select product variants individually" at bounding box center [30, 120] width 1 height 1
radio input "true"
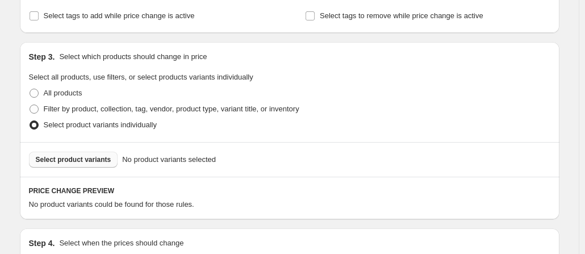
click at [57, 158] on span "Select product variants" at bounding box center [74, 159] width 76 height 9
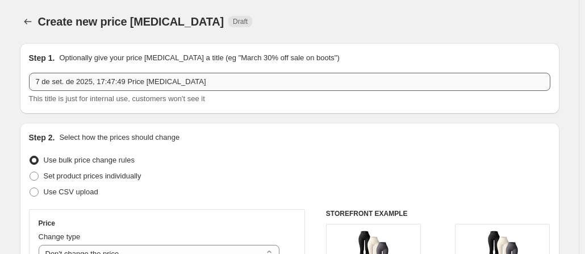
scroll to position [227, 0]
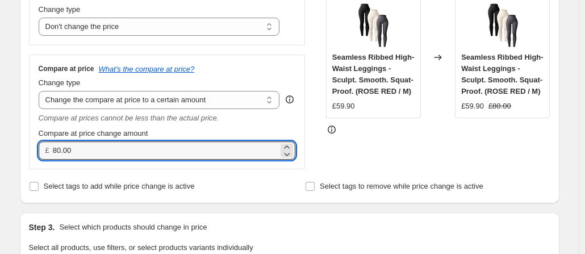
drag, startPoint x: 81, startPoint y: 149, endPoint x: 40, endPoint y: 143, distance: 41.3
click at [41, 143] on div "£ 80.00" at bounding box center [167, 150] width 257 height 18
type input "74.00"
click at [224, 131] on div "Compare at price change amount" at bounding box center [167, 133] width 257 height 11
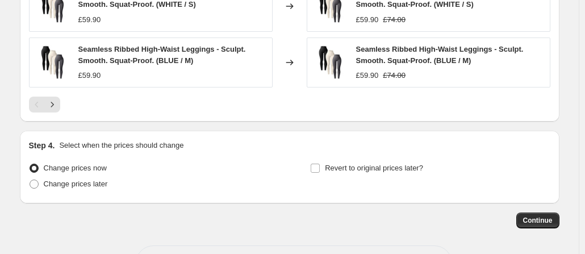
scroll to position [841, 0]
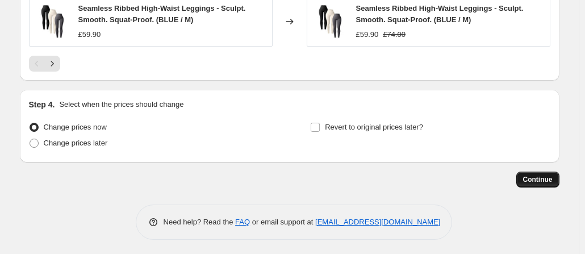
click at [545, 181] on span "Continue" at bounding box center [538, 179] width 30 height 9
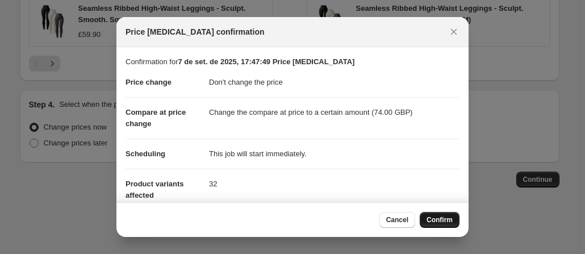
click at [443, 217] on span "Confirm" at bounding box center [440, 219] width 26 height 9
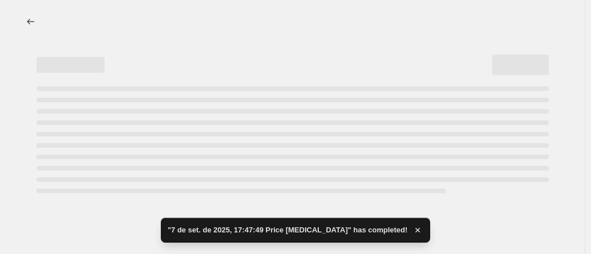
select select "no_change"
select select "to"
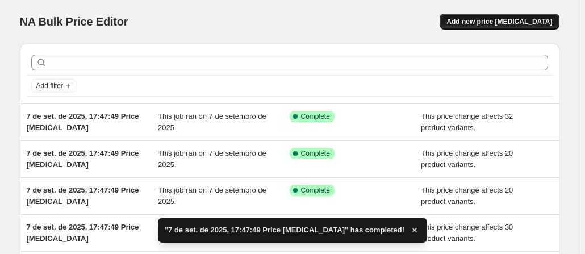
click at [525, 24] on span "Add new price [MEDICAL_DATA]" at bounding box center [500, 21] width 106 height 9
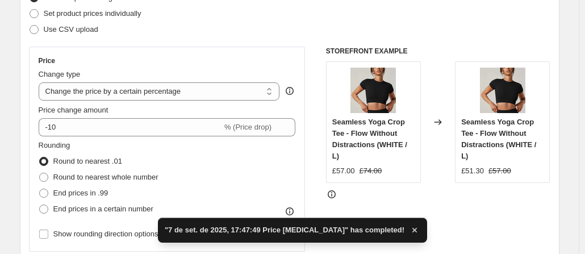
scroll to position [227, 0]
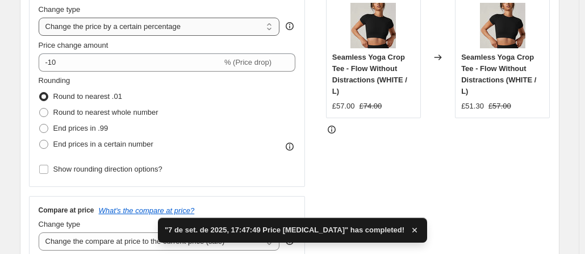
click at [147, 28] on select "Change the price to a certain amount Change the price by a certain amount Chang…" at bounding box center [159, 27] width 241 height 18
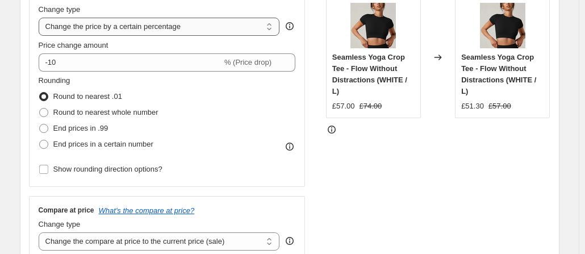
select select "no_change"
click at [41, 18] on select "Change the price to a certain amount Change the price by a certain amount Chang…" at bounding box center [159, 27] width 241 height 18
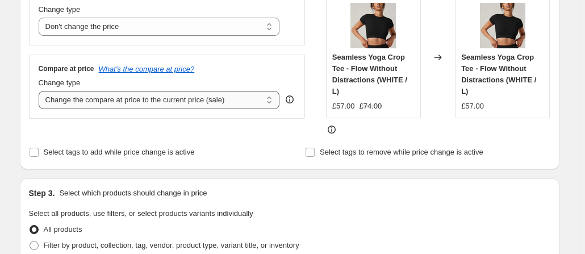
click at [135, 102] on select "Change the compare at price to the current price (sale) Change the compare at p…" at bounding box center [159, 100] width 241 height 18
select select "to"
click at [41, 91] on select "Change the compare at price to the current price (sale) Change the compare at p…" at bounding box center [159, 100] width 241 height 18
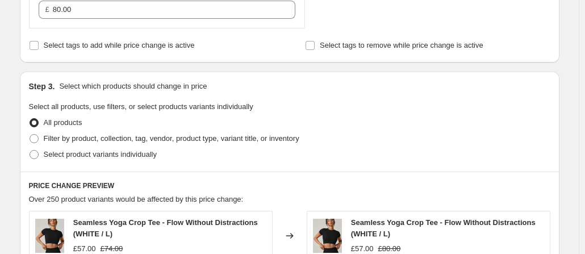
scroll to position [454, 0]
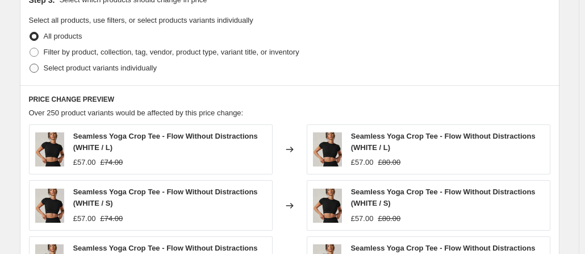
click at [37, 64] on span at bounding box center [34, 68] width 9 height 9
click at [30, 64] on input "Select product variants individually" at bounding box center [30, 64] width 1 height 1
radio input "true"
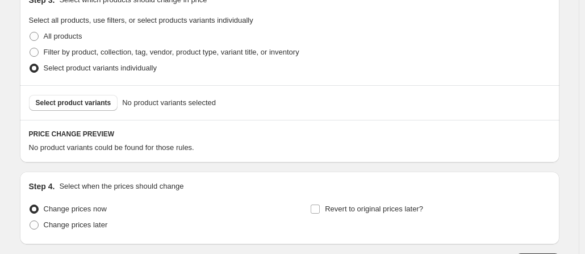
click at [79, 101] on span "Select product variants" at bounding box center [74, 102] width 76 height 9
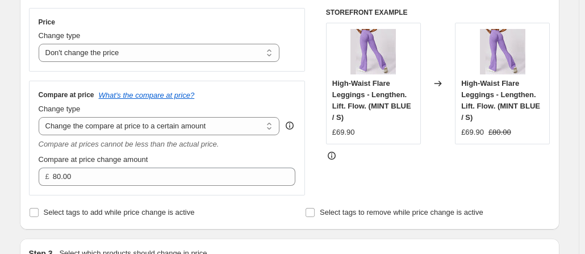
scroll to position [227, 0]
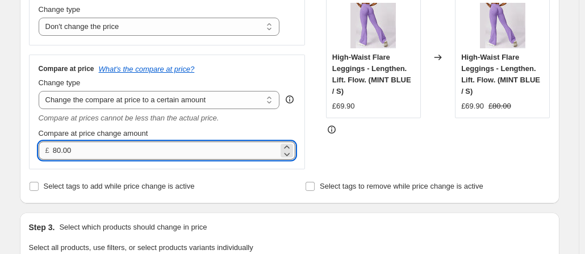
click at [74, 149] on input "80.00" at bounding box center [166, 150] width 226 height 18
type input "79.90"
click at [221, 185] on div "Select tags to add while price change is active" at bounding box center [151, 186] width 245 height 16
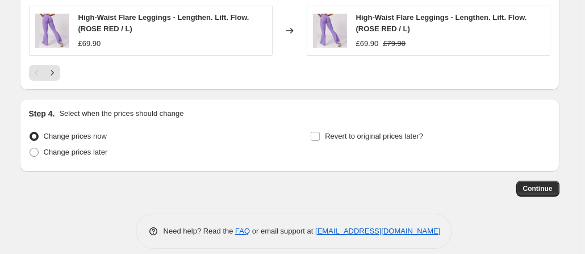
scroll to position [841, 0]
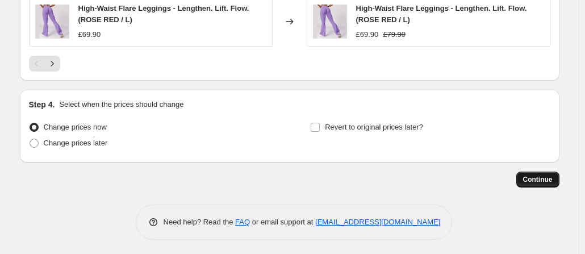
click at [533, 176] on span "Continue" at bounding box center [538, 179] width 30 height 9
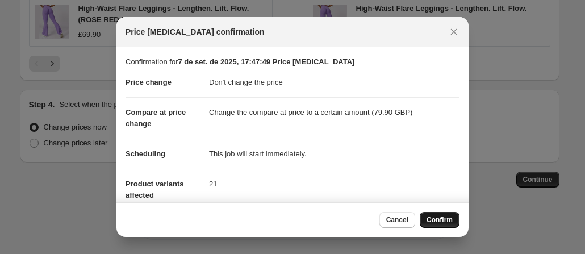
click at [431, 216] on span "Confirm" at bounding box center [440, 219] width 26 height 9
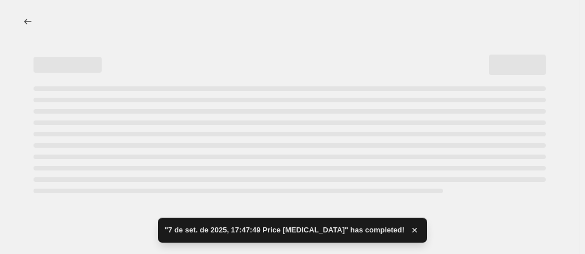
select select "no_change"
select select "to"
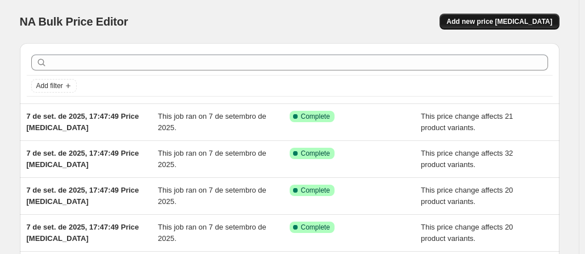
click at [519, 27] on button "Add new price [MEDICAL_DATA]" at bounding box center [499, 22] width 119 height 16
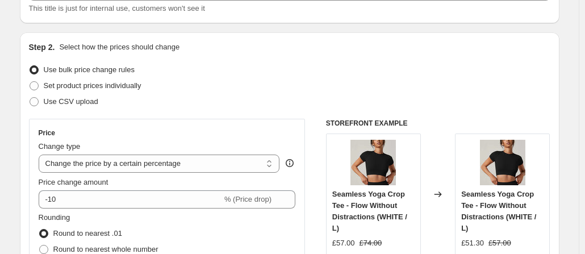
scroll to position [170, 0]
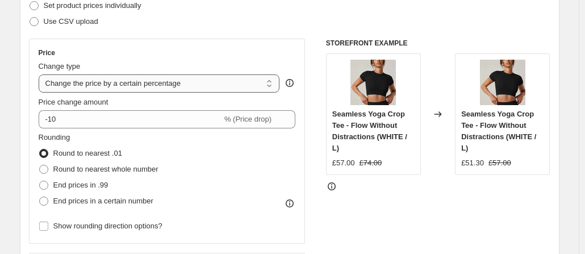
click at [157, 87] on select "Change the price to a certain amount Change the price by a certain amount Chang…" at bounding box center [159, 83] width 241 height 18
select select "no_change"
click at [41, 74] on select "Change the price to a certain amount Change the price by a certain amount Chang…" at bounding box center [159, 83] width 241 height 18
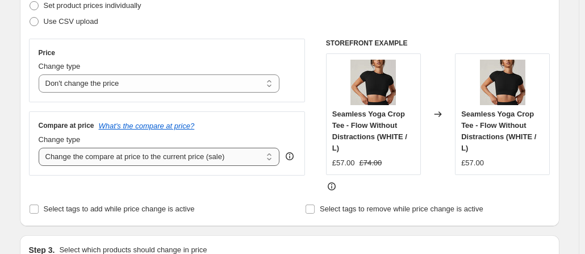
click at [120, 159] on select "Change the compare at price to the current price (sale) Change the compare at p…" at bounding box center [159, 157] width 241 height 18
select select "to"
click at [41, 148] on select "Change the compare at price to the current price (sale) Change the compare at p…" at bounding box center [159, 157] width 241 height 18
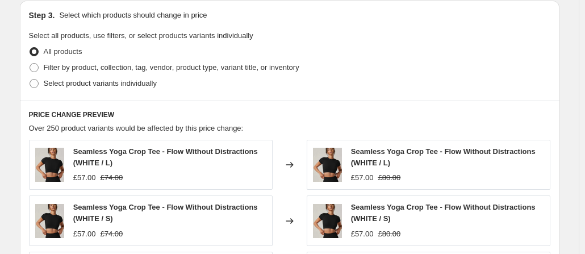
scroll to position [454, 0]
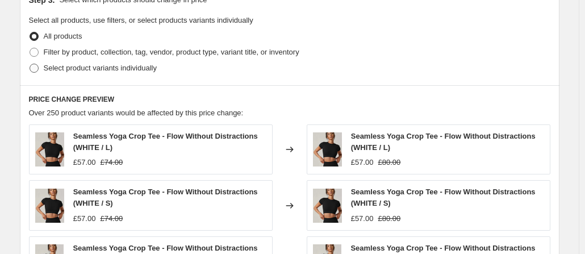
click at [35, 70] on span at bounding box center [34, 68] width 9 height 9
click at [30, 64] on input "Select product variants individually" at bounding box center [30, 64] width 1 height 1
radio input "true"
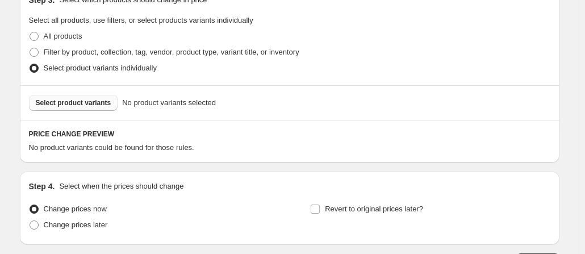
click at [55, 95] on button "Select product variants" at bounding box center [73, 103] width 89 height 16
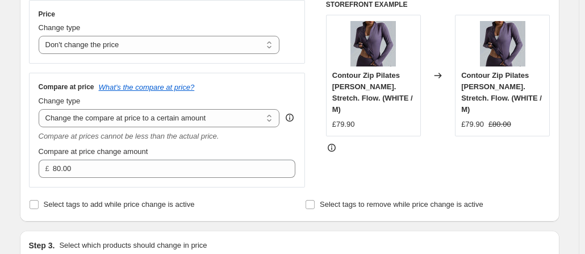
scroll to position [227, 0]
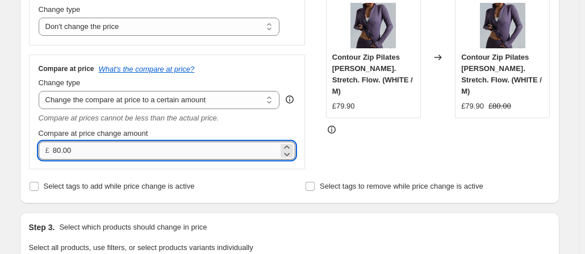
click at [81, 151] on input "80.00" at bounding box center [166, 150] width 226 height 18
type input "89.90"
click at [198, 131] on div "Compare at price change amount" at bounding box center [167, 133] width 257 height 11
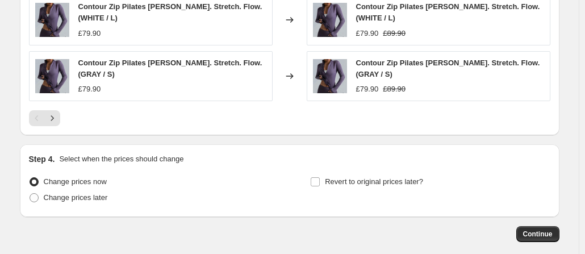
scroll to position [841, 0]
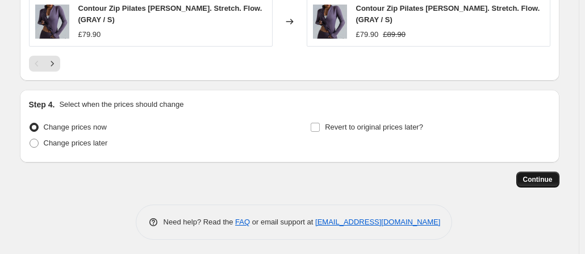
click at [528, 175] on span "Continue" at bounding box center [538, 179] width 30 height 9
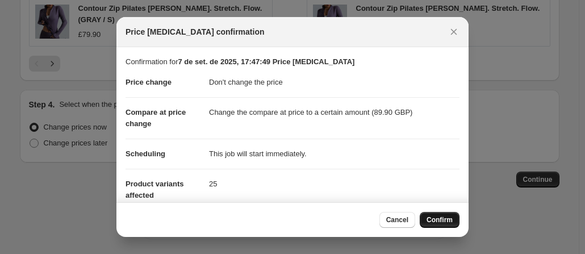
click at [441, 222] on span "Confirm" at bounding box center [440, 219] width 26 height 9
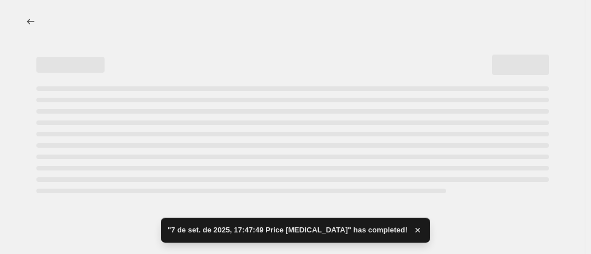
select select "no_change"
select select "to"
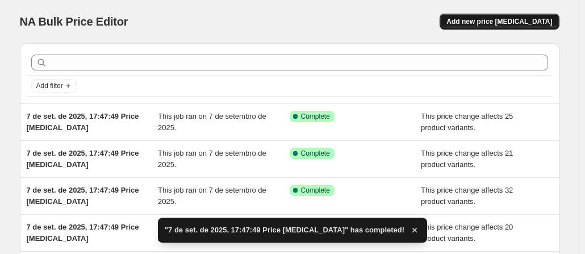
click at [500, 19] on span "Add new price [MEDICAL_DATA]" at bounding box center [500, 21] width 106 height 9
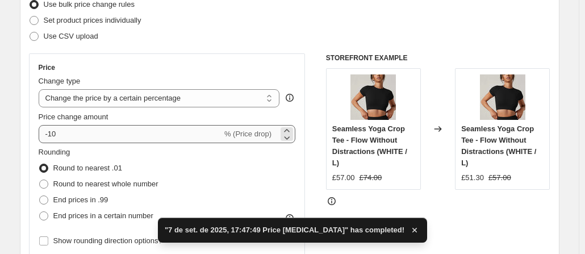
scroll to position [170, 0]
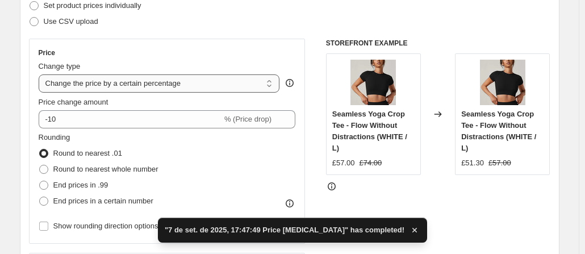
click at [153, 85] on select "Change the price to a certain amount Change the price by a certain amount Chang…" at bounding box center [159, 83] width 241 height 18
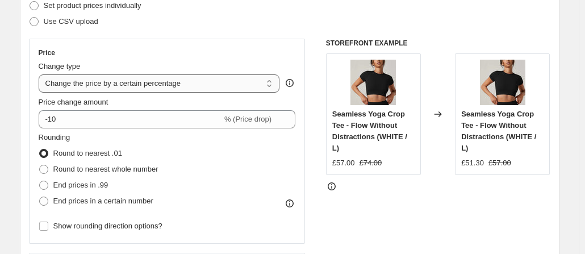
select select "no_change"
click at [41, 74] on select "Change the price to a certain amount Change the price by a certain amount Chang…" at bounding box center [159, 83] width 241 height 18
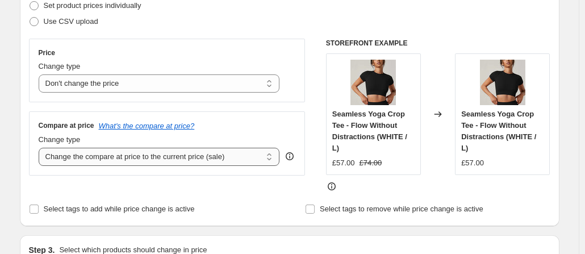
click at [133, 157] on select "Change the compare at price to the current price (sale) Change the compare at p…" at bounding box center [159, 157] width 241 height 18
select select "to"
click at [41, 148] on select "Change the compare at price to the current price (sale) Change the compare at p…" at bounding box center [159, 157] width 241 height 18
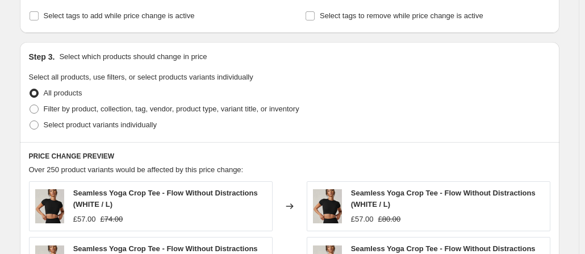
scroll to position [454, 0]
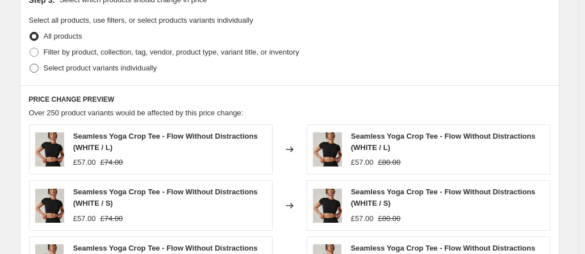
click at [39, 67] on span at bounding box center [34, 68] width 9 height 9
click at [30, 64] on input "Select product variants individually" at bounding box center [30, 64] width 1 height 1
radio input "true"
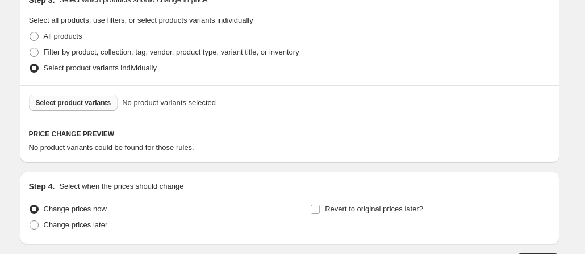
click at [100, 102] on span "Select product variants" at bounding box center [74, 102] width 76 height 9
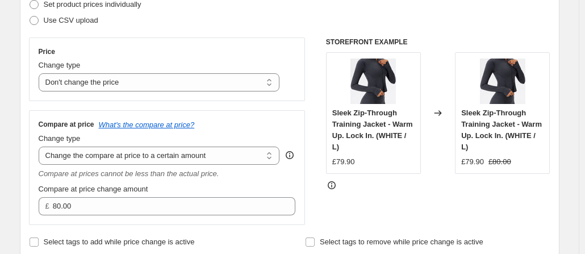
scroll to position [227, 0]
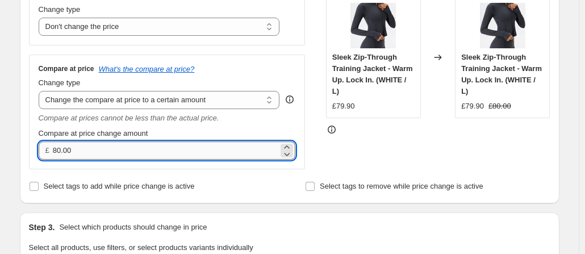
click at [102, 154] on input "80.00" at bounding box center [166, 150] width 226 height 18
click at [102, 153] on input "80.00" at bounding box center [166, 150] width 226 height 18
type input "92.00"
click at [192, 134] on div "Compare at price change amount" at bounding box center [167, 133] width 257 height 11
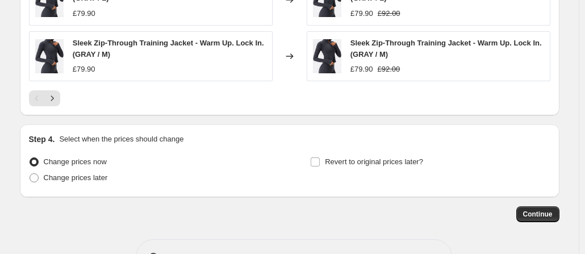
scroll to position [841, 0]
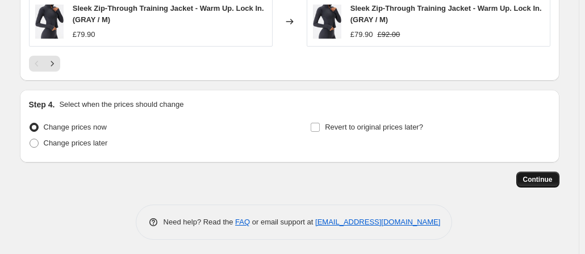
click at [545, 181] on span "Continue" at bounding box center [538, 179] width 30 height 9
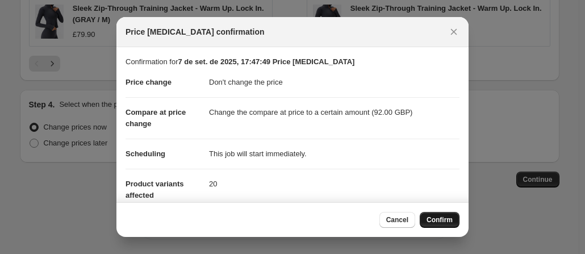
click at [429, 215] on button "Confirm" at bounding box center [440, 220] width 40 height 16
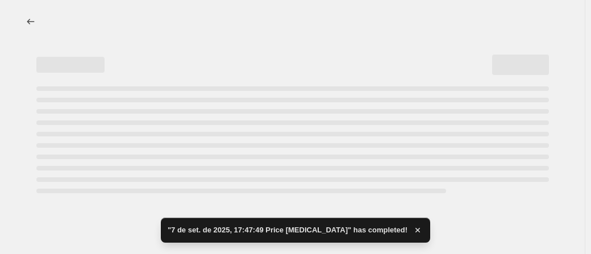
select select "no_change"
select select "to"
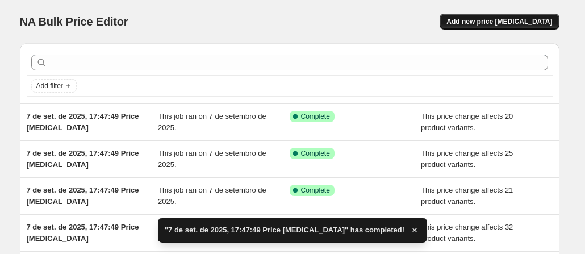
click at [497, 23] on span "Add new price change job" at bounding box center [500, 21] width 106 height 9
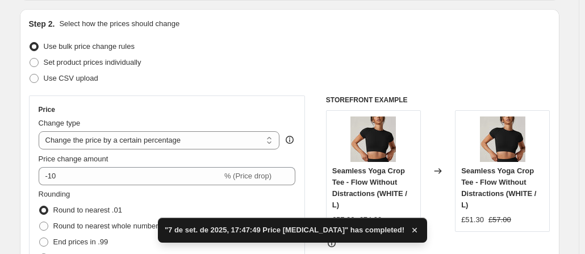
scroll to position [170, 0]
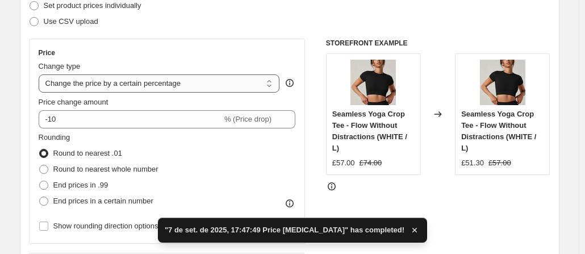
click at [143, 80] on select "Change the price to a certain amount Change the price by a certain amount Chang…" at bounding box center [159, 83] width 241 height 18
select select "no_change"
click at [41, 74] on select "Change the price to a certain amount Change the price by a certain amount Chang…" at bounding box center [159, 83] width 241 height 18
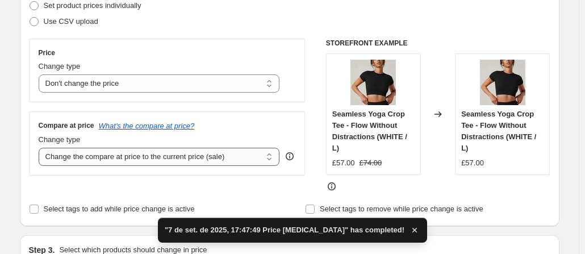
click at [127, 159] on select "Change the compare at price to the current price (sale) Change the compare at p…" at bounding box center [159, 157] width 241 height 18
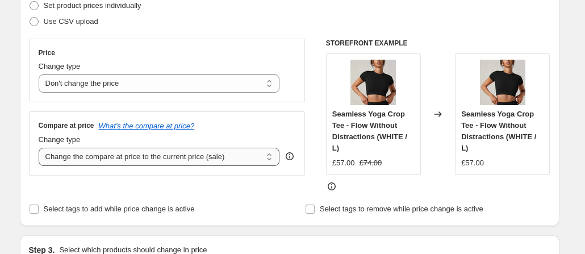
select select "to"
click at [41, 148] on select "Change the compare at price to the current price (sale) Change the compare at p…" at bounding box center [159, 157] width 241 height 18
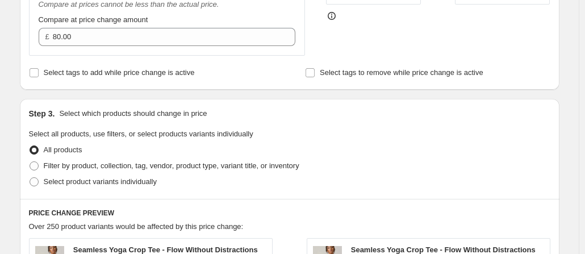
scroll to position [454, 0]
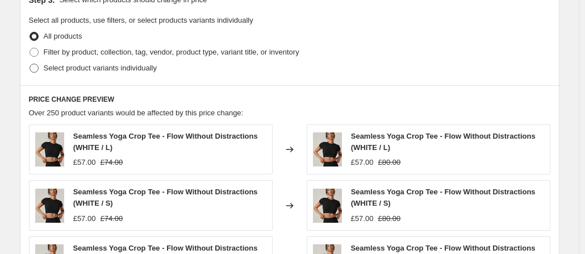
click at [37, 68] on span at bounding box center [34, 68] width 9 height 9
click at [30, 64] on input "Select product variants individually" at bounding box center [30, 64] width 1 height 1
radio input "true"
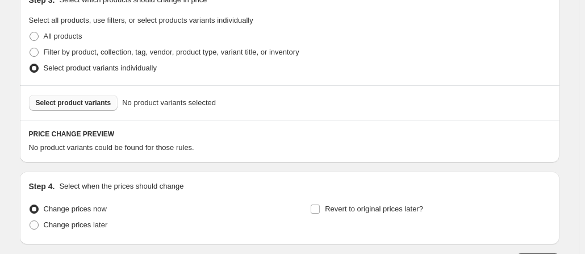
click at [76, 105] on span "Select product variants" at bounding box center [74, 102] width 76 height 9
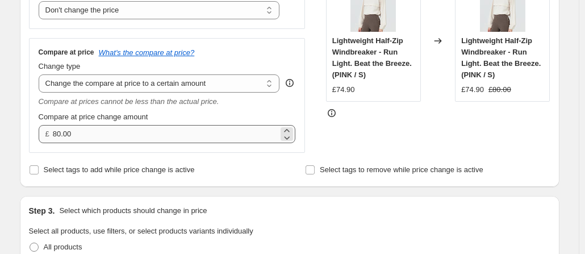
scroll to position [227, 0]
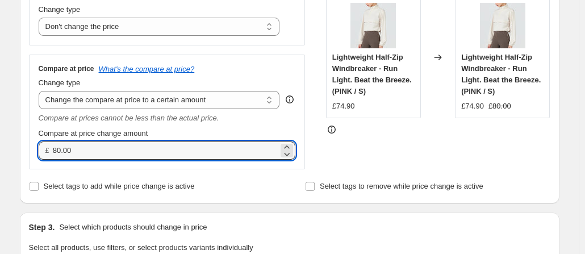
drag, startPoint x: 84, startPoint y: 152, endPoint x: 30, endPoint y: 147, distance: 54.3
click at [31, 147] on div "Step 2. Select how the prices should change Use bulk price change rules Set pro…" at bounding box center [290, 49] width 540 height 308
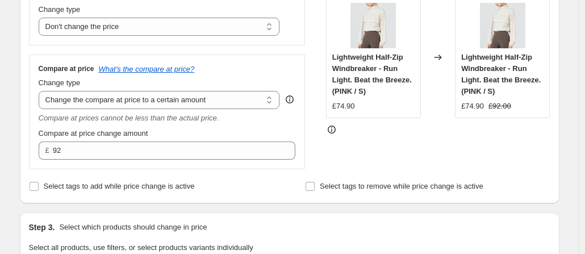
type input "92.00"
click at [161, 164] on div "Compare at price What's the compare at price? Change type Change the compare at…" at bounding box center [167, 112] width 277 height 114
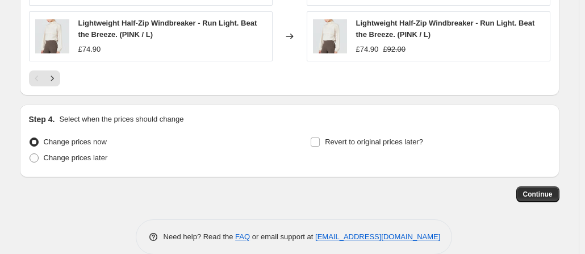
scroll to position [841, 0]
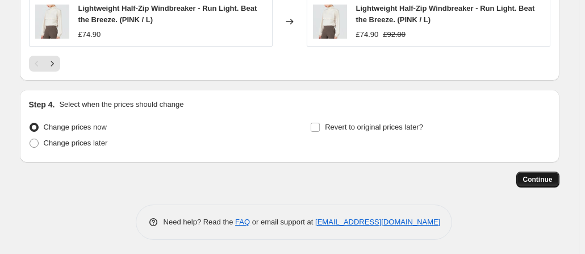
click at [534, 177] on span "Continue" at bounding box center [538, 179] width 30 height 9
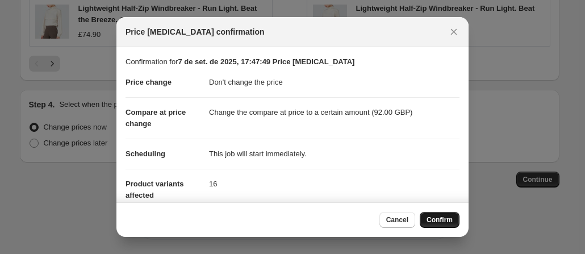
click at [453, 218] on button "Confirm" at bounding box center [440, 220] width 40 height 16
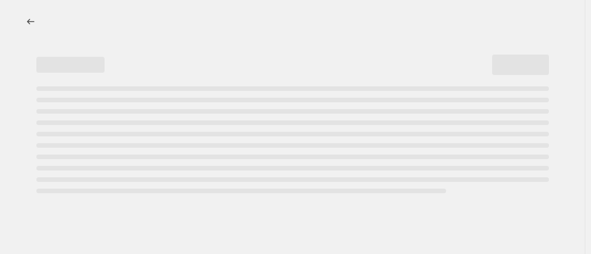
select select "no_change"
select select "to"
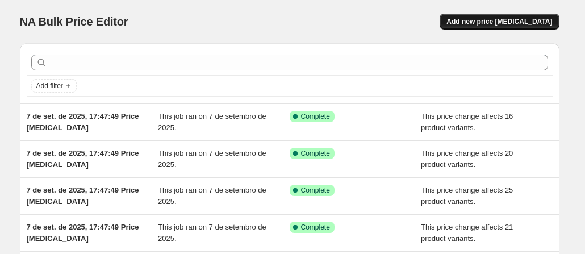
click at [497, 21] on span "Add new price [MEDICAL_DATA]" at bounding box center [500, 21] width 106 height 9
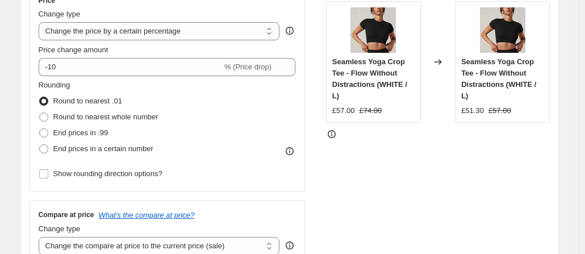
scroll to position [227, 0]
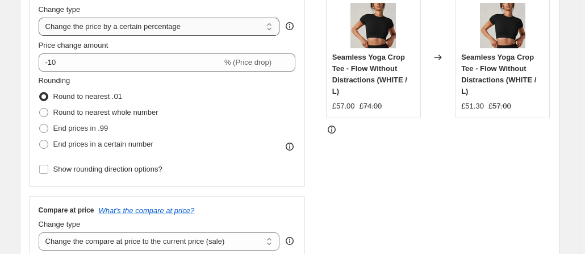
click at [177, 27] on select "Change the price to a certain amount Change the price by a certain amount Chang…" at bounding box center [159, 27] width 241 height 18
select select "no_change"
click at [41, 18] on select "Change the price to a certain amount Change the price by a certain amount Chang…" at bounding box center [159, 27] width 241 height 18
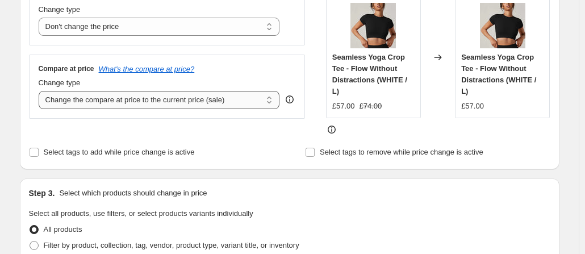
click at [143, 103] on select "Change the compare at price to the current price (sale) Change the compare at p…" at bounding box center [159, 100] width 241 height 18
select select "to"
click at [41, 91] on select "Change the compare at price to the current price (sale) Change the compare at p…" at bounding box center [159, 100] width 241 height 18
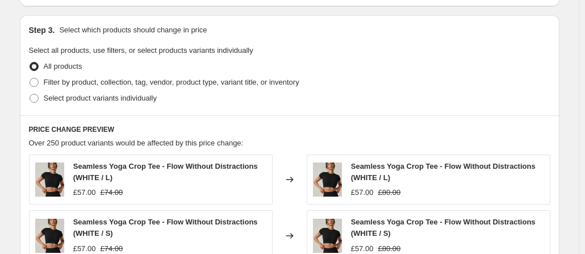
scroll to position [454, 0]
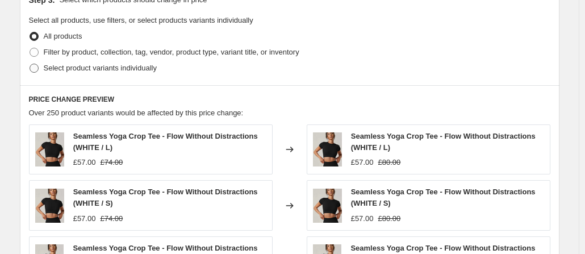
click at [34, 67] on span at bounding box center [34, 68] width 9 height 9
click at [30, 64] on input "Select product variants individually" at bounding box center [30, 64] width 1 height 1
radio input "true"
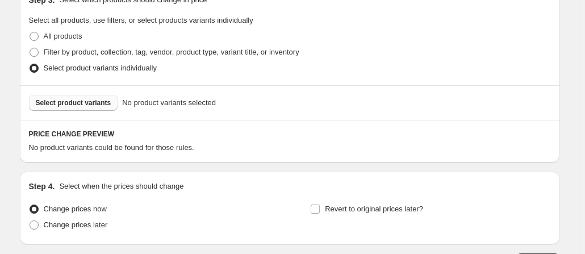
click at [60, 99] on span "Select product variants" at bounding box center [74, 102] width 76 height 9
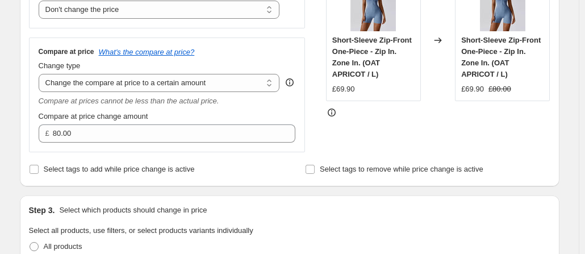
scroll to position [273, 0]
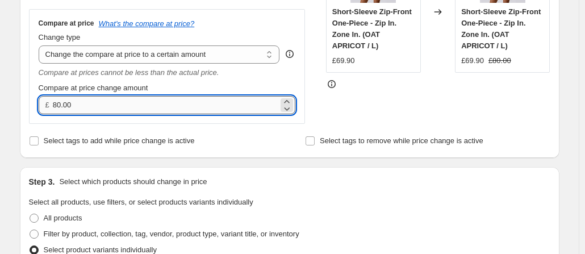
click at [131, 105] on input "80.00" at bounding box center [166, 105] width 226 height 18
type input "82.00"
click at [318, 109] on div "Price Change type Change the price to a certain amount Change the price by a ce…" at bounding box center [290, 29] width 522 height 187
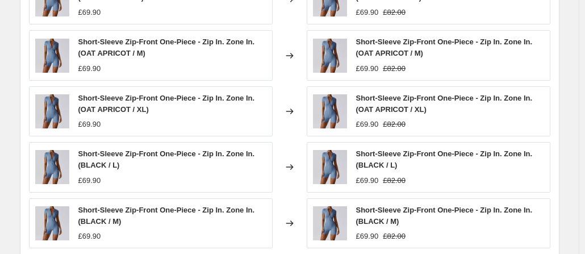
scroll to position [841, 0]
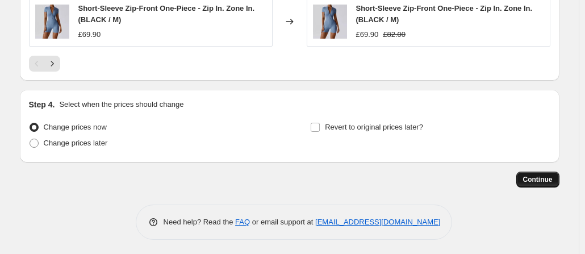
click at [533, 175] on span "Continue" at bounding box center [538, 179] width 30 height 9
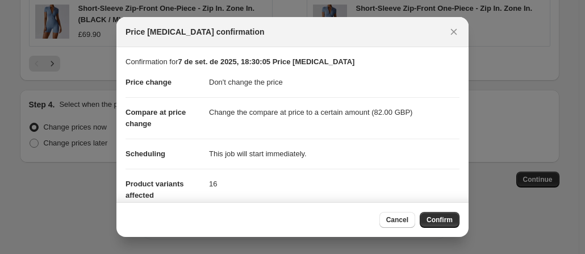
click at [431, 211] on div "Cancel Confirm" at bounding box center [292, 219] width 352 height 35
click at [434, 214] on button "Confirm" at bounding box center [440, 220] width 40 height 16
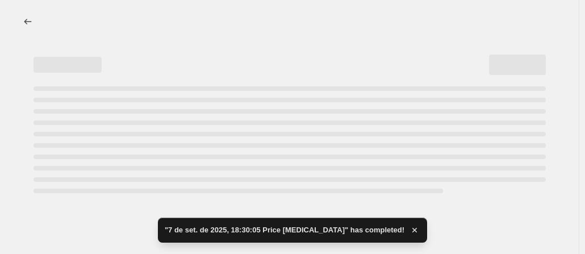
select select "no_change"
select select "to"
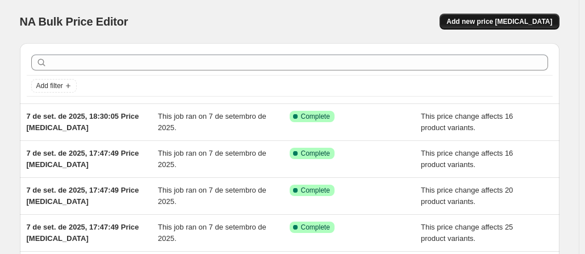
click at [506, 18] on span "Add new price change job" at bounding box center [500, 21] width 106 height 9
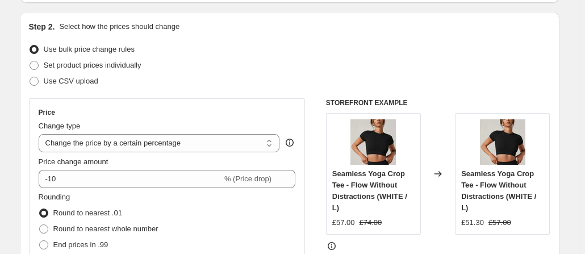
scroll to position [114, 0]
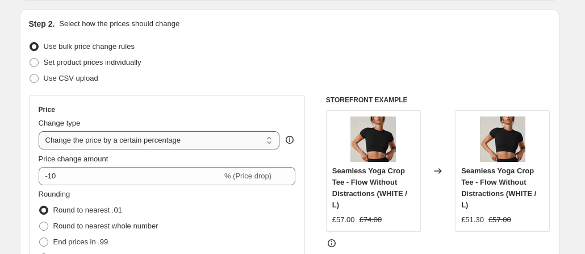
click at [145, 144] on select "Change the price to a certain amount Change the price by a certain amount Chang…" at bounding box center [159, 140] width 241 height 18
select select "no_change"
click at [41, 131] on select "Change the price to a certain amount Change the price by a certain amount Chang…" at bounding box center [159, 140] width 241 height 18
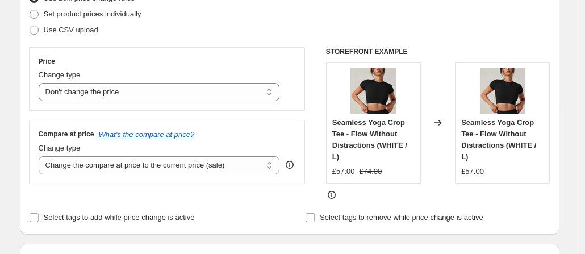
scroll to position [227, 0]
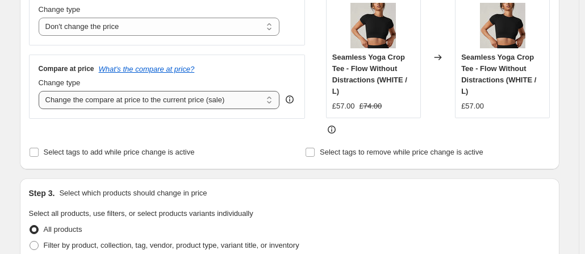
click at [187, 103] on select "Change the compare at price to the current price (sale) Change the compare at p…" at bounding box center [159, 100] width 241 height 18
select select "to"
click at [41, 91] on select "Change the compare at price to the current price (sale) Change the compare at p…" at bounding box center [159, 100] width 241 height 18
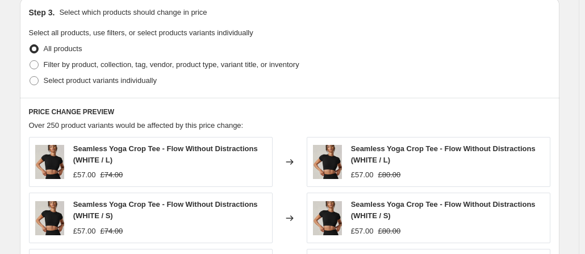
scroll to position [454, 0]
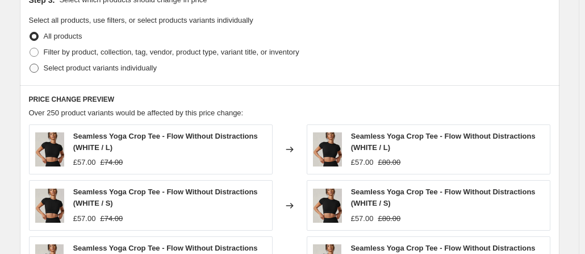
click at [36, 69] on span at bounding box center [34, 68] width 9 height 9
click at [30, 64] on input "Select product variants individually" at bounding box center [30, 64] width 1 height 1
radio input "true"
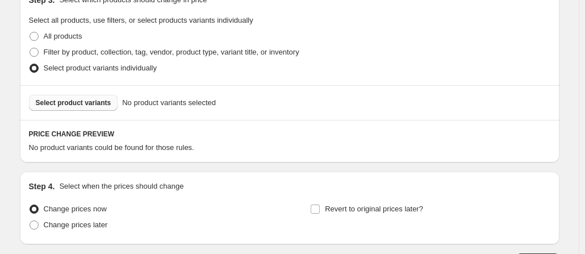
click at [68, 109] on button "Select product variants" at bounding box center [73, 103] width 89 height 16
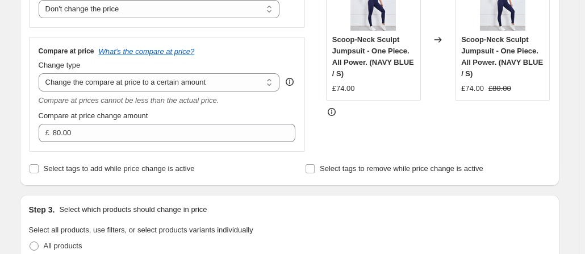
scroll to position [227, 0]
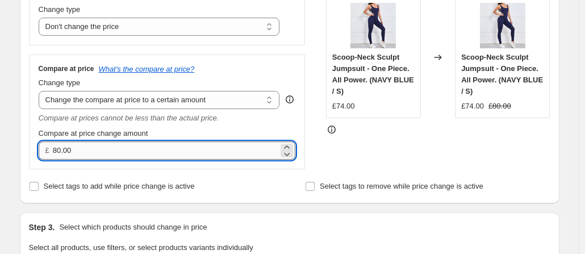
click at [104, 155] on input "80.00" at bounding box center [166, 150] width 226 height 18
click at [103, 156] on input "80.00" at bounding box center [166, 150] width 226 height 18
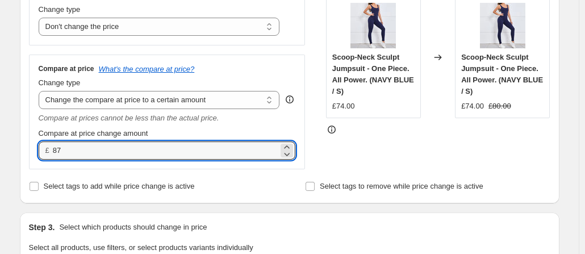
type input "87.00"
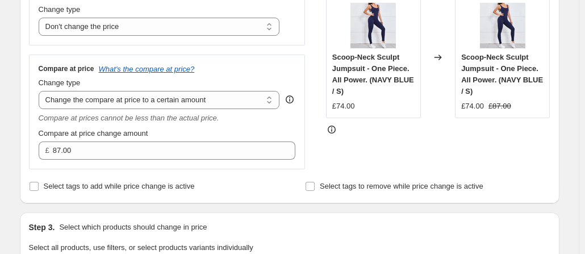
click at [190, 134] on div "Compare at price change amount" at bounding box center [167, 133] width 257 height 11
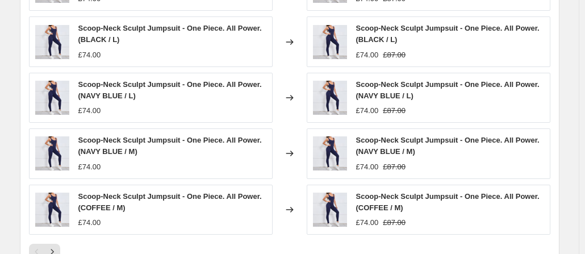
scroll to position [841, 0]
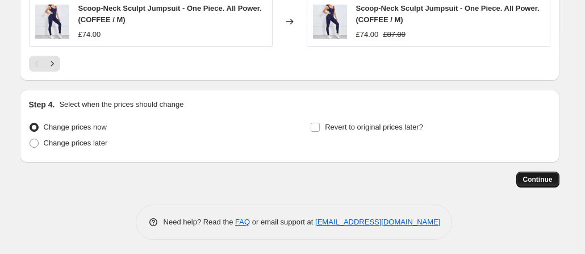
click at [543, 180] on span "Continue" at bounding box center [538, 179] width 30 height 9
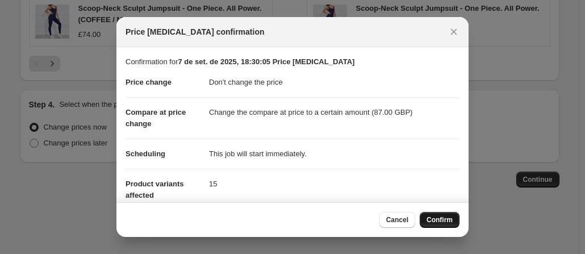
click at [439, 215] on button "Confirm" at bounding box center [440, 220] width 40 height 16
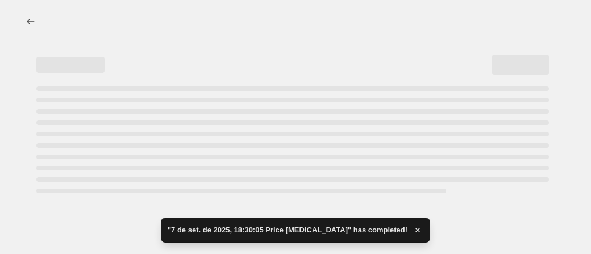
select select "no_change"
select select "to"
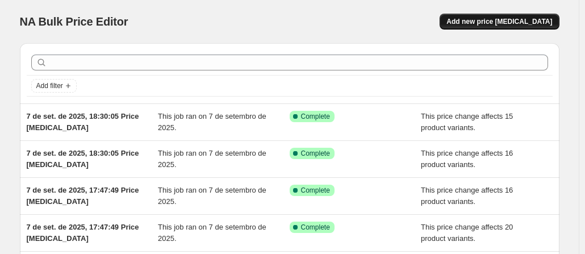
click at [499, 15] on button "Add new price [MEDICAL_DATA]" at bounding box center [499, 22] width 119 height 16
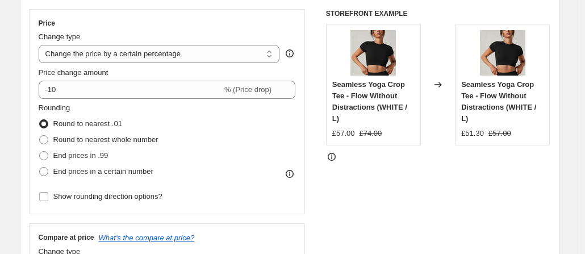
scroll to position [227, 0]
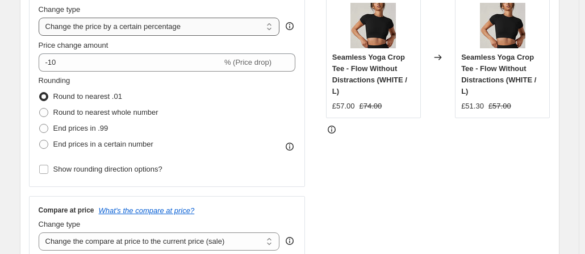
click at [181, 27] on select "Change the price to a certain amount Change the price by a certain amount Chang…" at bounding box center [159, 27] width 241 height 18
select select "no_change"
click at [41, 18] on select "Change the price to a certain amount Change the price by a certain amount Chang…" at bounding box center [159, 27] width 241 height 18
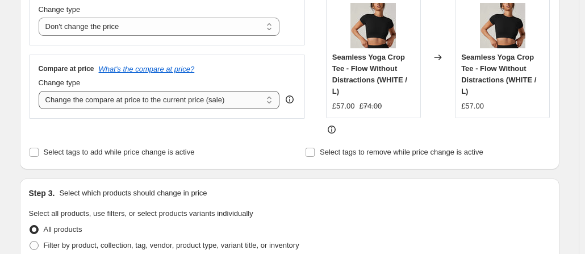
click at [135, 105] on select "Change the compare at price to the current price (sale) Change the compare at p…" at bounding box center [159, 100] width 241 height 18
select select "to"
click at [41, 91] on select "Change the compare at price to the current price (sale) Change the compare at p…" at bounding box center [159, 100] width 241 height 18
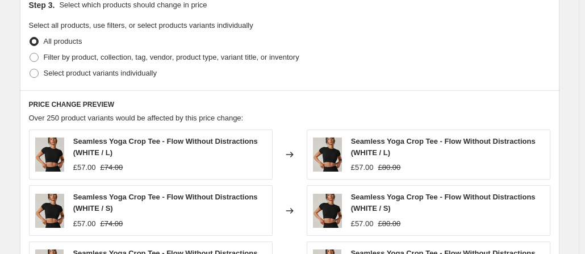
scroll to position [454, 0]
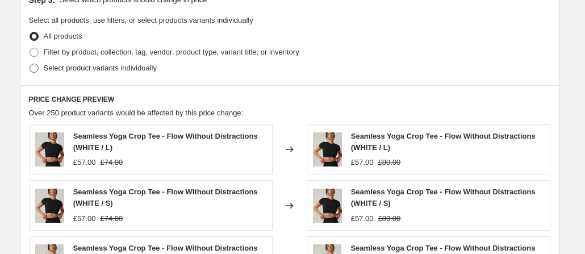
click at [80, 66] on span "Select product variants individually" at bounding box center [100, 68] width 113 height 9
click at [30, 64] on input "Select product variants individually" at bounding box center [30, 64] width 1 height 1
radio input "true"
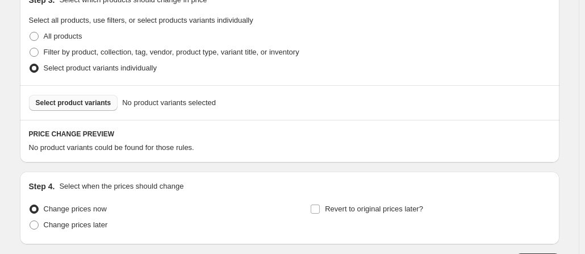
click at [62, 100] on span "Select product variants" at bounding box center [74, 102] width 76 height 9
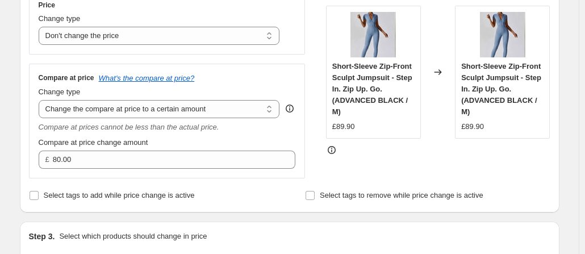
scroll to position [284, 0]
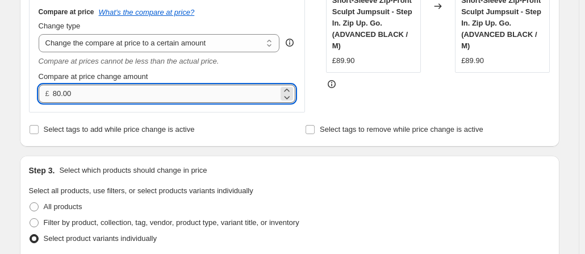
click at [135, 96] on input "80.00" at bounding box center [166, 94] width 226 height 18
type input "109.90"
click at [199, 110] on div "Compare at price What's the compare at price? Change type Change the compare at…" at bounding box center [167, 55] width 277 height 114
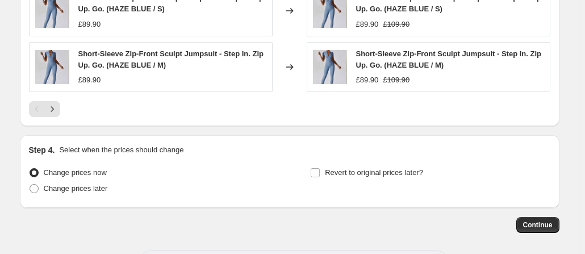
scroll to position [841, 0]
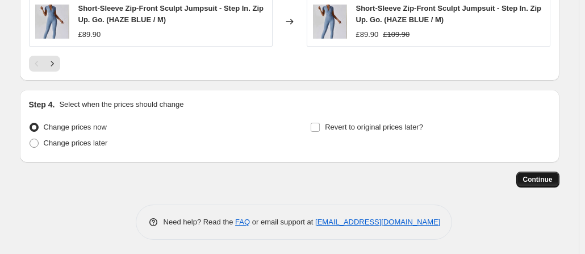
click at [541, 175] on span "Continue" at bounding box center [538, 179] width 30 height 9
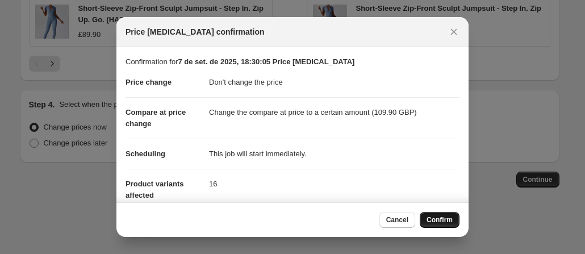
click at [436, 220] on span "Confirm" at bounding box center [440, 219] width 26 height 9
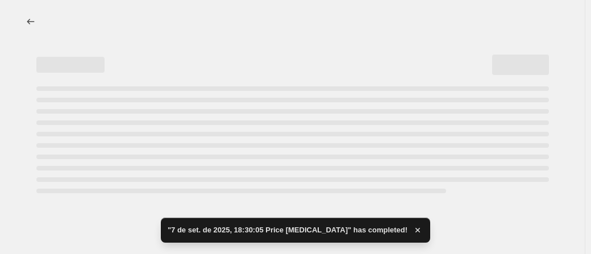
select select "no_change"
select select "to"
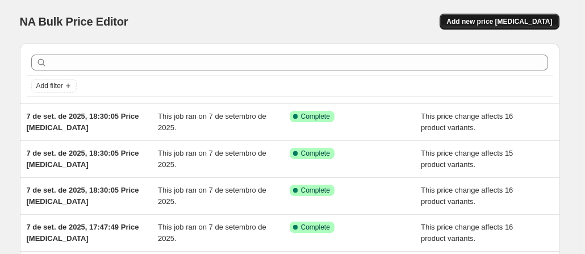
click at [500, 28] on button "Add new price [MEDICAL_DATA]" at bounding box center [499, 22] width 119 height 16
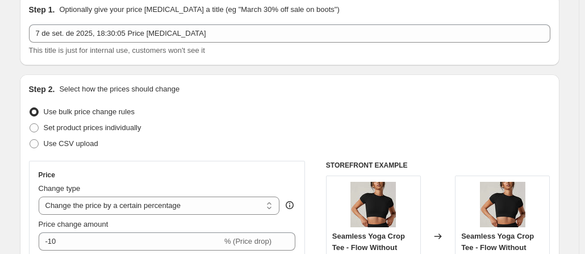
scroll to position [170, 0]
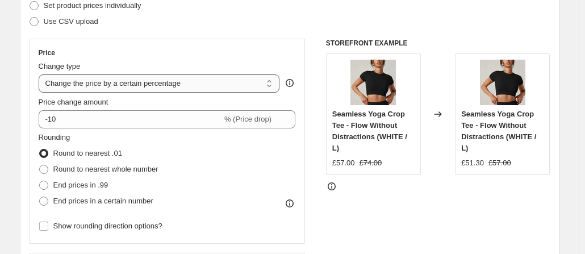
click at [134, 85] on select "Change the price to a certain amount Change the price by a certain amount Chang…" at bounding box center [159, 83] width 241 height 18
select select "no_change"
click at [41, 74] on select "Change the price to a certain amount Change the price by a certain amount Chang…" at bounding box center [159, 83] width 241 height 18
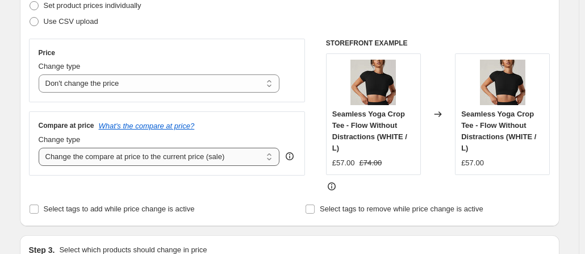
click at [125, 158] on select "Change the compare at price to the current price (sale) Change the compare at p…" at bounding box center [159, 157] width 241 height 18
select select "to"
click at [41, 148] on select "Change the compare at price to the current price (sale) Change the compare at p…" at bounding box center [159, 157] width 241 height 18
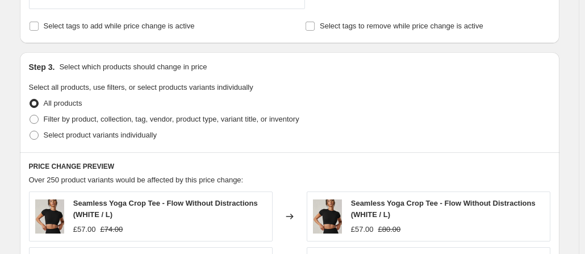
scroll to position [398, 0]
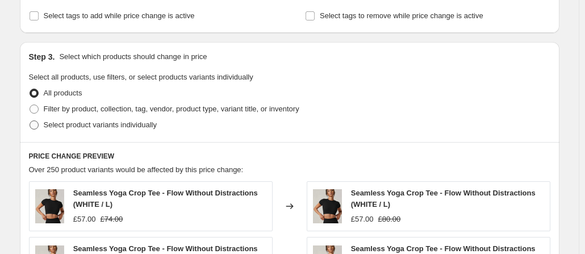
click at [37, 123] on span at bounding box center [34, 124] width 9 height 9
click at [30, 121] on input "Select product variants individually" at bounding box center [30, 120] width 1 height 1
radio input "true"
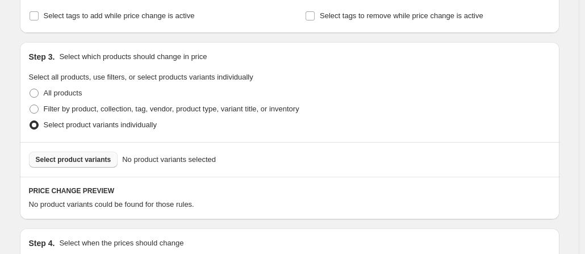
click at [73, 164] on button "Select product variants" at bounding box center [73, 160] width 89 height 16
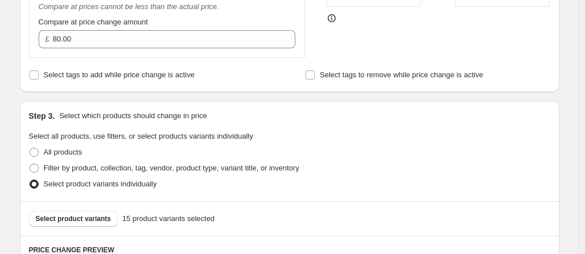
scroll to position [227, 0]
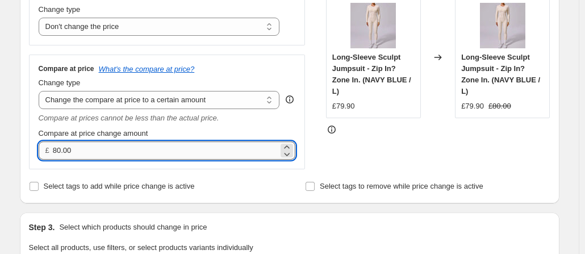
click at [91, 148] on input "80.00" at bounding box center [166, 150] width 226 height 18
type input "97.00"
click at [211, 135] on div "Compare at price change amount" at bounding box center [167, 133] width 257 height 11
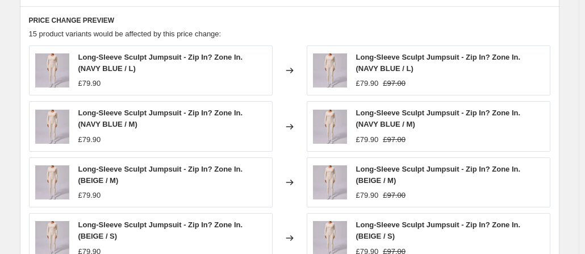
scroll to position [841, 0]
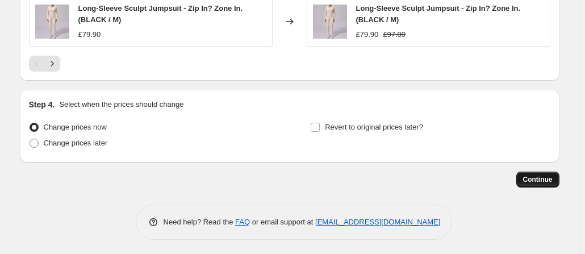
click at [531, 176] on span "Continue" at bounding box center [538, 179] width 30 height 9
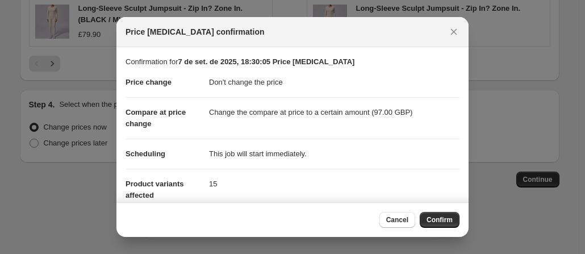
click at [432, 216] on span "Confirm" at bounding box center [440, 219] width 26 height 9
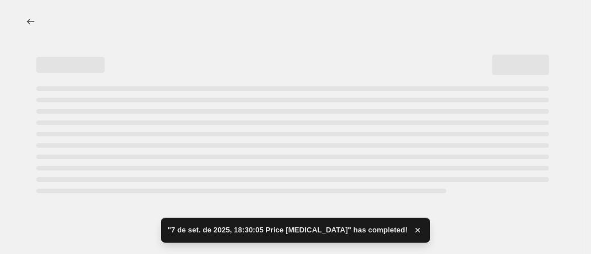
select select "no_change"
select select "to"
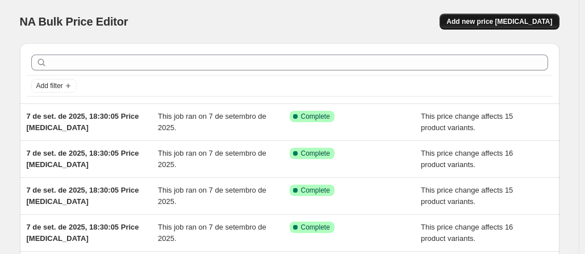
click at [520, 20] on span "Add new price [MEDICAL_DATA]" at bounding box center [500, 21] width 106 height 9
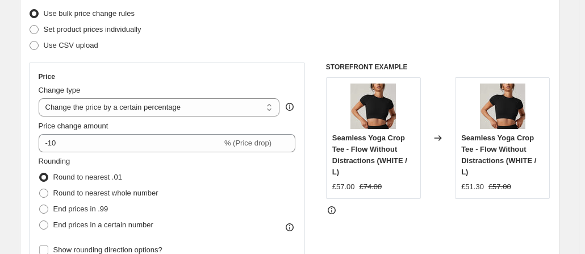
scroll to position [170, 0]
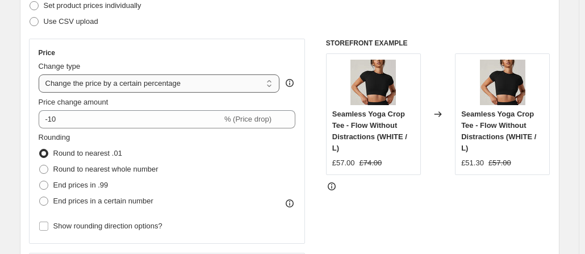
click at [180, 87] on select "Change the price to a certain amount Change the price by a certain amount Chang…" at bounding box center [159, 83] width 241 height 18
select select "no_change"
click at [41, 74] on select "Change the price to a certain amount Change the price by a certain amount Chang…" at bounding box center [159, 83] width 241 height 18
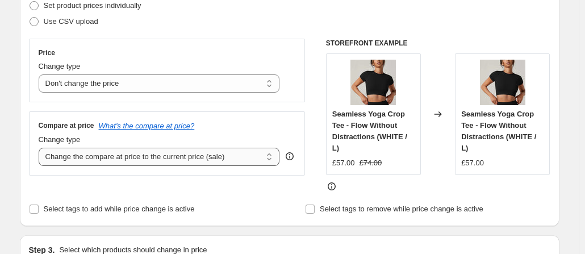
click at [145, 157] on select "Change the compare at price to the current price (sale) Change the compare at p…" at bounding box center [159, 157] width 241 height 18
select select "to"
click at [41, 148] on select "Change the compare at price to the current price (sale) Change the compare at p…" at bounding box center [159, 157] width 241 height 18
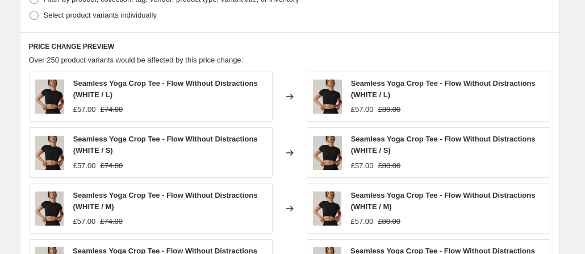
scroll to position [454, 0]
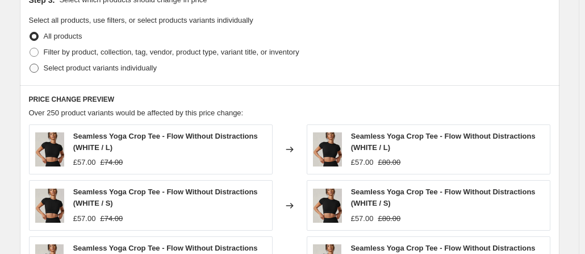
click at [39, 65] on span at bounding box center [34, 68] width 9 height 9
click at [30, 64] on input "Select product variants individually" at bounding box center [30, 64] width 1 height 1
radio input "true"
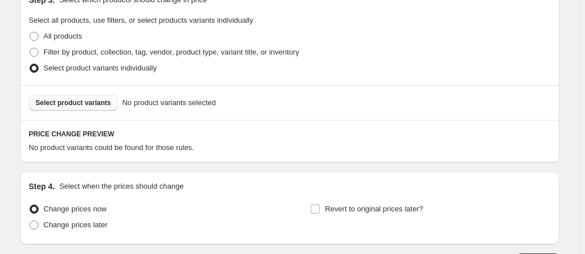
click at [90, 97] on button "Select product variants" at bounding box center [73, 103] width 89 height 16
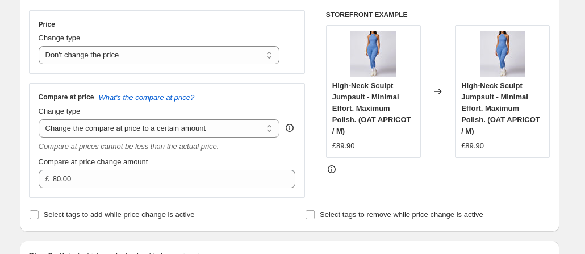
scroll to position [216, 0]
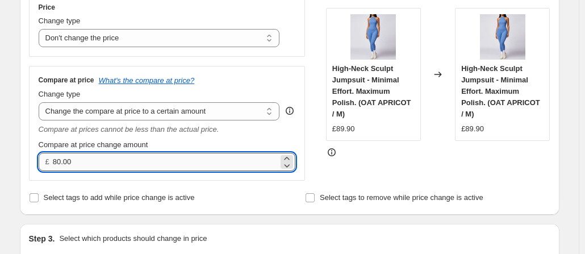
click at [89, 163] on input "80.00" at bounding box center [166, 162] width 226 height 18
type input "109.90"
click at [192, 141] on div "Compare at price change amount" at bounding box center [167, 144] width 257 height 11
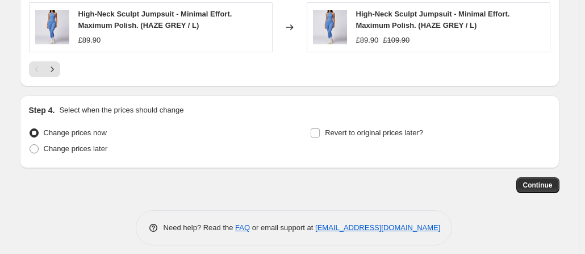
scroll to position [841, 0]
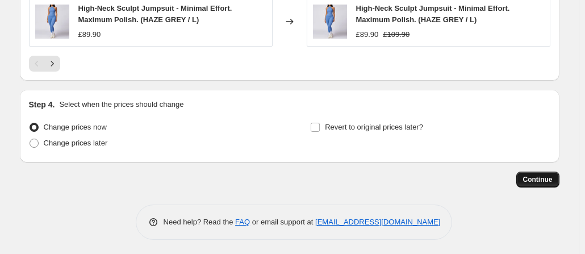
click at [552, 180] on span "Continue" at bounding box center [538, 179] width 30 height 9
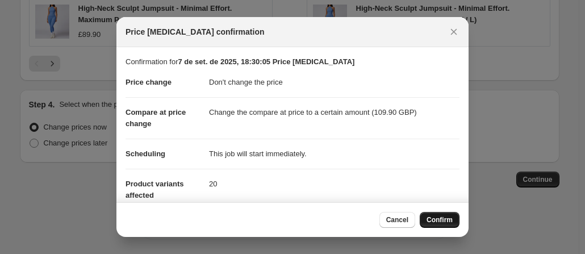
click at [433, 213] on button "Confirm" at bounding box center [440, 220] width 40 height 16
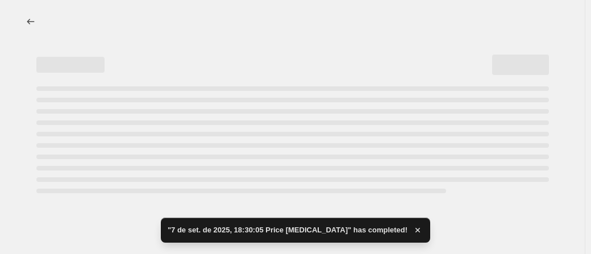
select select "no_change"
select select "to"
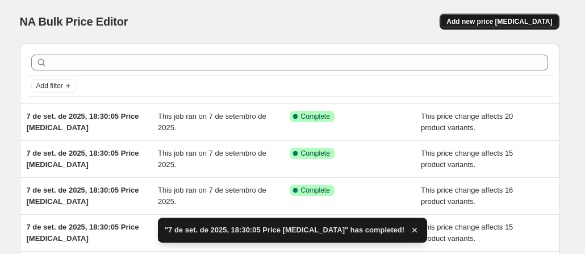
click at [499, 25] on span "Add new price change job" at bounding box center [500, 21] width 106 height 9
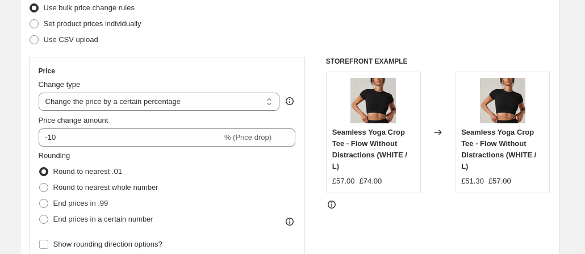
scroll to position [170, 0]
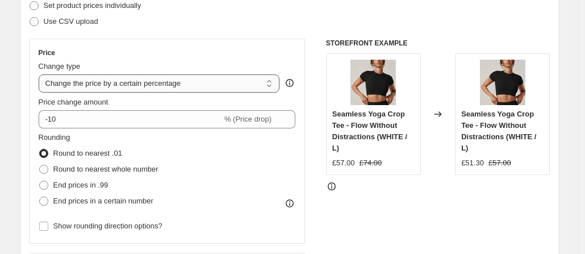
click at [192, 79] on select "Change the price to a certain amount Change the price by a certain amount Chang…" at bounding box center [159, 83] width 241 height 18
select select "no_change"
click at [41, 74] on select "Change the price to a certain amount Change the price by a certain amount Chang…" at bounding box center [159, 83] width 241 height 18
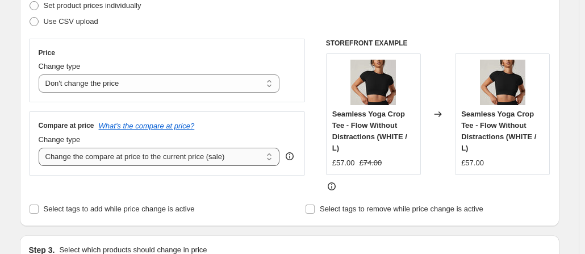
click at [137, 159] on select "Change the compare at price to the current price (sale) Change the compare at p…" at bounding box center [159, 157] width 241 height 18
select select "to"
click at [41, 148] on select "Change the compare at price to the current price (sale) Change the compare at p…" at bounding box center [159, 157] width 241 height 18
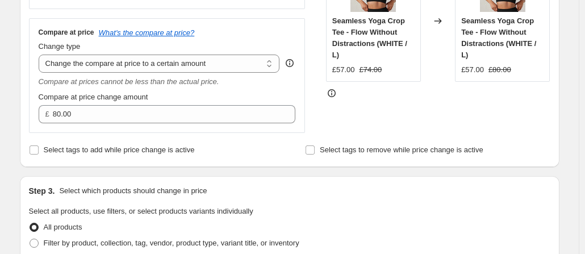
scroll to position [454, 0]
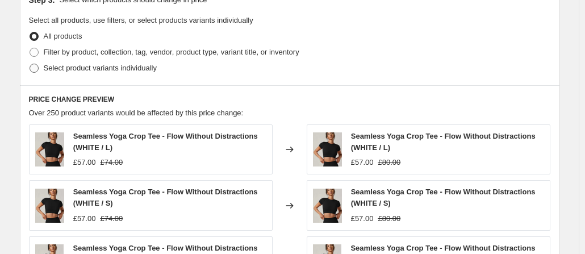
click at [36, 70] on span at bounding box center [34, 68] width 9 height 9
click at [30, 64] on input "Select product variants individually" at bounding box center [30, 64] width 1 height 1
radio input "true"
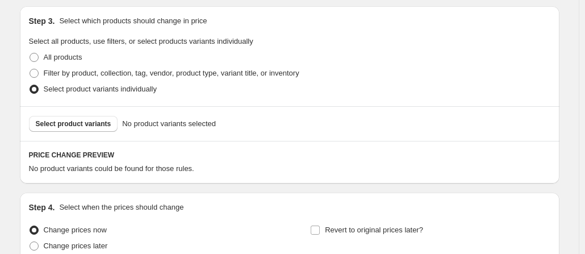
scroll to position [424, 0]
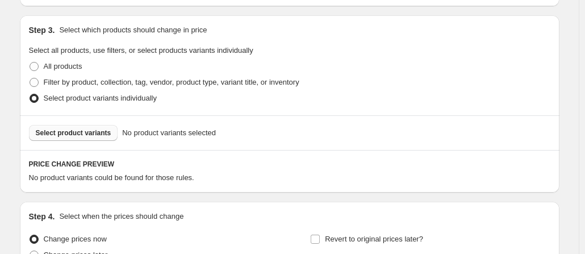
click at [103, 138] on button "Select product variants" at bounding box center [73, 133] width 89 height 16
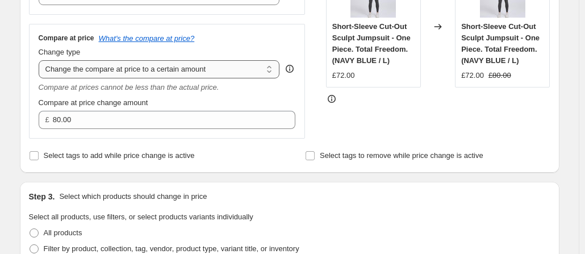
scroll to position [254, 0]
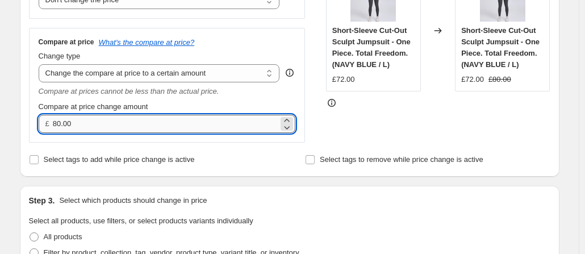
click at [86, 126] on input "80.00" at bounding box center [166, 124] width 226 height 18
type input "97.00"
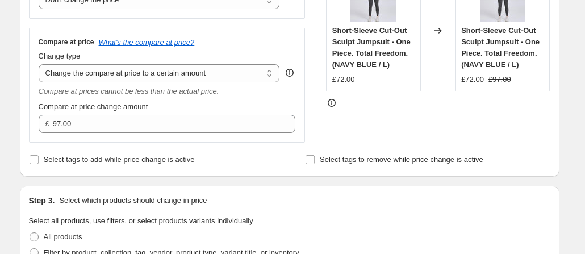
click at [168, 102] on div "Compare at price change amount" at bounding box center [167, 106] width 257 height 11
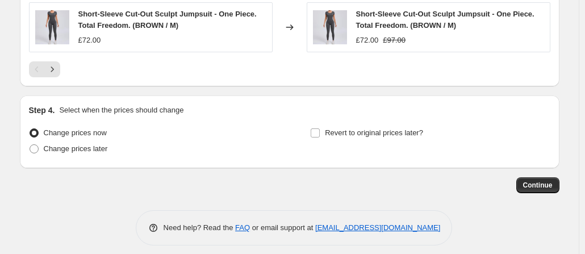
scroll to position [841, 0]
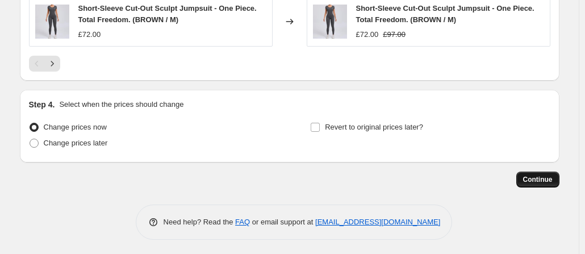
click at [553, 178] on span "Continue" at bounding box center [538, 179] width 30 height 9
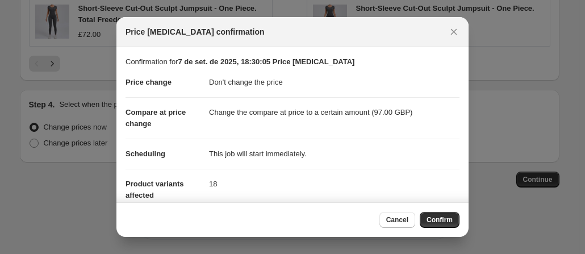
click at [443, 211] on div "Cancel Confirm" at bounding box center [292, 219] width 352 height 35
click at [445, 212] on button "Confirm" at bounding box center [440, 220] width 40 height 16
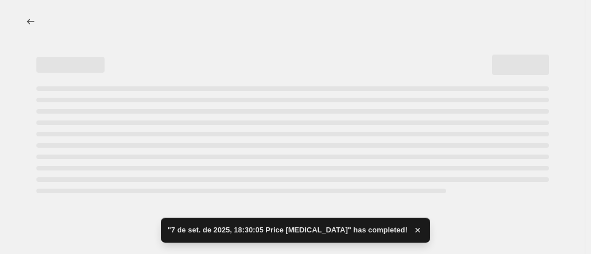
select select "no_change"
select select "to"
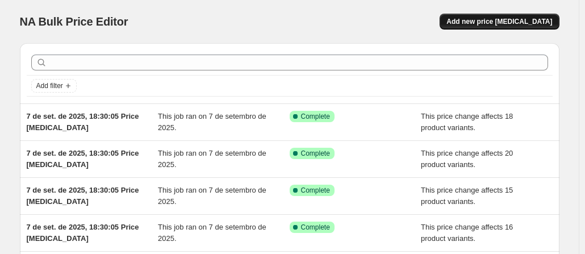
click at [507, 22] on span "Add new price [MEDICAL_DATA]" at bounding box center [500, 21] width 106 height 9
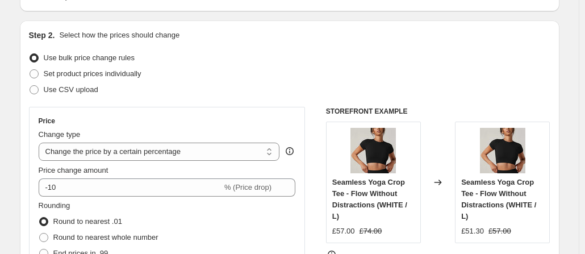
scroll to position [114, 0]
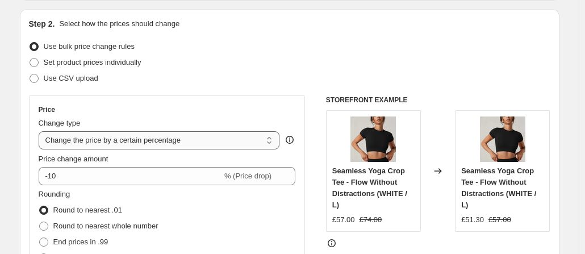
click at [110, 140] on select "Change the price to a certain amount Change the price by a certain amount Chang…" at bounding box center [159, 140] width 241 height 18
select select "no_change"
click at [41, 131] on select "Change the price to a certain amount Change the price by a certain amount Chang…" at bounding box center [159, 140] width 241 height 18
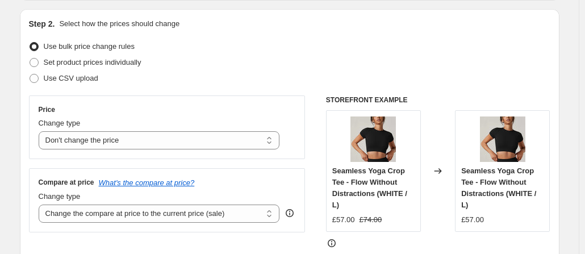
scroll to position [227, 0]
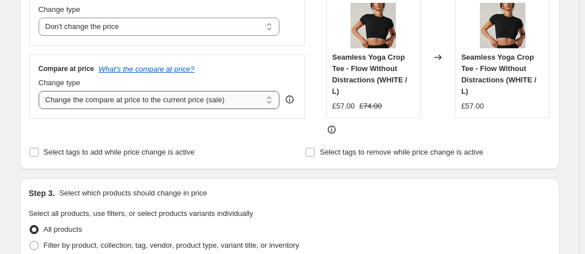
click at [121, 102] on select "Change the compare at price to the current price (sale) Change the compare at p…" at bounding box center [159, 100] width 241 height 18
click at [130, 97] on select "Change the compare at price to the current price (sale) Change the compare at p…" at bounding box center [159, 100] width 241 height 18
select select "to"
click at [41, 91] on select "Change the compare at price to the current price (sale) Change the compare at p…" at bounding box center [159, 100] width 241 height 18
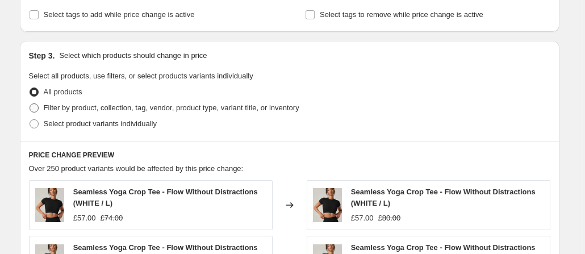
scroll to position [398, 0]
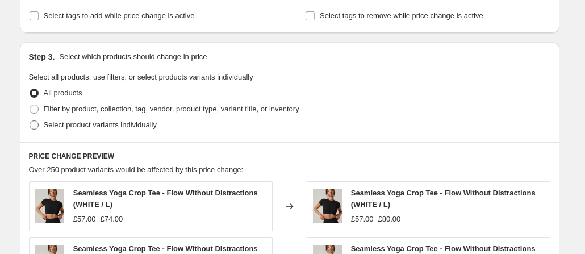
click at [39, 124] on span at bounding box center [34, 124] width 9 height 9
click at [30, 121] on input "Select product variants individually" at bounding box center [30, 120] width 1 height 1
radio input "true"
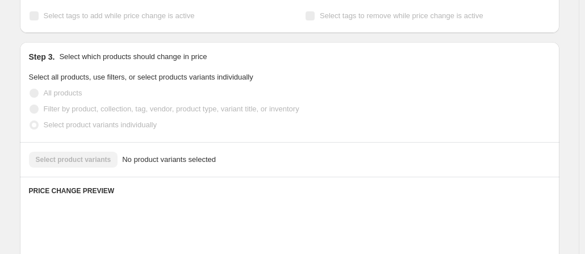
click at [39, 124] on span at bounding box center [34, 124] width 9 height 9
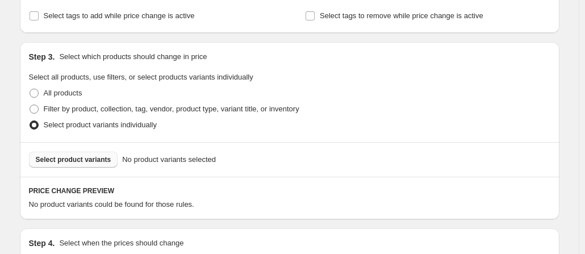
click at [74, 162] on span "Select product variants" at bounding box center [74, 159] width 76 height 9
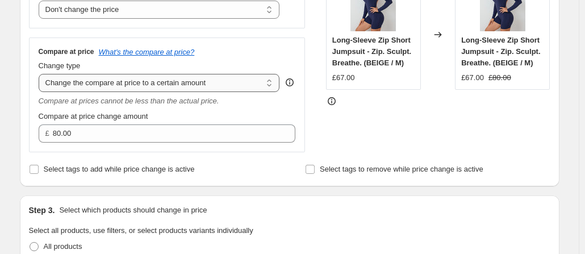
scroll to position [227, 0]
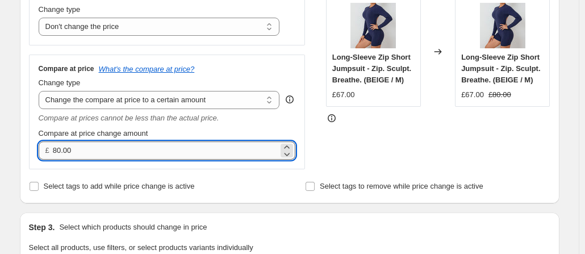
click at [86, 147] on input "80.00" at bounding box center [166, 150] width 226 height 18
type input "79.90"
click at [170, 128] on div "Compare at price change amount" at bounding box center [167, 133] width 257 height 11
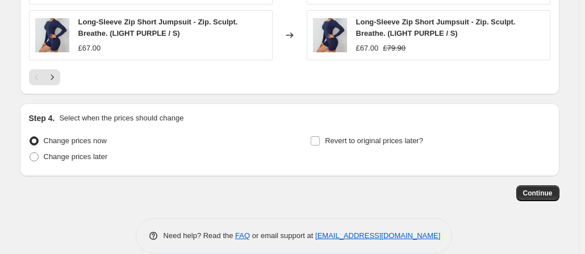
scroll to position [841, 0]
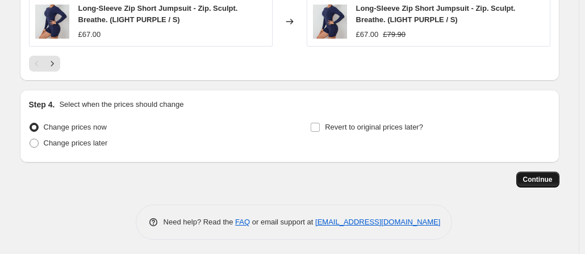
click at [544, 183] on button "Continue" at bounding box center [537, 180] width 43 height 16
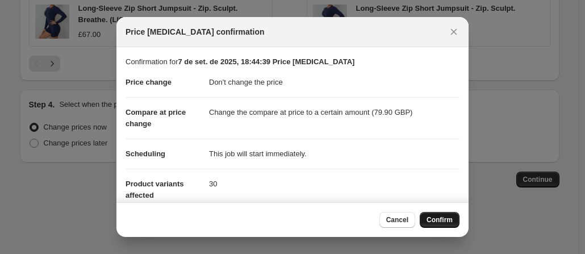
click at [436, 223] on span "Confirm" at bounding box center [440, 219] width 26 height 9
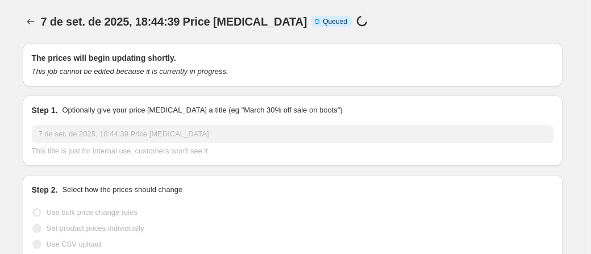
select select "no_change"
select select "to"
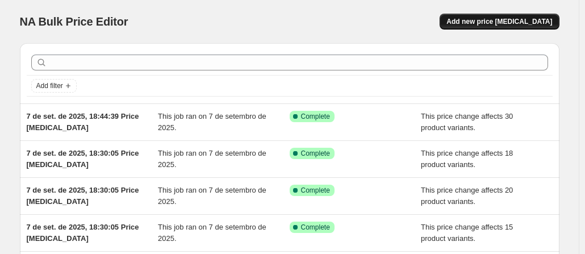
click at [523, 23] on span "Add new price [MEDICAL_DATA]" at bounding box center [500, 21] width 106 height 9
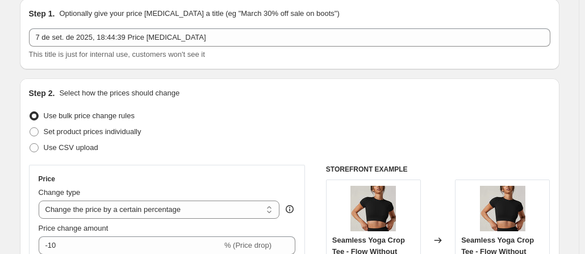
scroll to position [114, 0]
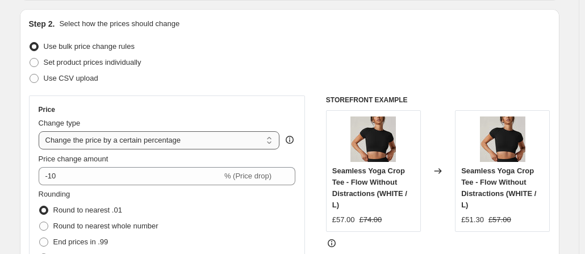
click at [156, 149] on select "Change the price to a certain amount Change the price by a certain amount Chang…" at bounding box center [159, 140] width 241 height 18
select select "no_change"
click at [41, 131] on select "Change the price to a certain amount Change the price by a certain amount Chang…" at bounding box center [159, 140] width 241 height 18
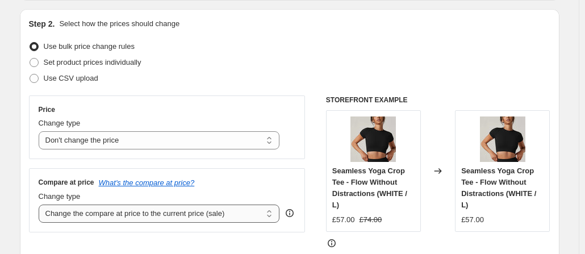
click at [141, 215] on select "Change the compare at price to the current price (sale) Change the compare at p…" at bounding box center [159, 214] width 241 height 18
select select "to"
click at [41, 205] on select "Change the compare at price to the current price (sale) Change the compare at p…" at bounding box center [159, 214] width 241 height 18
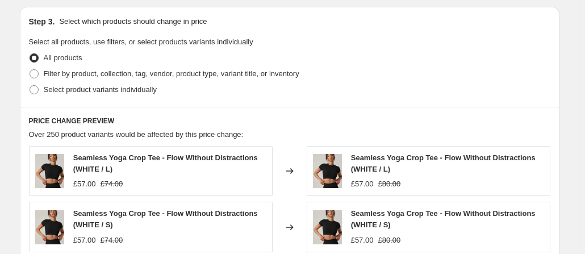
scroll to position [454, 0]
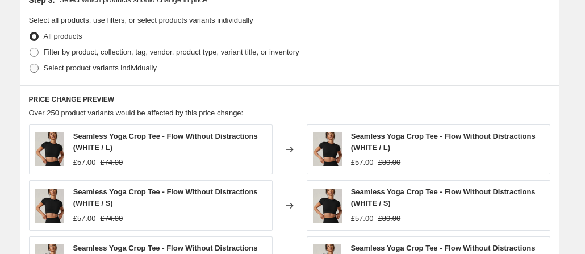
click at [35, 66] on span at bounding box center [34, 68] width 9 height 9
click at [30, 64] on input "Select product variants individually" at bounding box center [30, 64] width 1 height 1
radio input "true"
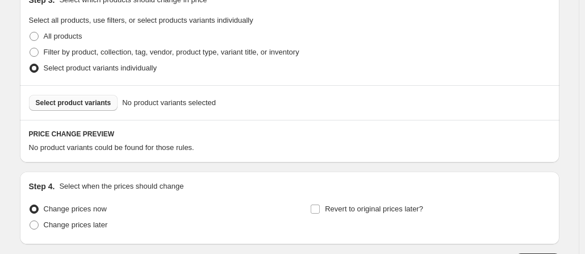
click at [91, 104] on span "Select product variants" at bounding box center [74, 102] width 76 height 9
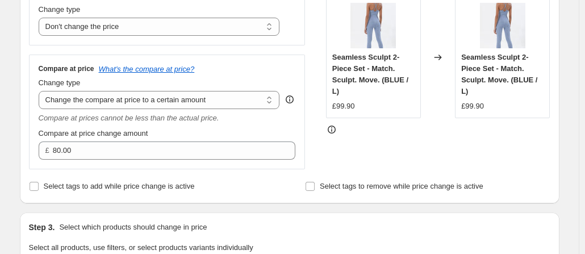
scroll to position [170, 0]
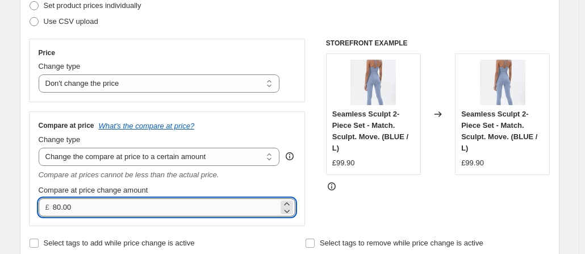
click at [94, 208] on input "80.00" at bounding box center [166, 207] width 226 height 18
type input "127.00"
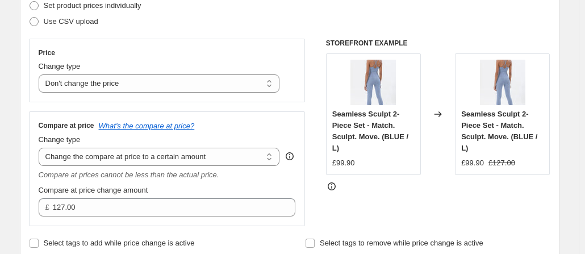
click at [197, 192] on div "Compare at price change amount" at bounding box center [167, 190] width 257 height 11
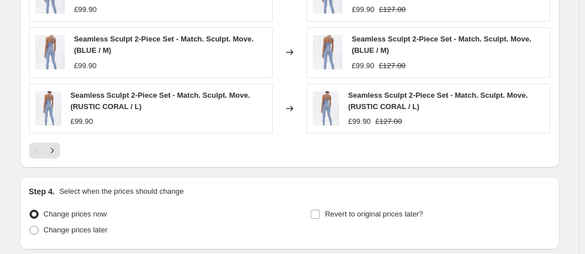
scroll to position [841, 0]
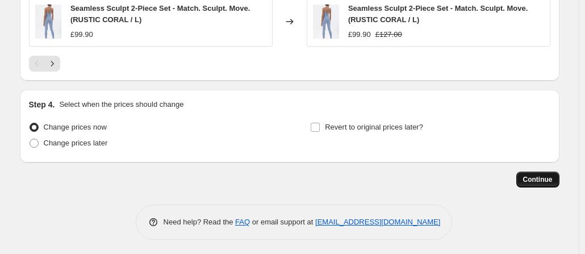
click at [534, 176] on span "Continue" at bounding box center [538, 179] width 30 height 9
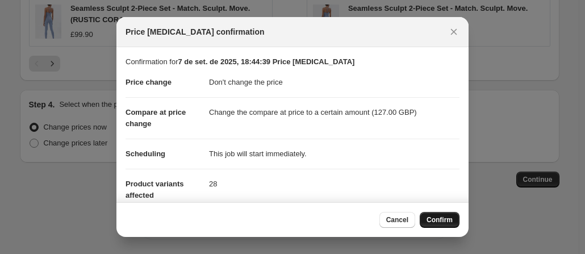
click at [443, 222] on span "Confirm" at bounding box center [440, 219] width 26 height 9
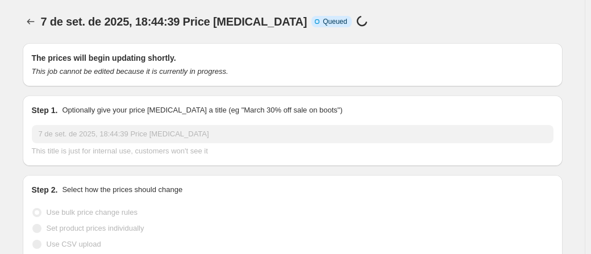
select select "no_change"
select select "to"
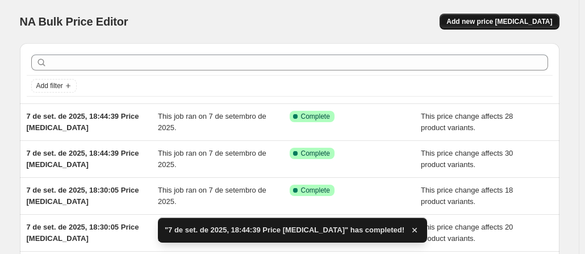
click at [517, 19] on span "Add new price [MEDICAL_DATA]" at bounding box center [500, 21] width 106 height 9
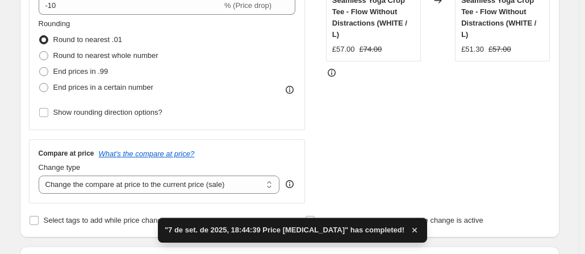
scroll to position [170, 0]
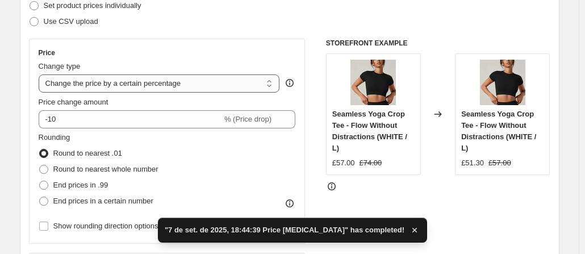
click at [162, 80] on select "Change the price to a certain amount Change the price by a certain amount Chang…" at bounding box center [159, 83] width 241 height 18
click at [159, 87] on select "Change the price to a certain amount Change the price by a certain amount Chang…" at bounding box center [159, 83] width 241 height 18
select select "no_change"
click at [41, 74] on select "Change the price to a certain amount Change the price by a certain amount Chang…" at bounding box center [159, 83] width 241 height 18
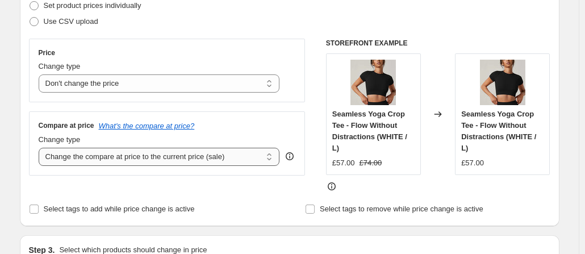
click at [127, 164] on select "Change the compare at price to the current price (sale) Change the compare at p…" at bounding box center [159, 157] width 241 height 18
select select "to"
click at [41, 148] on select "Change the compare at price to the current price (sale) Change the compare at p…" at bounding box center [159, 157] width 241 height 18
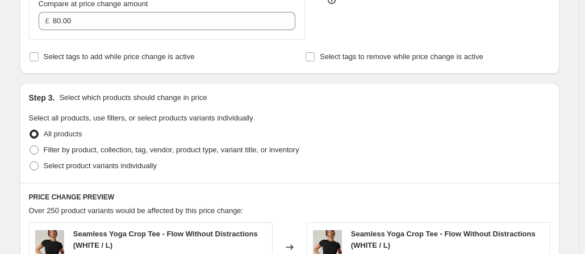
scroll to position [398, 0]
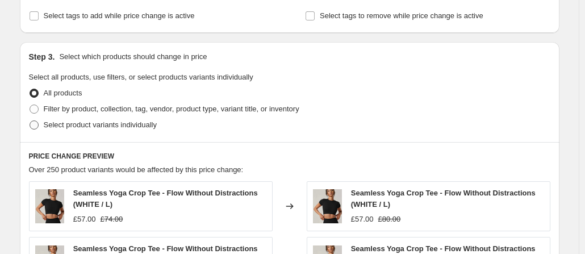
click at [37, 126] on span at bounding box center [34, 124] width 9 height 9
click at [30, 121] on input "Select product variants individually" at bounding box center [30, 120] width 1 height 1
radio input "true"
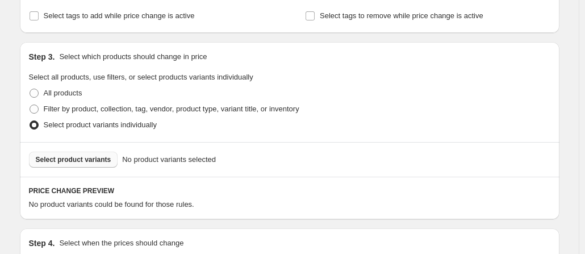
click at [65, 158] on span "Select product variants" at bounding box center [74, 159] width 76 height 9
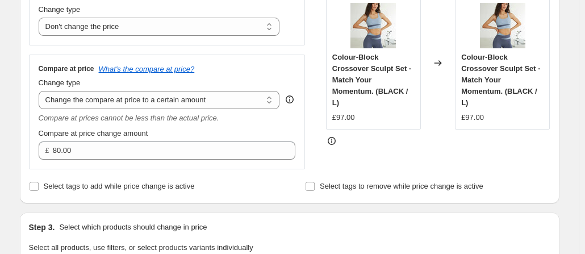
scroll to position [170, 0]
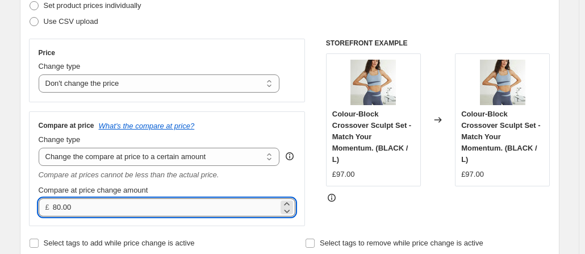
click at [101, 206] on input "80.00" at bounding box center [166, 207] width 226 height 18
type input "129.90"
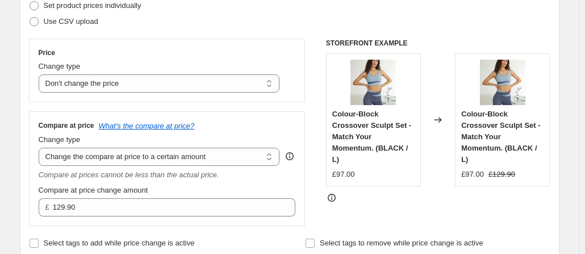
click at [181, 191] on div "Compare at price change amount" at bounding box center [167, 190] width 257 height 11
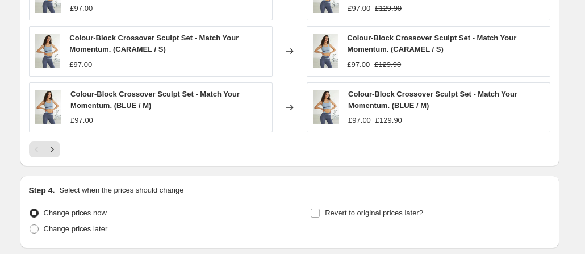
scroll to position [841, 0]
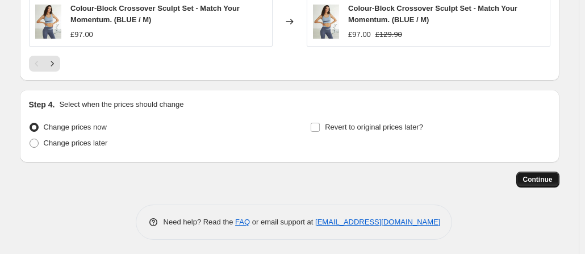
click at [549, 183] on button "Continue" at bounding box center [537, 180] width 43 height 16
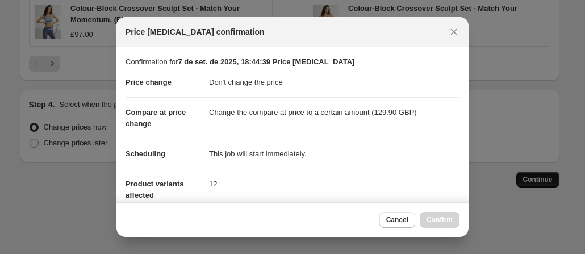
scroll to position [0, 0]
click at [452, 224] on span "Confirm" at bounding box center [440, 219] width 26 height 9
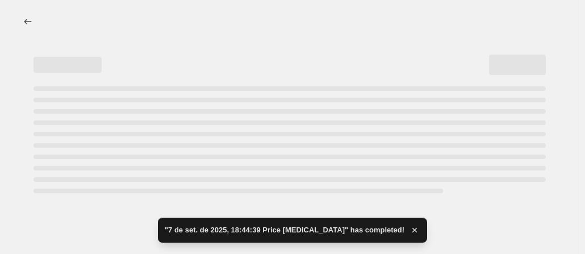
select select "no_change"
select select "to"
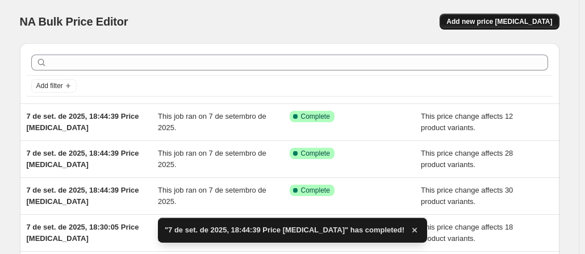
click at [515, 15] on button "Add new price [MEDICAL_DATA]" at bounding box center [499, 22] width 119 height 16
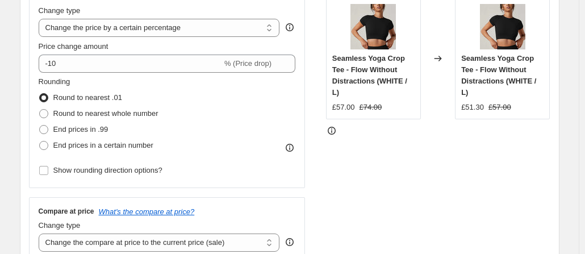
scroll to position [227, 0]
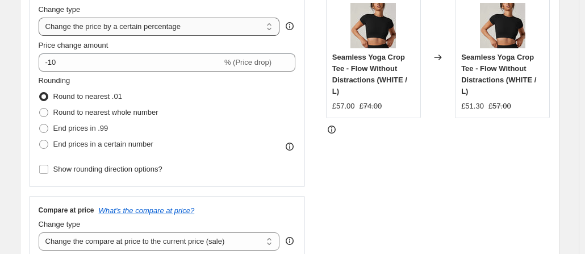
click at [180, 26] on select "Change the price to a certain amount Change the price by a certain amount Chang…" at bounding box center [159, 27] width 241 height 18
select select "no_change"
click at [41, 18] on select "Change the price to a certain amount Change the price by a certain amount Chang…" at bounding box center [159, 27] width 241 height 18
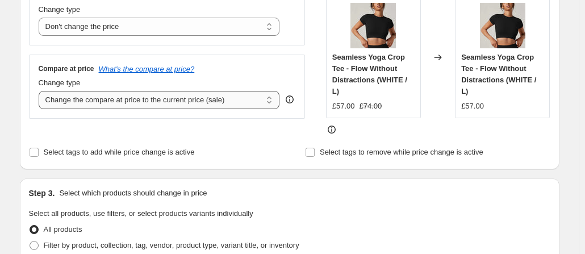
click at [148, 94] on select "Change the compare at price to the current price (sale) Change the compare at p…" at bounding box center [159, 100] width 241 height 18
select select "to"
click at [41, 91] on select "Change the compare at price to the current price (sale) Change the compare at p…" at bounding box center [159, 100] width 241 height 18
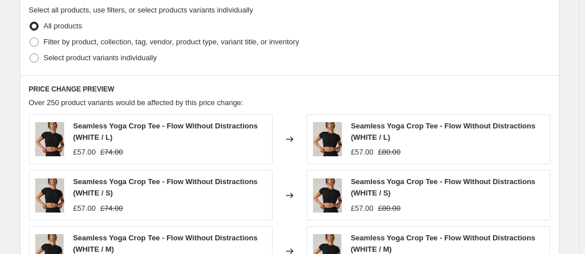
scroll to position [454, 0]
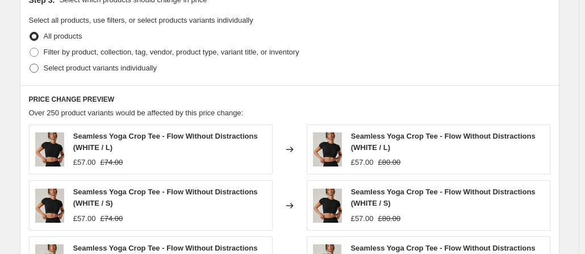
click at [32, 64] on span at bounding box center [34, 68] width 9 height 9
click at [30, 64] on input "Select product variants individually" at bounding box center [30, 64] width 1 height 1
radio input "true"
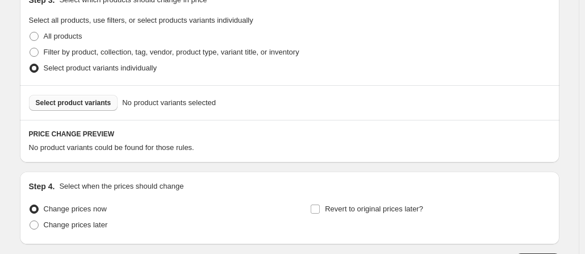
click at [86, 107] on button "Select product variants" at bounding box center [73, 103] width 89 height 16
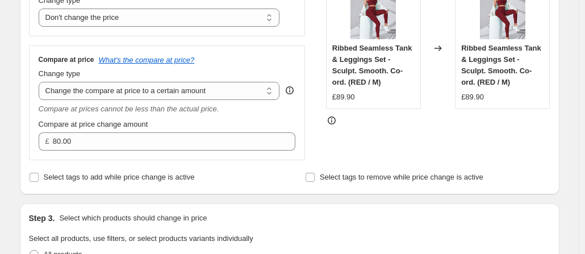
scroll to position [227, 0]
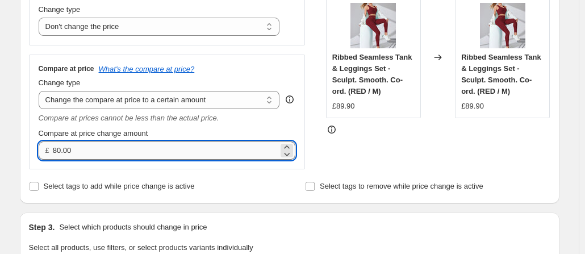
click at [84, 155] on input "80.00" at bounding box center [166, 150] width 226 height 18
type input "119.00"
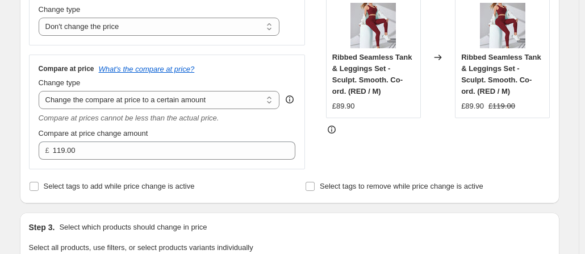
click at [222, 132] on div "Compare at price change amount" at bounding box center [167, 133] width 257 height 11
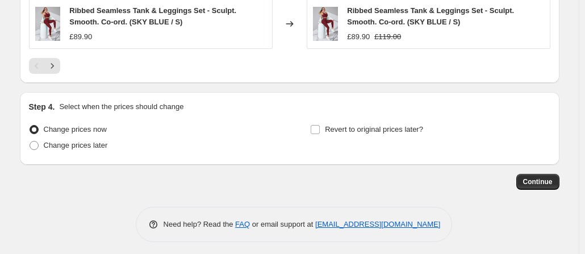
scroll to position [841, 0]
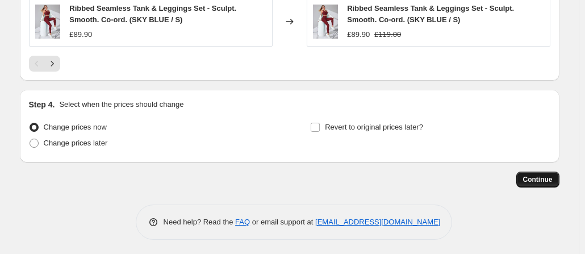
click at [545, 172] on button "Continue" at bounding box center [537, 180] width 43 height 16
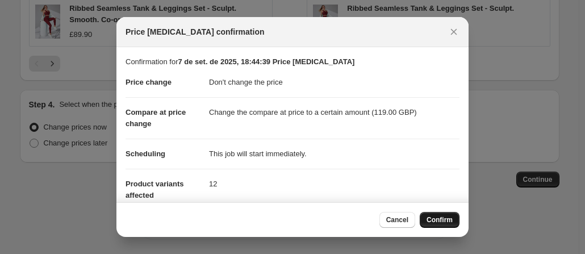
click at [435, 218] on span "Confirm" at bounding box center [440, 219] width 26 height 9
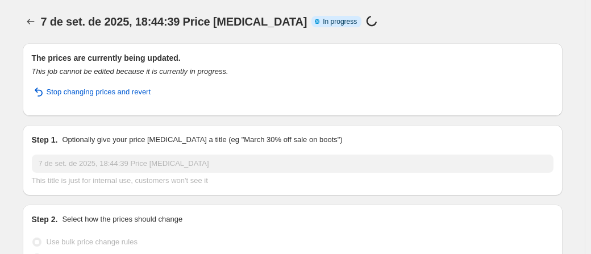
select select "no_change"
select select "to"
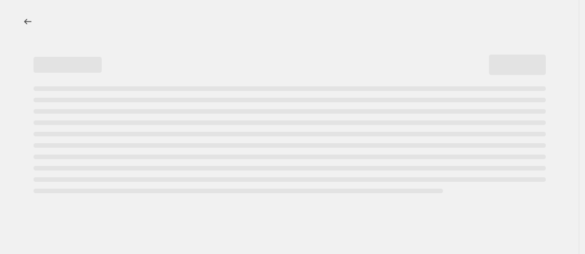
select select "no_change"
select select "to"
